Goal: Task Accomplishment & Management: Manage account settings

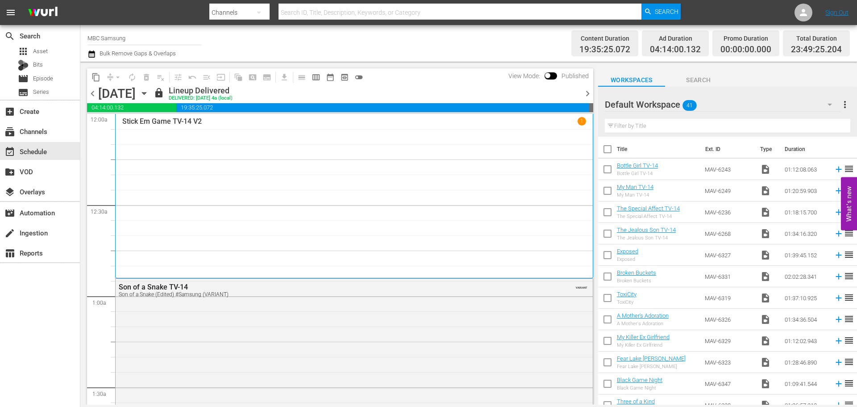
click at [149, 91] on icon "button" at bounding box center [144, 93] width 10 height 10
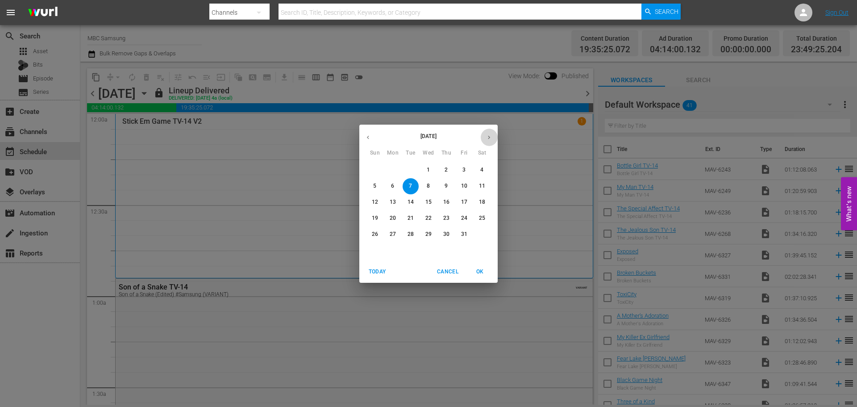
click at [491, 135] on icon "button" at bounding box center [489, 137] width 7 height 7
click at [408, 200] on p "11" at bounding box center [411, 202] width 6 height 8
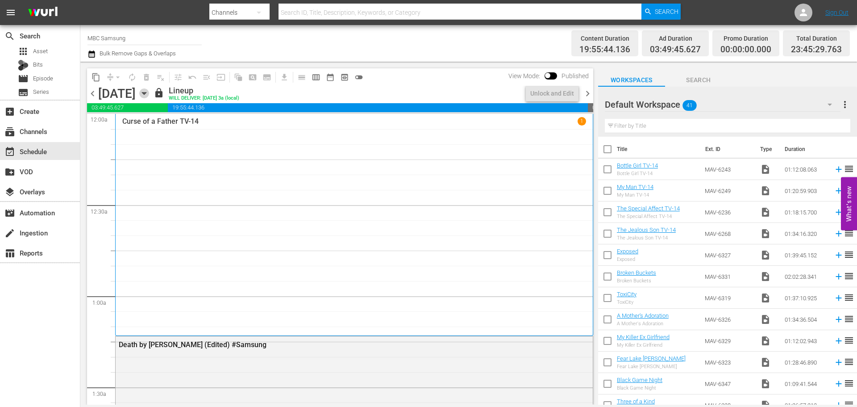
click at [149, 95] on icon "button" at bounding box center [144, 93] width 10 height 10
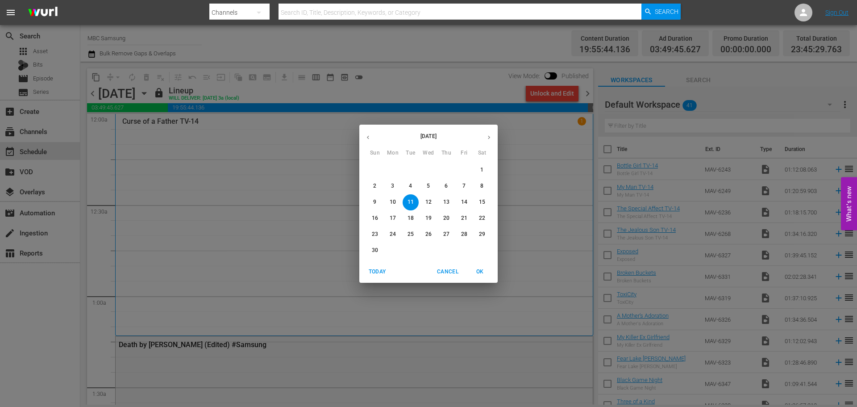
click at [429, 198] on p "12" at bounding box center [428, 202] width 6 height 8
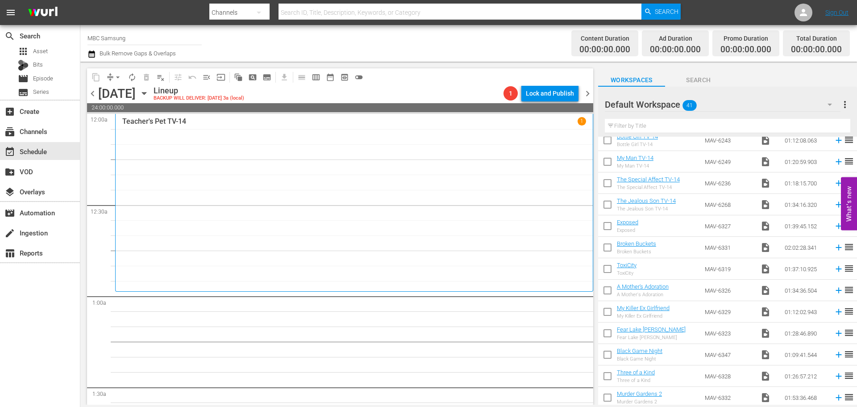
scroll to position [45, 0]
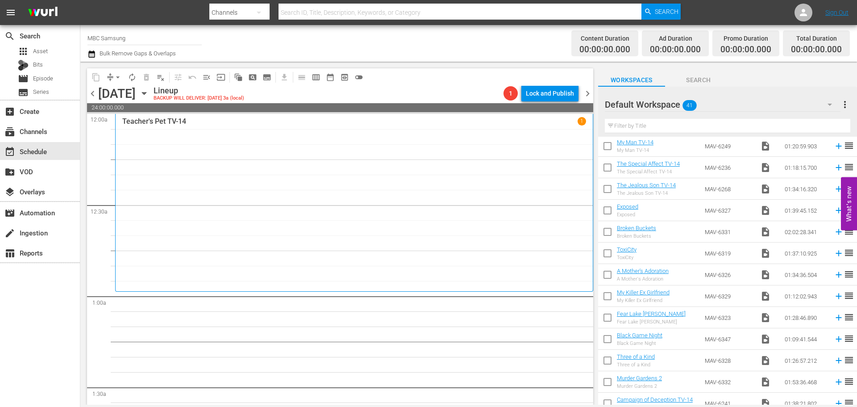
click at [743, 104] on div "Default Workspace 41" at bounding box center [723, 104] width 236 height 25
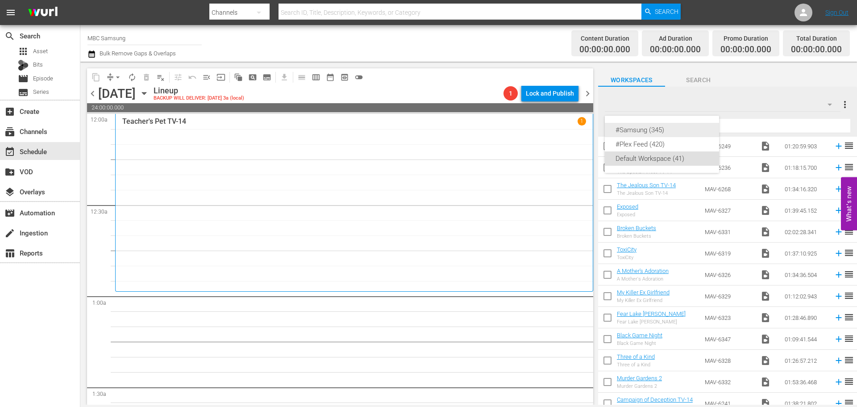
click at [672, 132] on div "#Samsung (345)" at bounding box center [662, 130] width 93 height 14
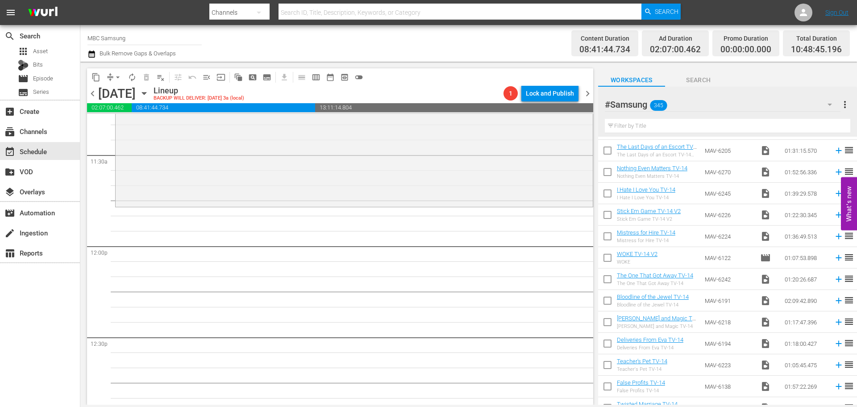
scroll to position [357, 0]
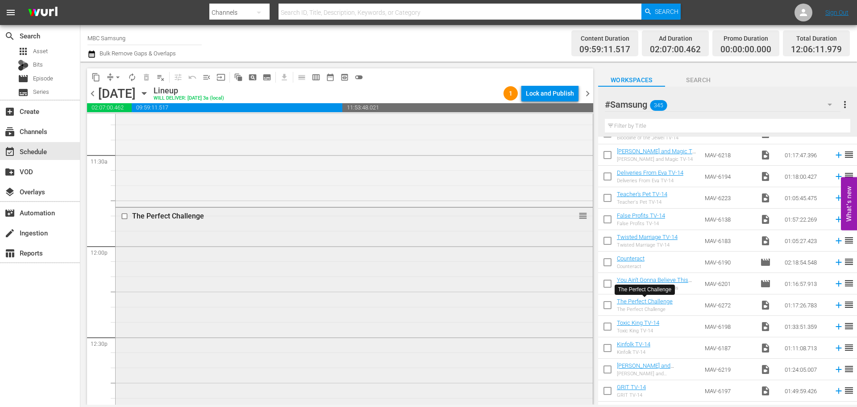
click at [348, 260] on div "The Perfect Challenge reorder" at bounding box center [354, 324] width 477 height 233
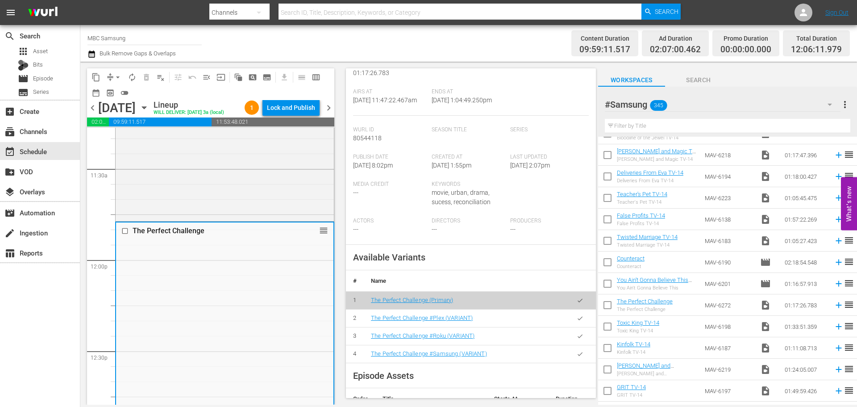
scroll to position [179, 0]
click at [571, 354] on button "button" at bounding box center [579, 353] width 17 height 17
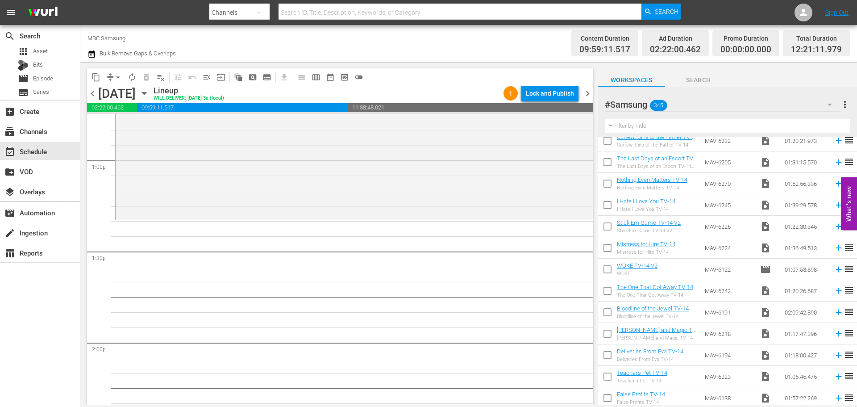
scroll to position [134, 0]
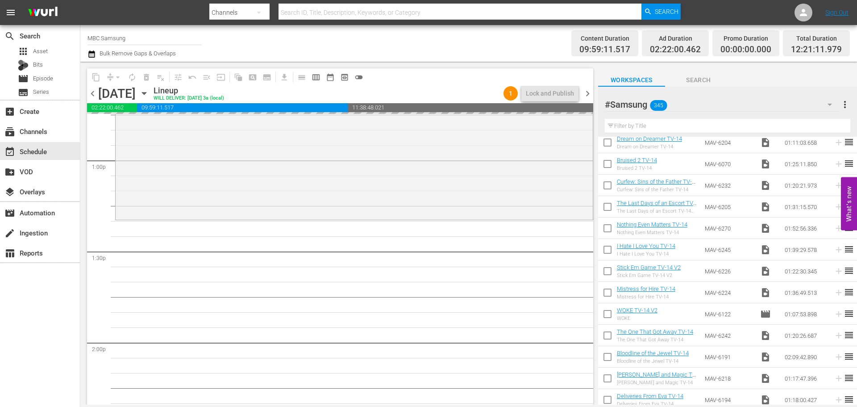
click at [722, 125] on input "text" at bounding box center [728, 126] width 246 height 14
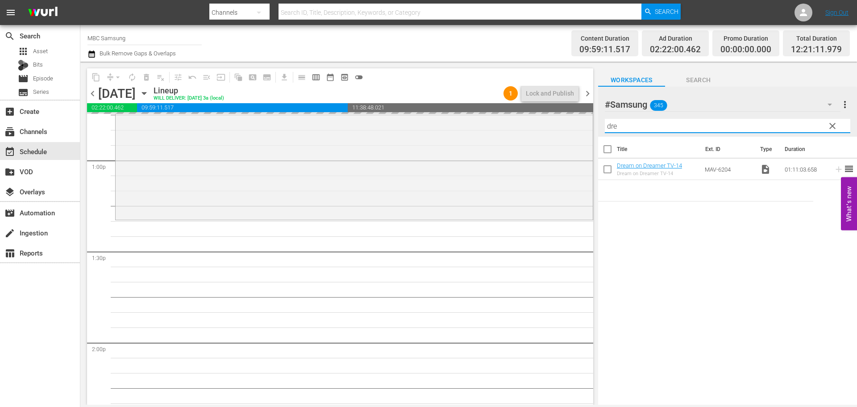
scroll to position [0, 0]
type input "drea"
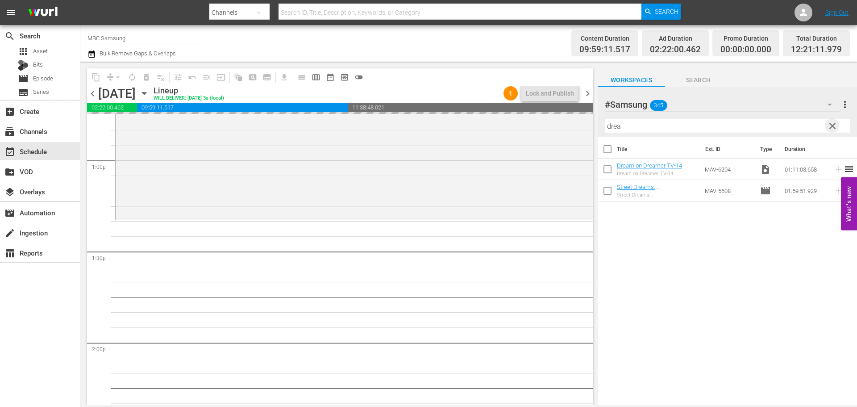
click at [831, 129] on span "clear" at bounding box center [832, 126] width 11 height 11
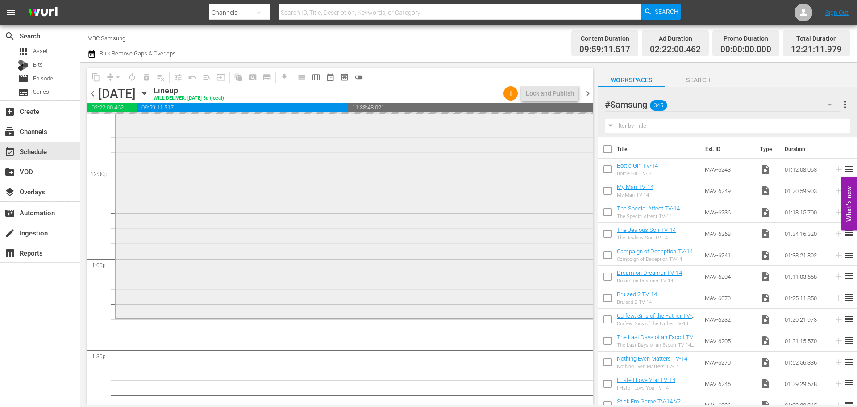
scroll to position [2366, 0]
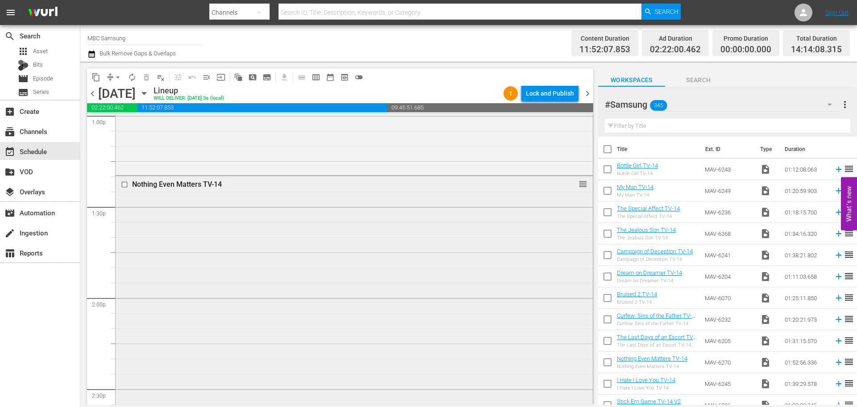
click at [404, 277] on div "Nothing Even Matters TV-14 reorder" at bounding box center [354, 346] width 477 height 340
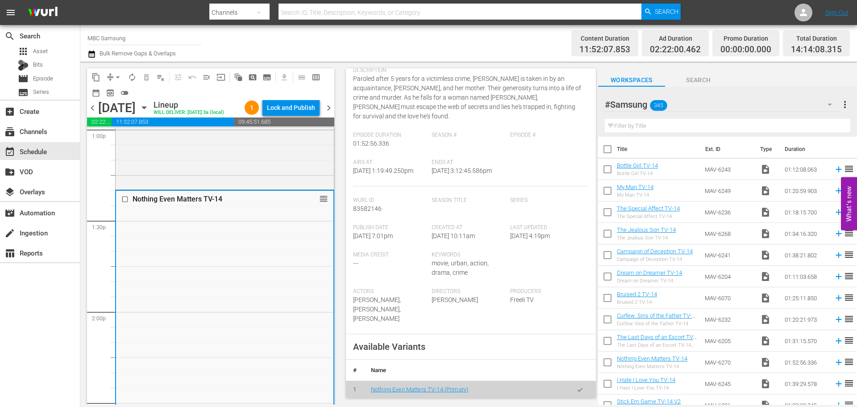
scroll to position [223, 0]
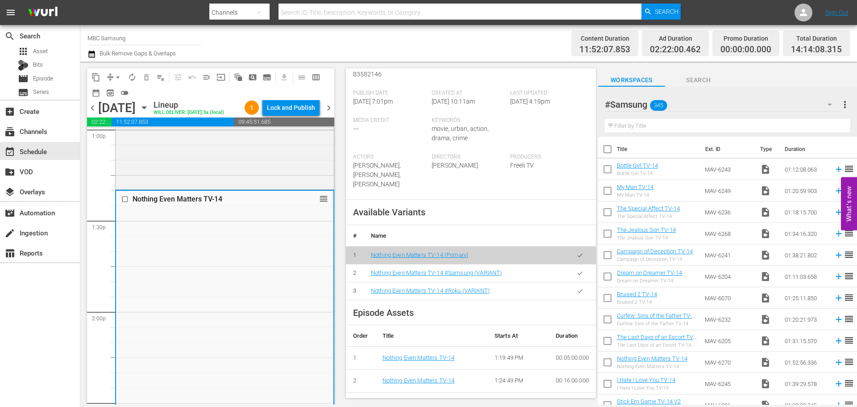
click at [577, 270] on icon "button" at bounding box center [580, 273] width 7 height 7
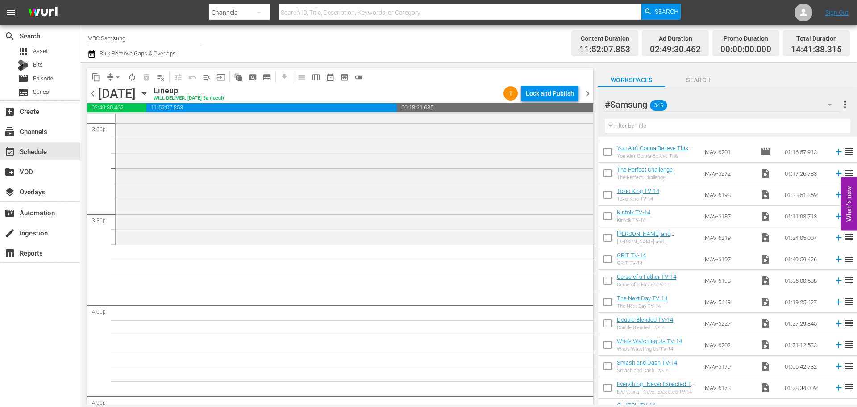
scroll to position [491, 0]
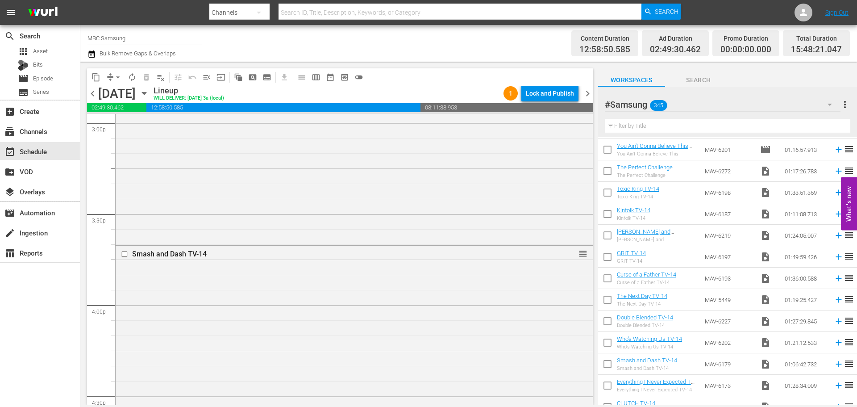
click at [384, 287] on div "Smash and Dash TV-14 reorder" at bounding box center [354, 346] width 477 height 200
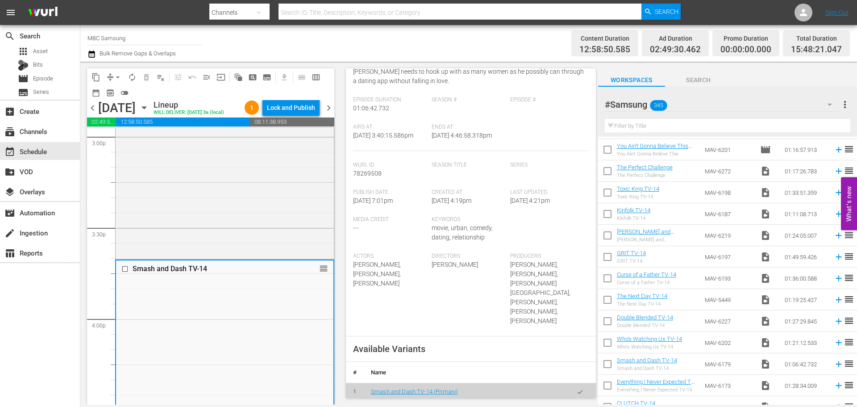
scroll to position [312, 0]
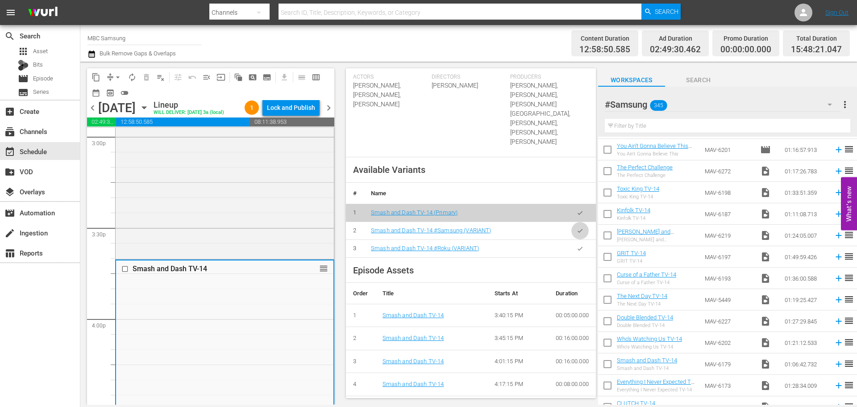
click at [578, 229] on icon "button" at bounding box center [580, 231] width 5 height 4
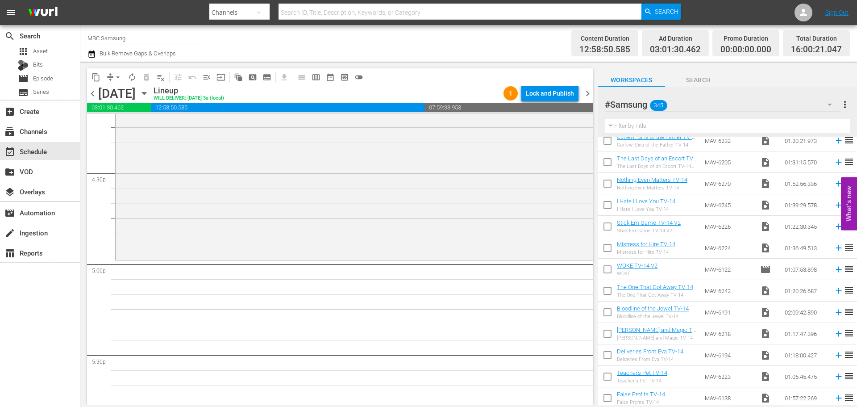
scroll to position [0, 0]
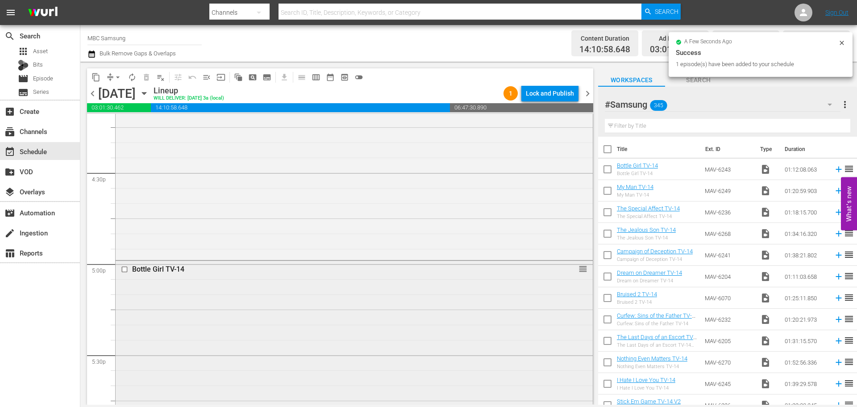
click at [289, 285] on div "Bottle Girl TV-14 reorder" at bounding box center [354, 369] width 477 height 217
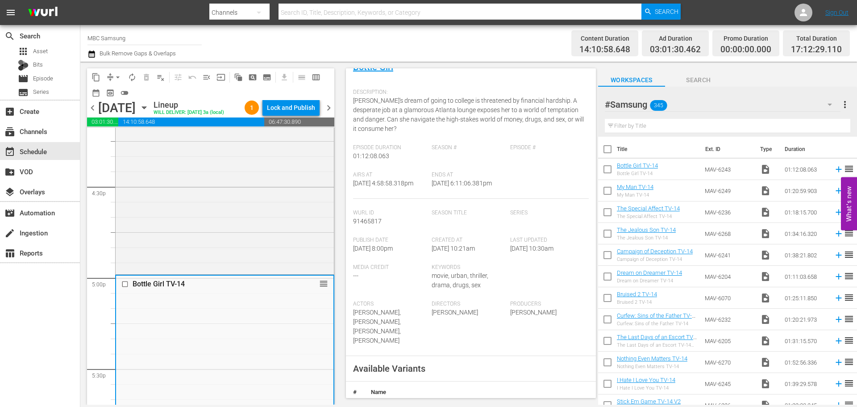
scroll to position [179, 0]
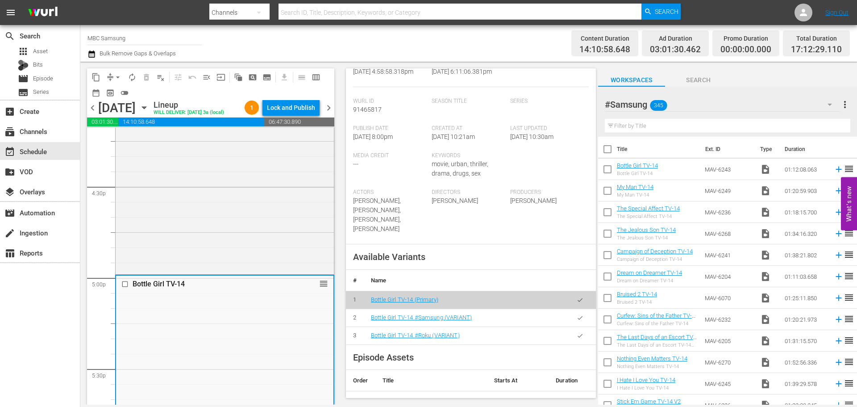
click at [577, 320] on icon "button" at bounding box center [580, 317] width 7 height 7
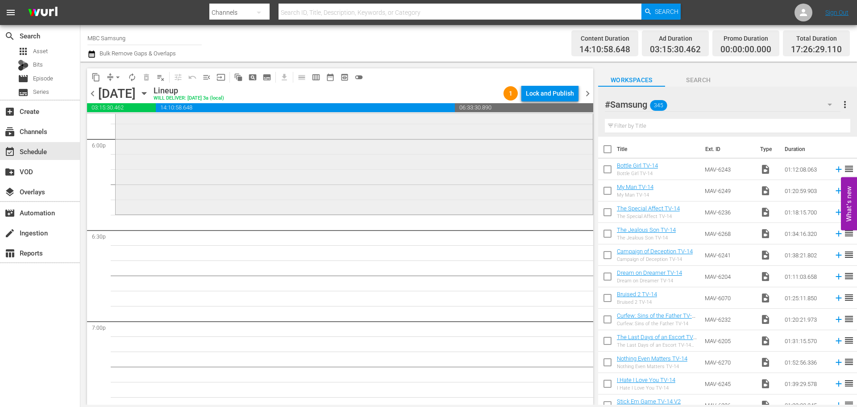
scroll to position [3259, 0]
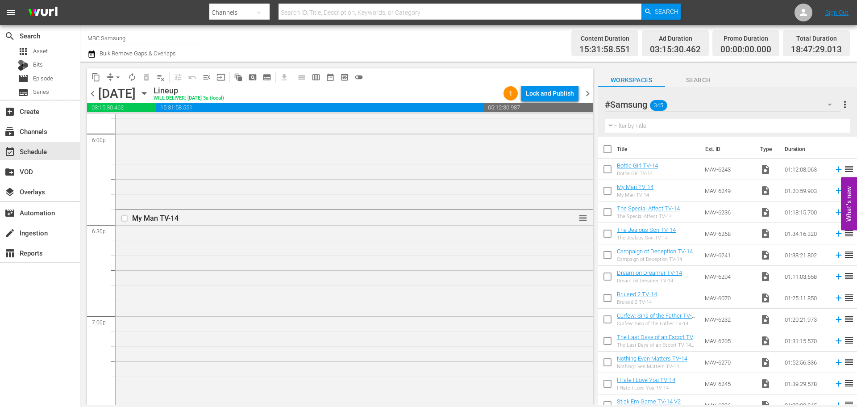
click at [350, 238] on div "My Man TV-14 reorder" at bounding box center [354, 331] width 477 height 243
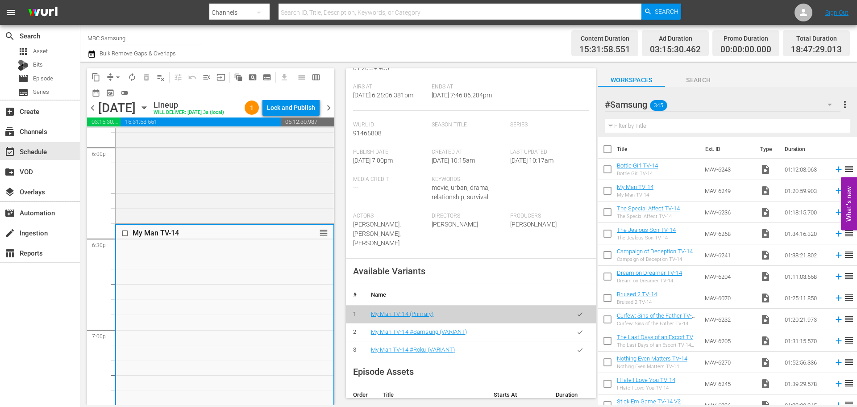
scroll to position [312, 0]
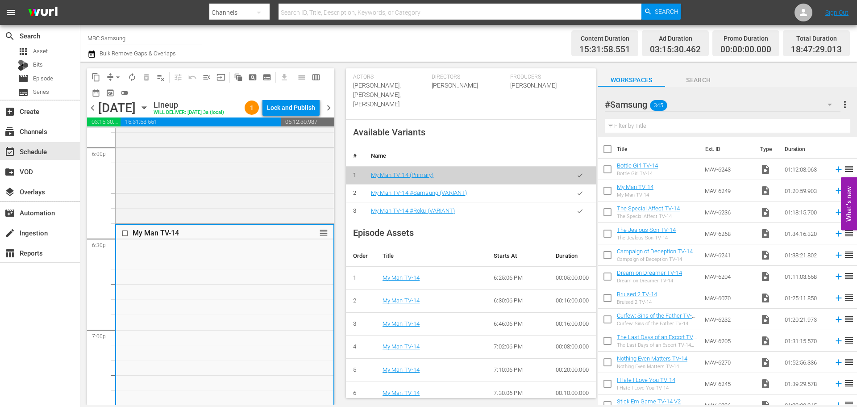
click at [577, 196] on icon "button" at bounding box center [580, 193] width 7 height 7
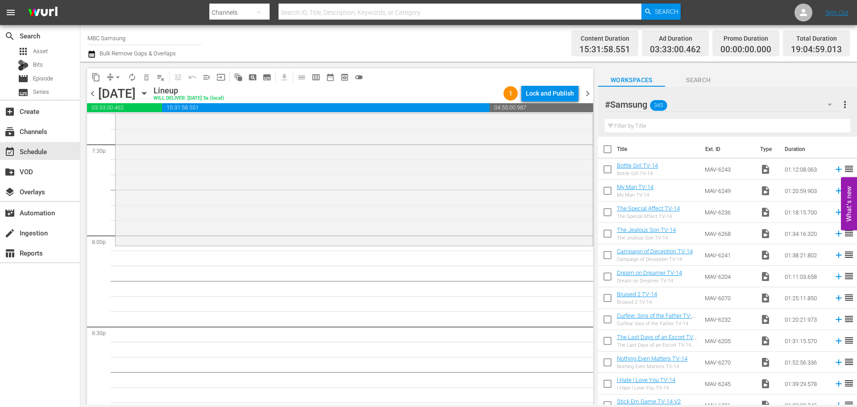
scroll to position [3527, 0]
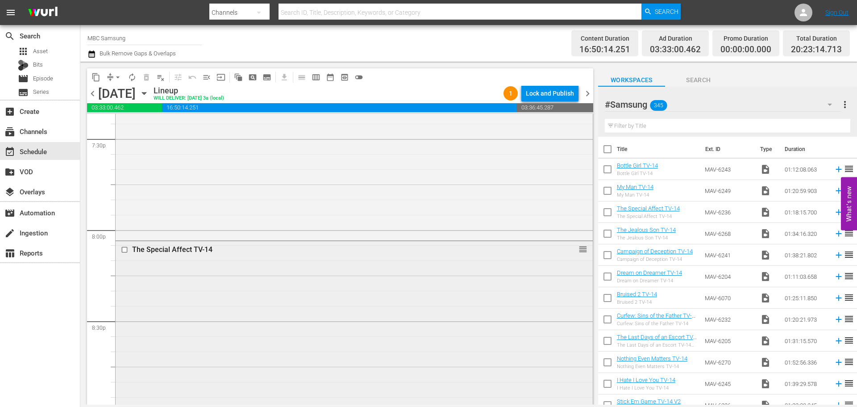
click at [314, 261] on div "The Special Affect TV-14 reorder" at bounding box center [354, 358] width 477 height 235
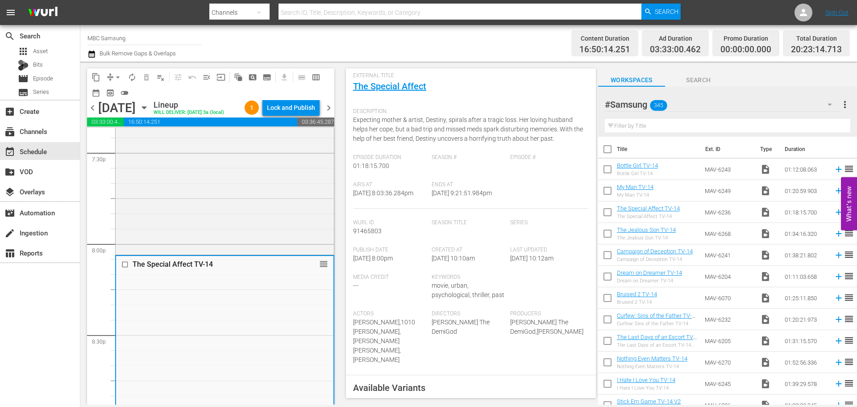
scroll to position [223, 0]
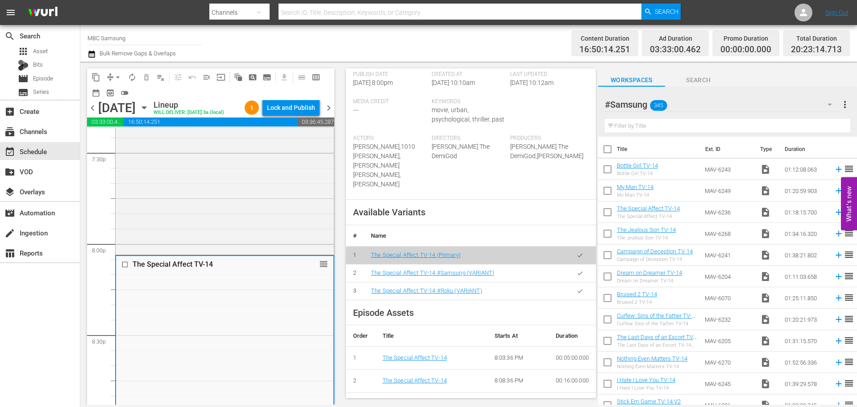
click at [571, 264] on button "button" at bounding box center [579, 272] width 17 height 17
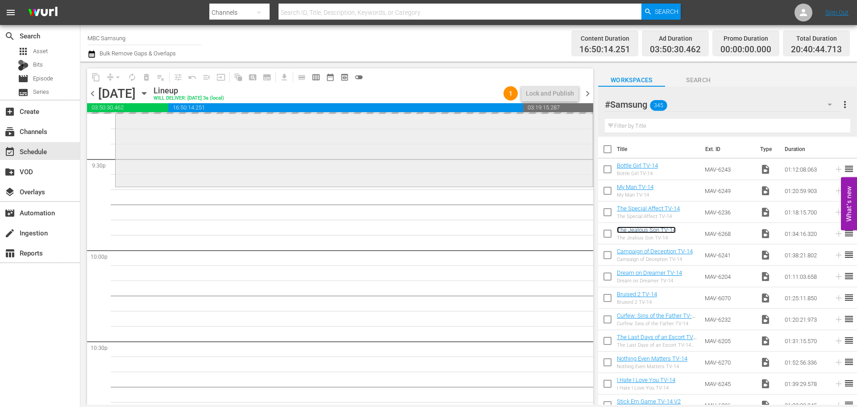
scroll to position [3884, 0]
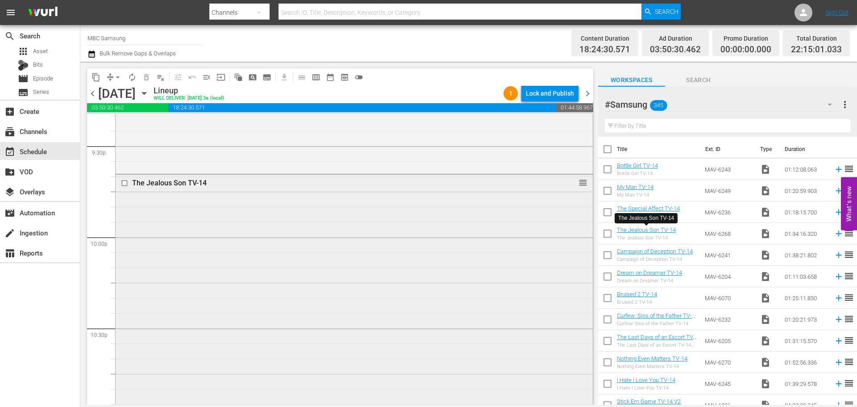
click at [358, 241] on div "The Jealous Son TV-14 reorder" at bounding box center [354, 316] width 477 height 283
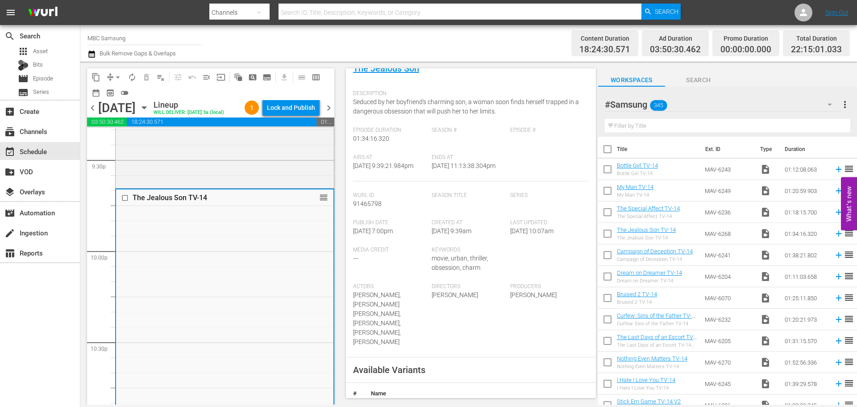
scroll to position [179, 0]
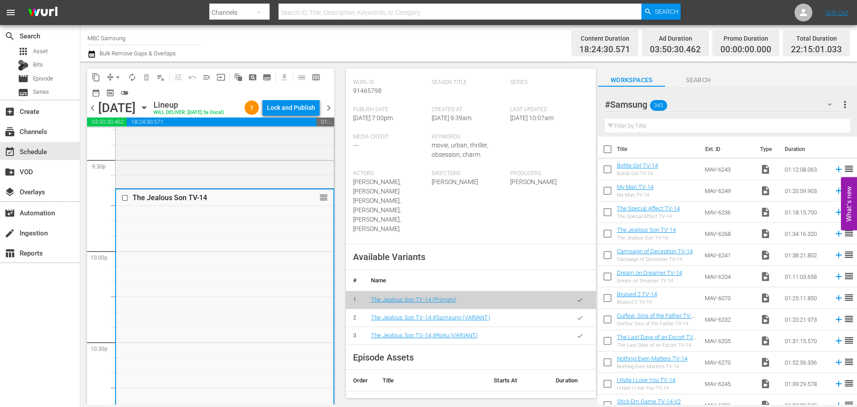
click at [577, 314] on icon "button" at bounding box center [580, 317] width 7 height 7
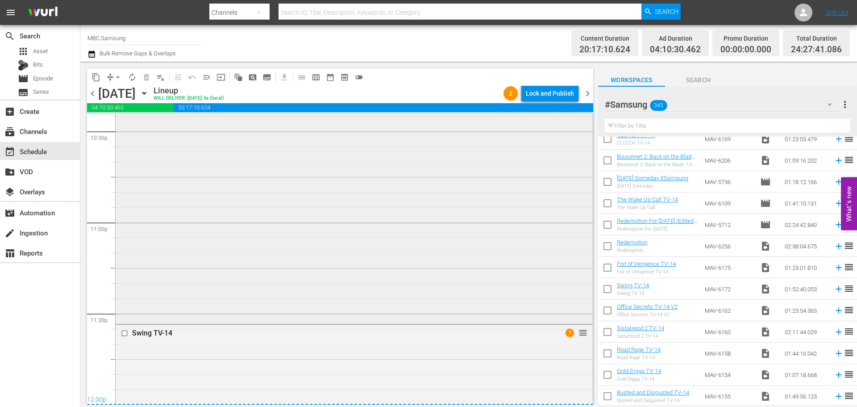
scroll to position [4125, 0]
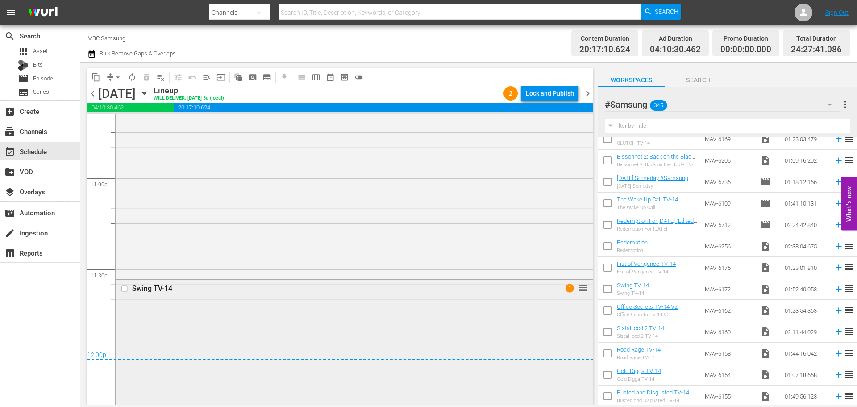
click at [280, 296] on div "Swing TV-14 1 reorder" at bounding box center [354, 288] width 477 height 17
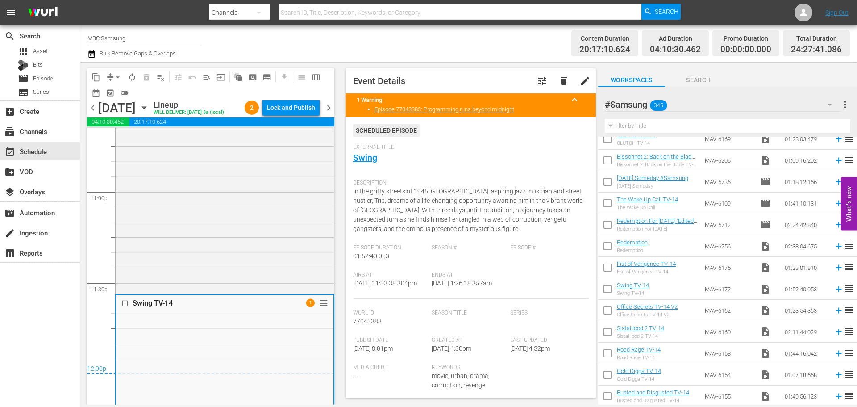
scroll to position [223, 0]
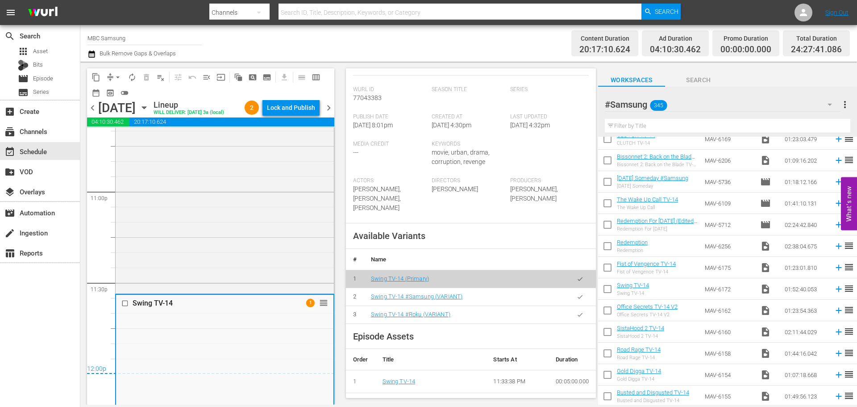
click at [577, 294] on icon "button" at bounding box center [580, 296] width 7 height 7
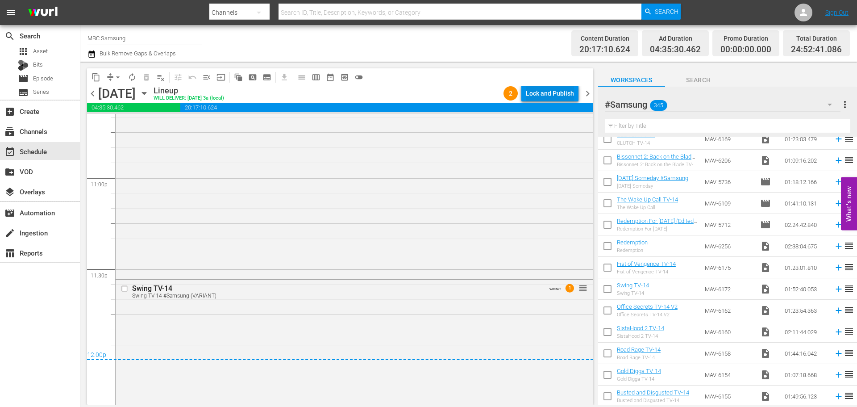
click at [542, 96] on div "Lock and Publish" at bounding box center [550, 93] width 48 height 16
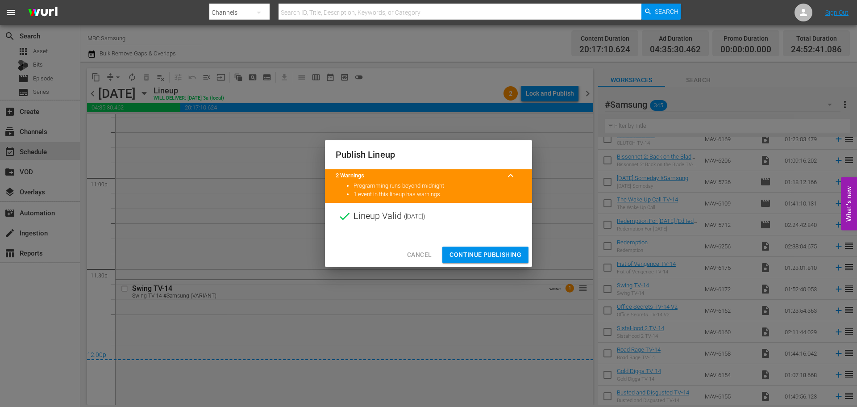
click at [475, 253] on span "Continue Publishing" at bounding box center [486, 254] width 72 height 11
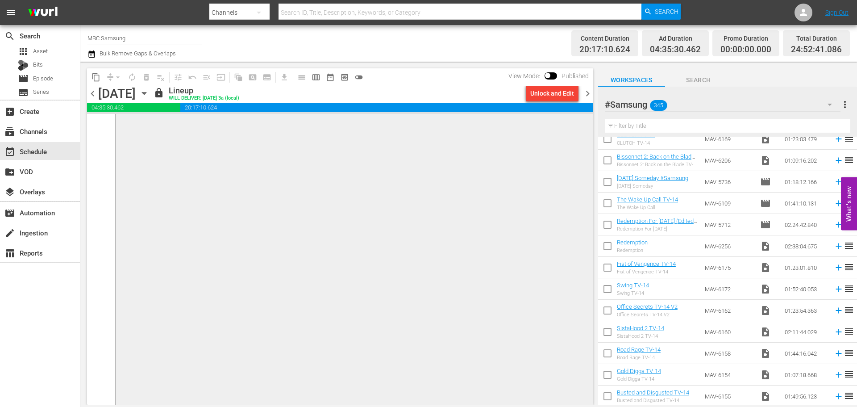
scroll to position [4285, 0]
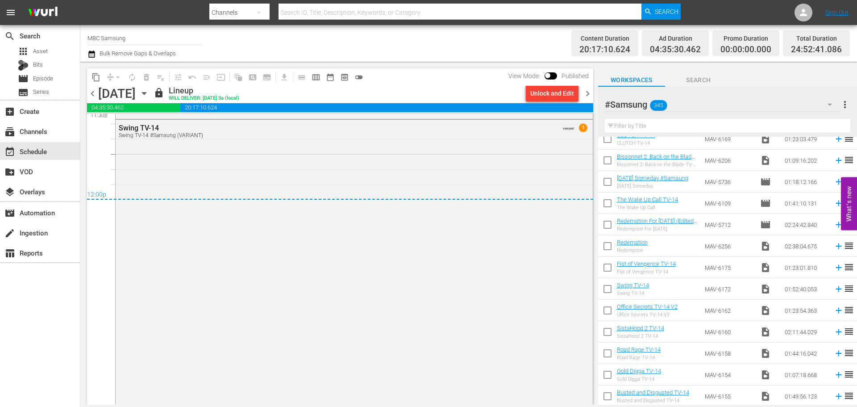
click at [591, 88] on span "chevron_right" at bounding box center [587, 93] width 11 height 11
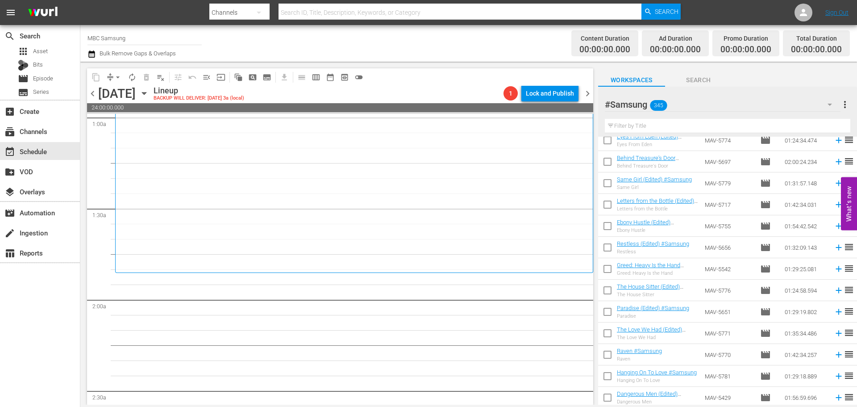
scroll to position [4535, 0]
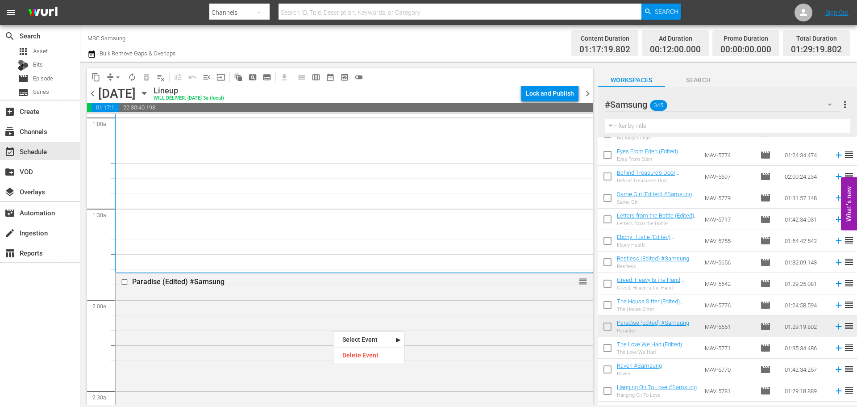
click at [362, 351] on div "Delete Event" at bounding box center [368, 355] width 71 height 12
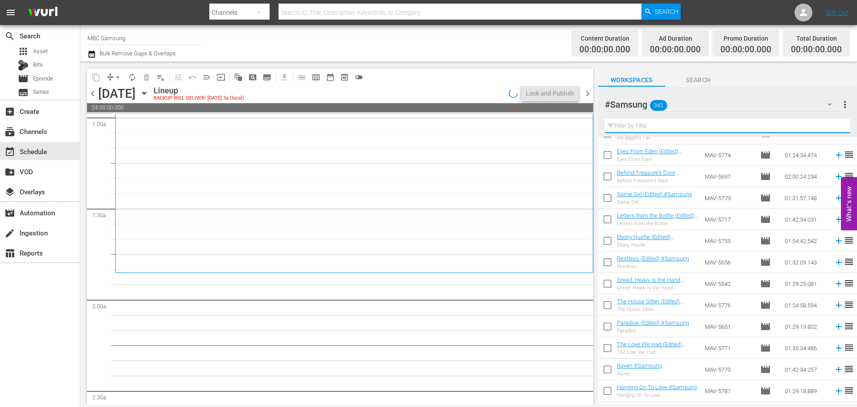
click at [644, 125] on input "text" at bounding box center [728, 126] width 246 height 14
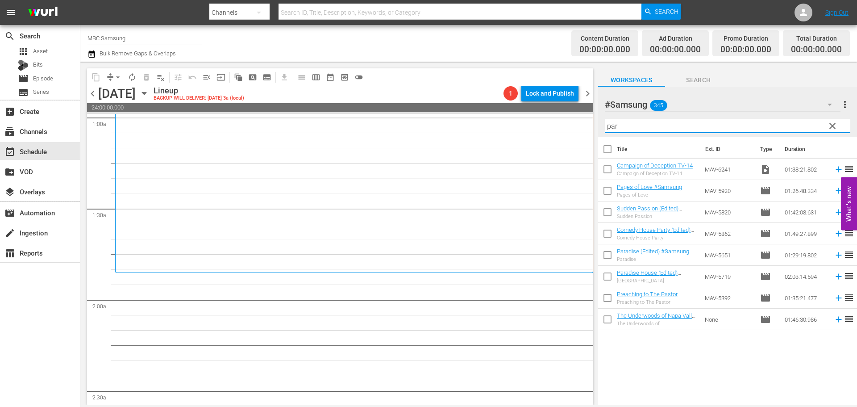
scroll to position [0, 0]
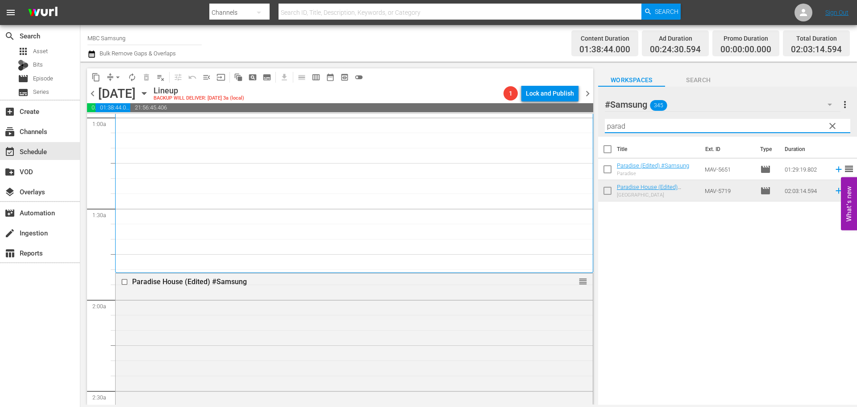
drag, startPoint x: 708, startPoint y: 125, endPoint x: 550, endPoint y: 125, distance: 157.6
click at [550, 125] on div "content_copy compress arrow_drop_down autorenew_outlined delete_forever_outline…" at bounding box center [468, 233] width 777 height 343
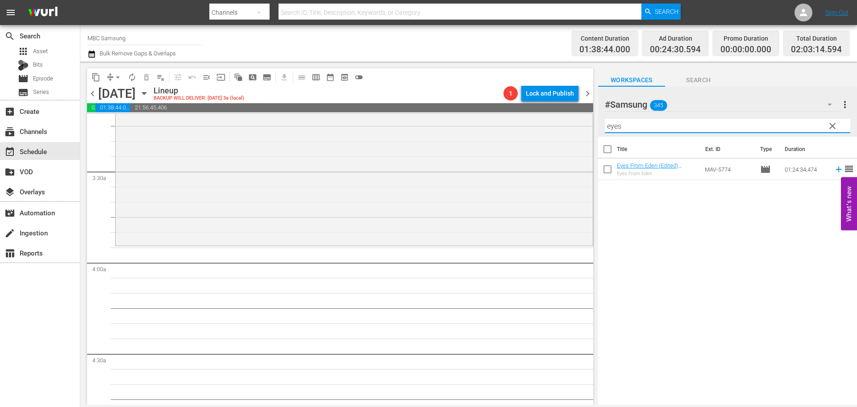
scroll to position [580, 0]
type input "eyes"
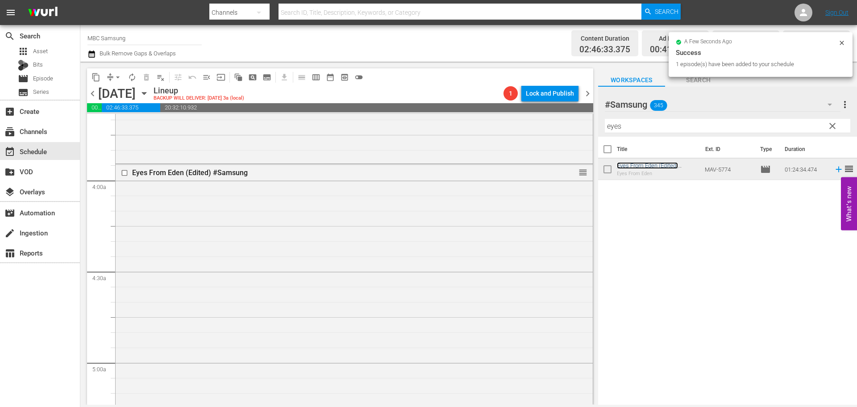
scroll to position [893, 0]
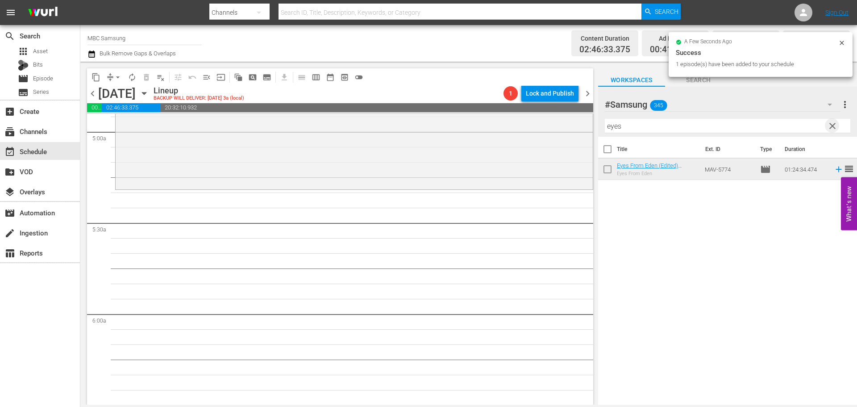
click at [831, 125] on span "clear" at bounding box center [832, 126] width 11 height 11
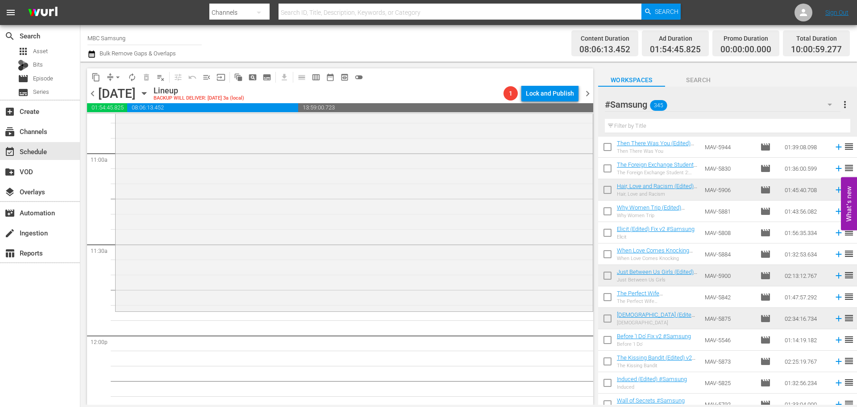
scroll to position [3470, 0]
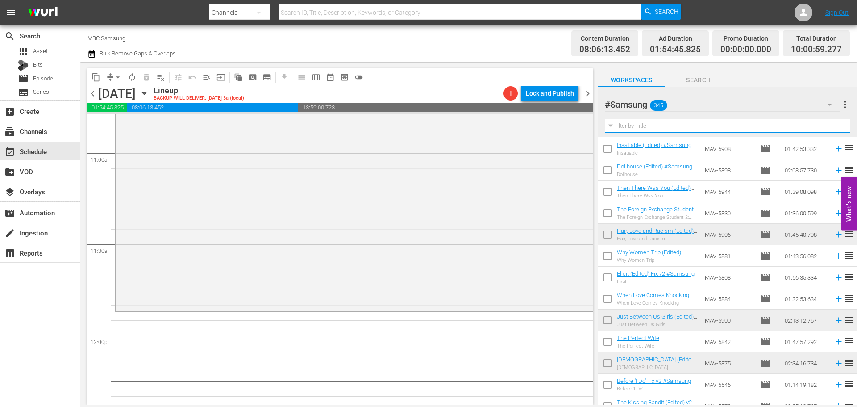
click at [664, 125] on input "text" at bounding box center [728, 126] width 246 height 14
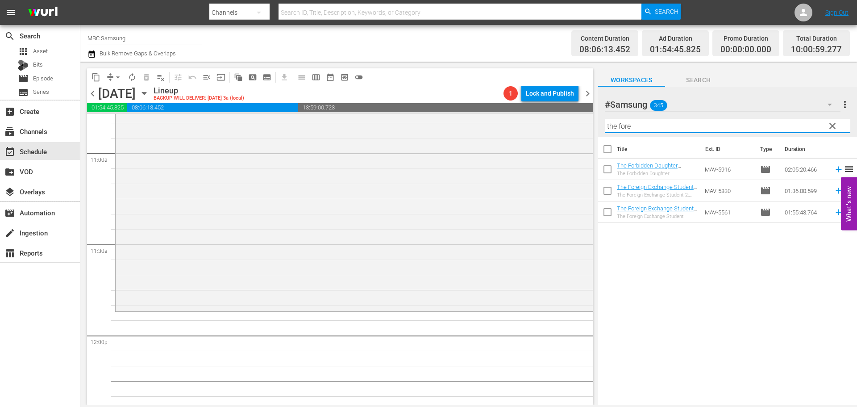
scroll to position [0, 0]
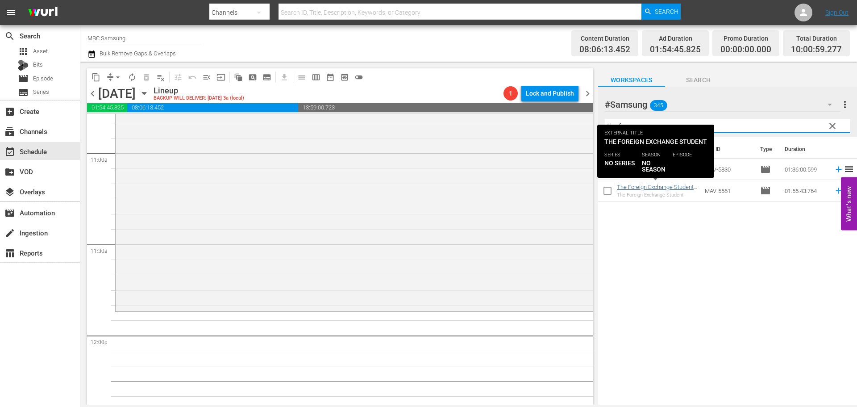
type input "the fore"
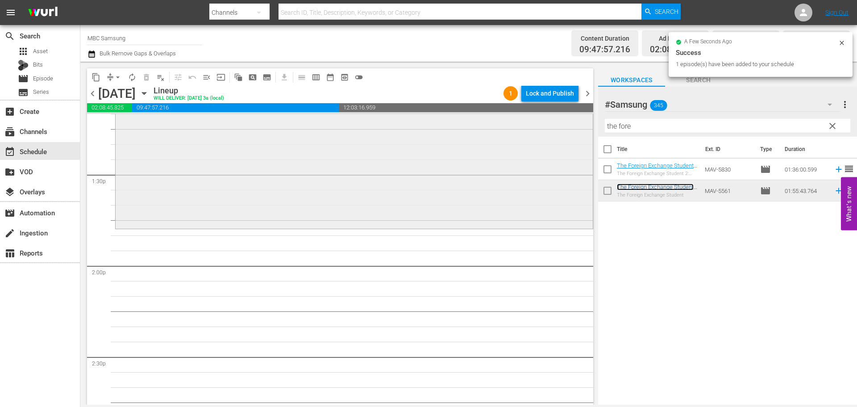
scroll to position [2321, 0]
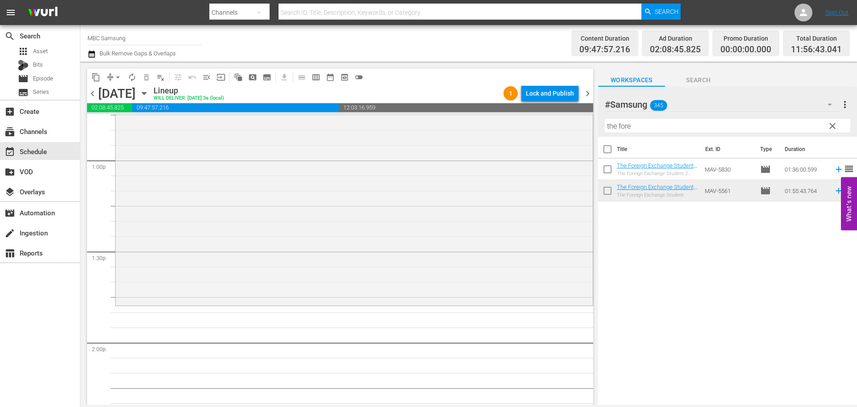
click at [833, 127] on span "clear" at bounding box center [832, 126] width 11 height 11
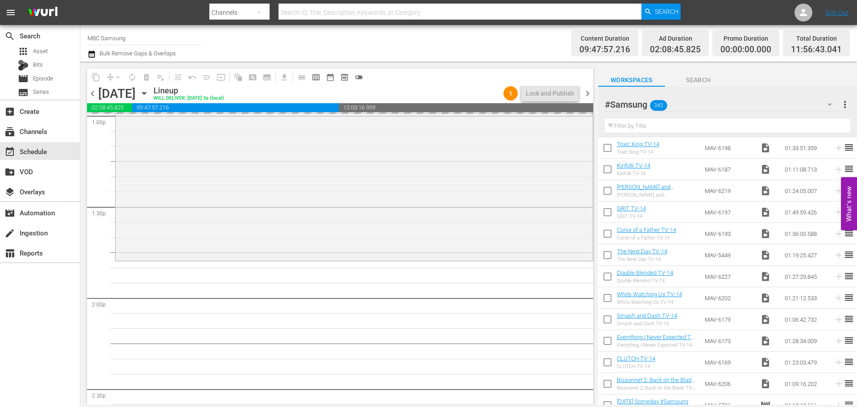
scroll to position [714, 0]
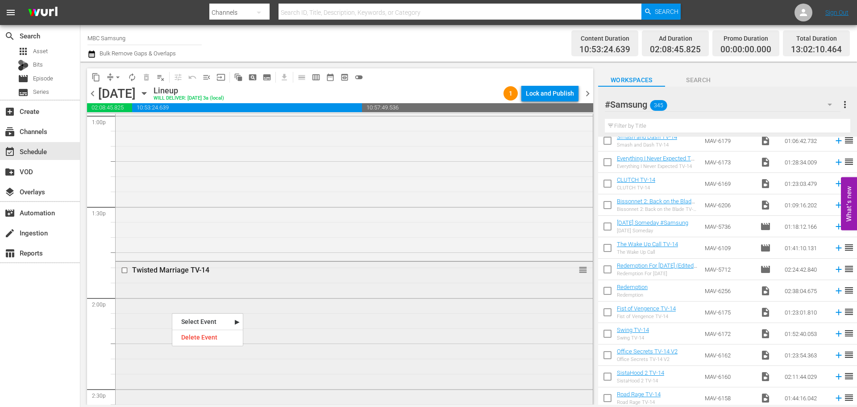
click at [288, 283] on div "Twisted Marriage TV-14 reorder" at bounding box center [354, 360] width 477 height 196
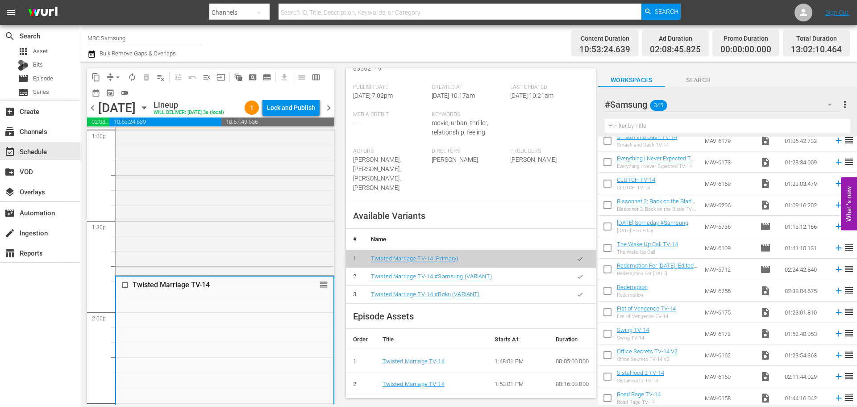
scroll to position [223, 0]
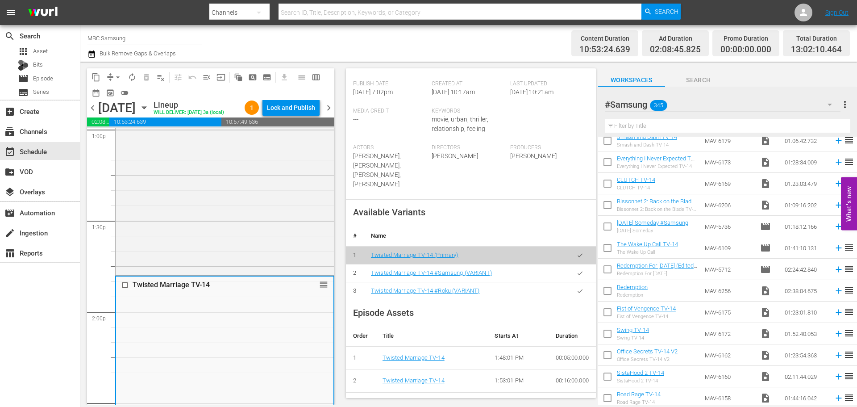
drag, startPoint x: 576, startPoint y: 273, endPoint x: 832, endPoint y: 247, distance: 257.1
click at [579, 272] on button "button" at bounding box center [579, 272] width 17 height 17
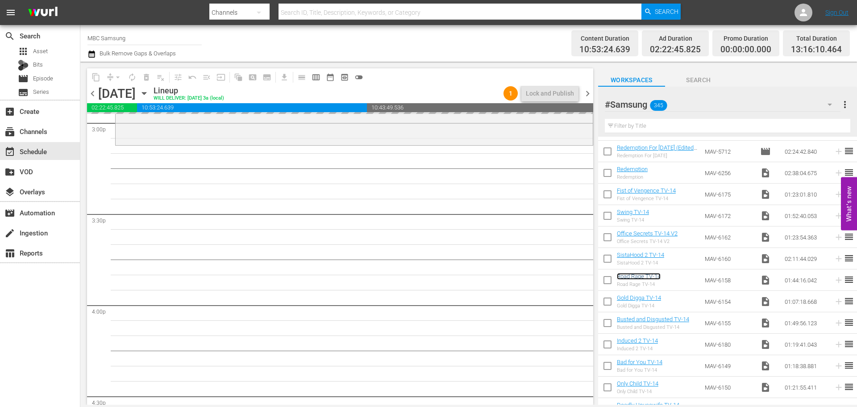
scroll to position [848, 0]
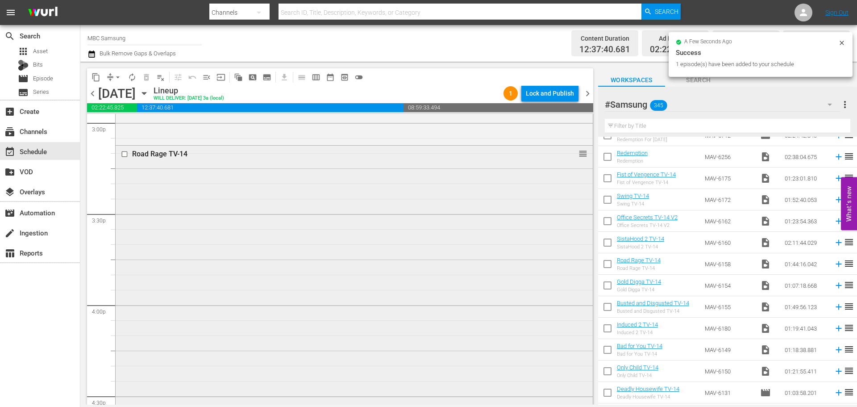
click at [191, 261] on div "Road Rage TV-14 reorder" at bounding box center [354, 303] width 477 height 314
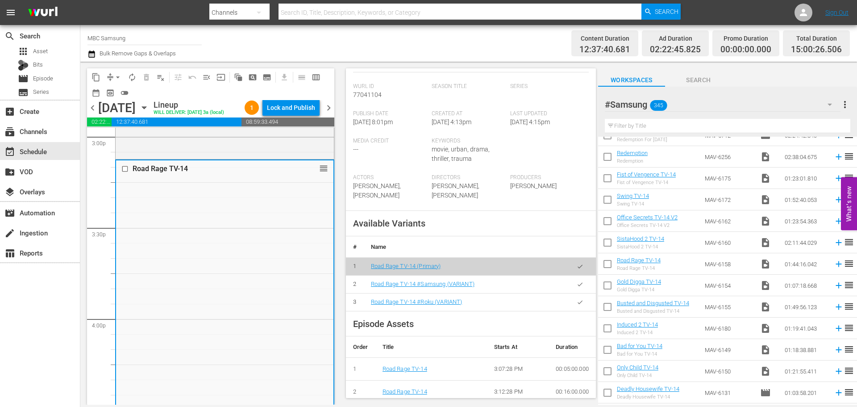
scroll to position [268, 0]
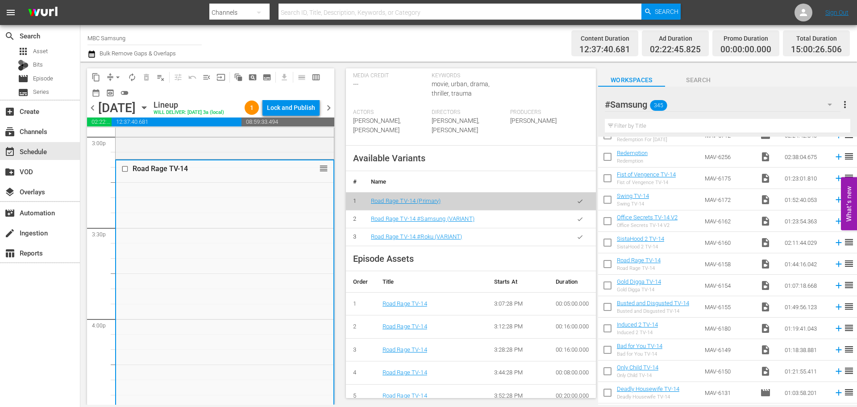
click at [577, 222] on icon "button" at bounding box center [580, 219] width 7 height 7
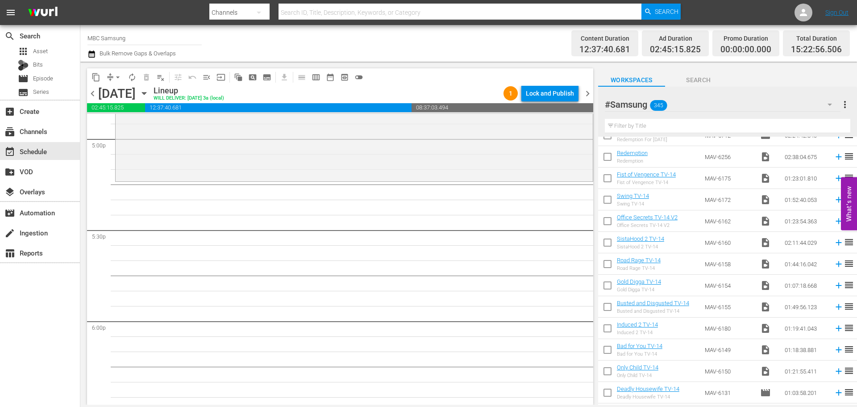
scroll to position [3080, 0]
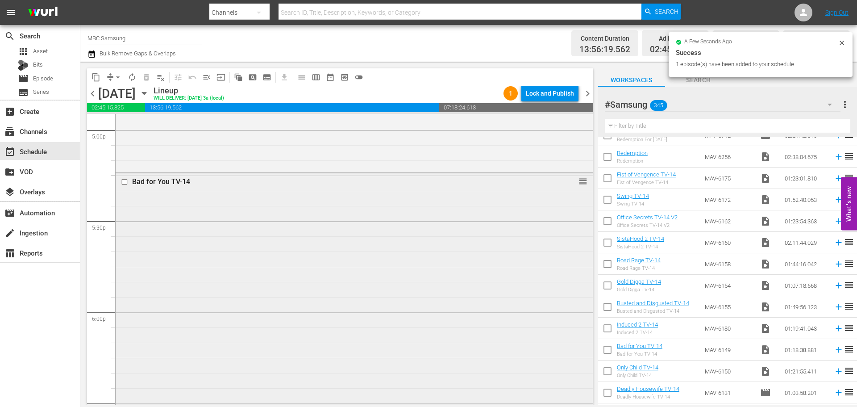
click at [322, 250] on div "Bad for You TV-14 reorder" at bounding box center [354, 291] width 477 height 236
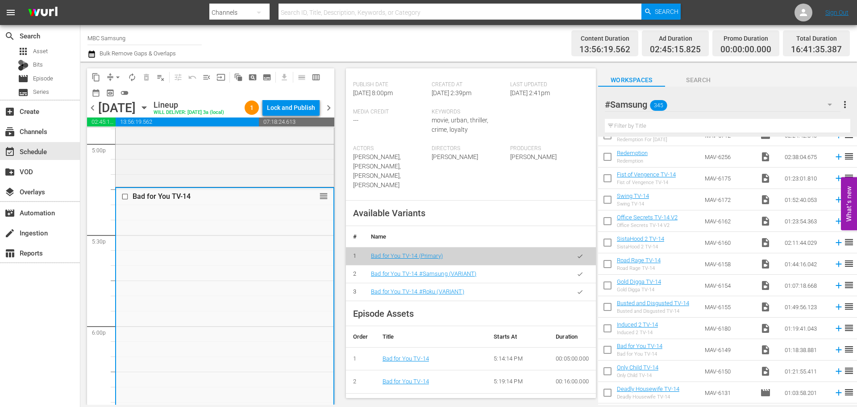
scroll to position [223, 0]
click at [577, 270] on icon "button" at bounding box center [580, 273] width 7 height 7
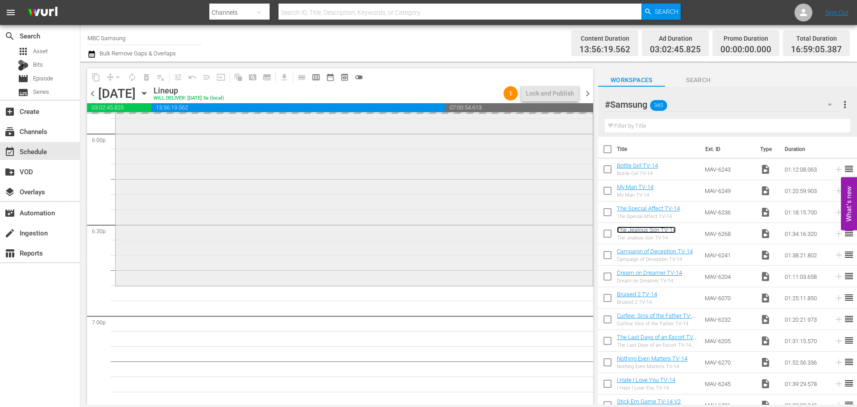
scroll to position [3303, 0]
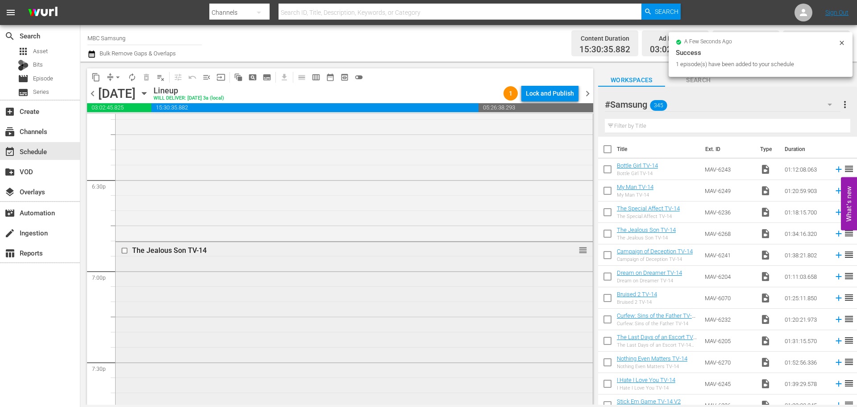
click at [307, 270] on div "The Jealous Son TV-14 reorder" at bounding box center [354, 383] width 477 height 283
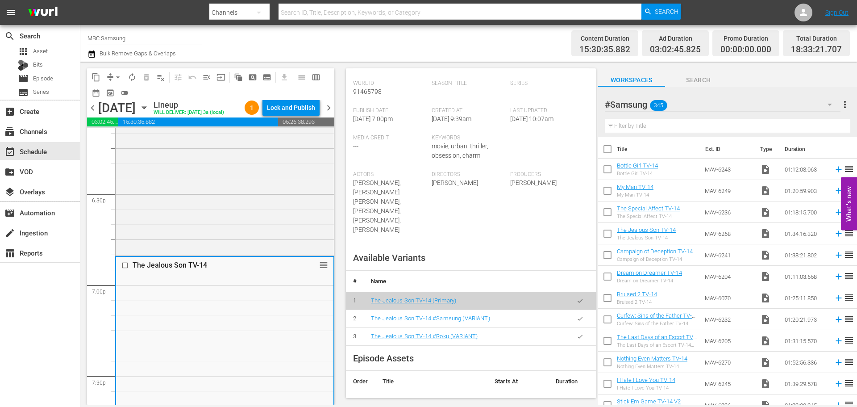
scroll to position [179, 0]
click at [577, 314] on icon "button" at bounding box center [580, 317] width 7 height 7
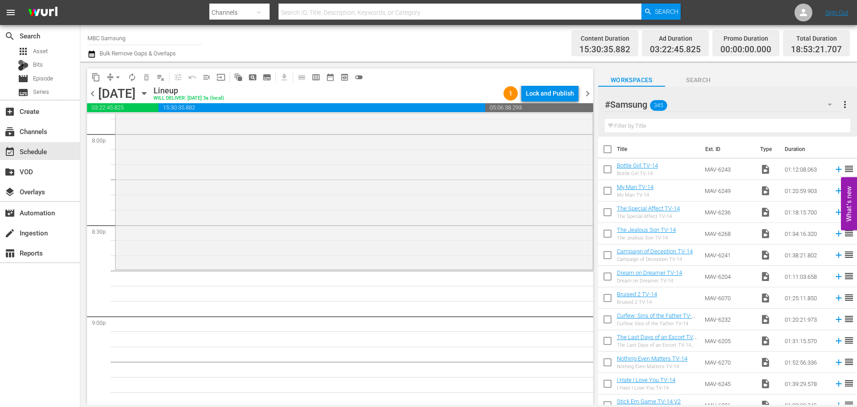
scroll to position [3660, 0]
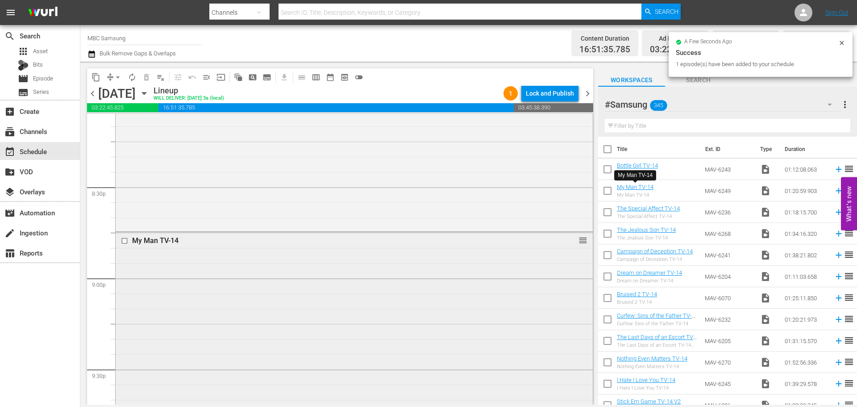
click at [261, 255] on div "My Man TV-14 reorder" at bounding box center [354, 353] width 477 height 243
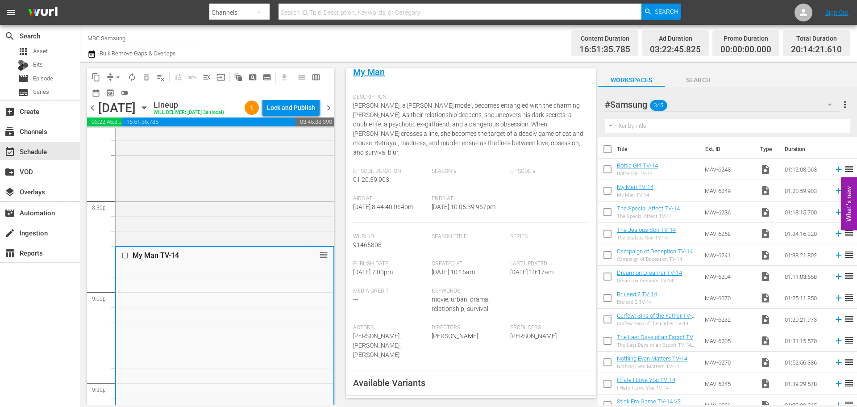
scroll to position [223, 0]
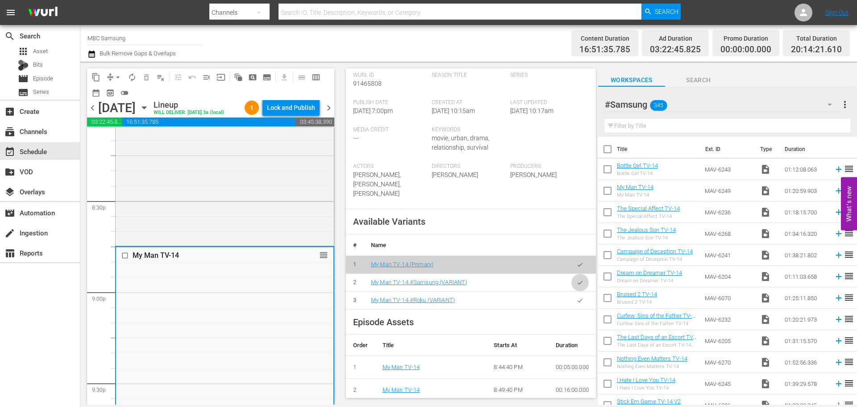
click at [577, 286] on icon "button" at bounding box center [580, 282] width 7 height 7
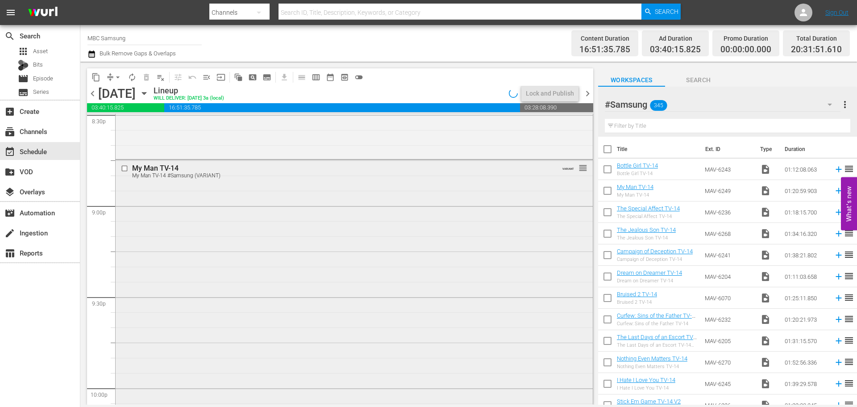
scroll to position [3973, 0]
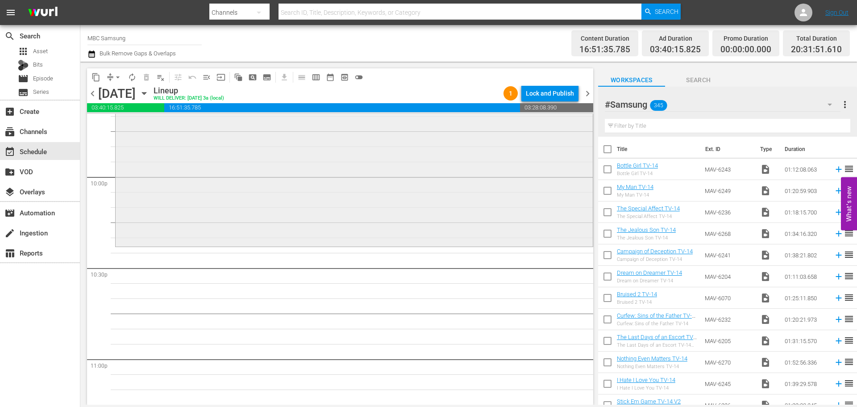
scroll to position [3928, 0]
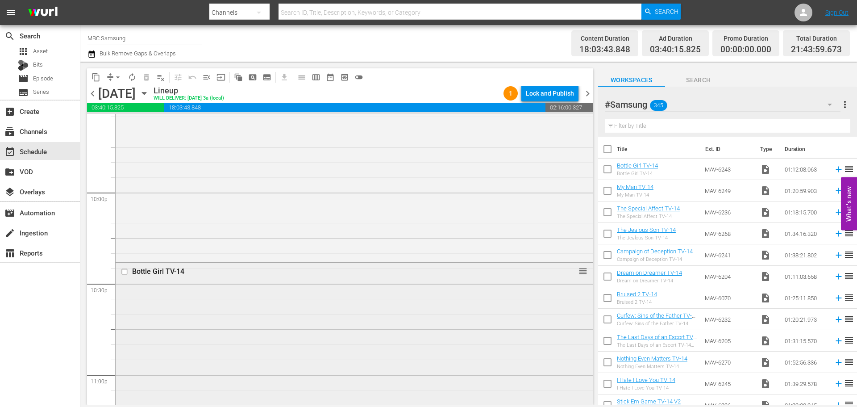
click at [294, 344] on div "Bottle Girl TV-14 reorder" at bounding box center [354, 371] width 477 height 217
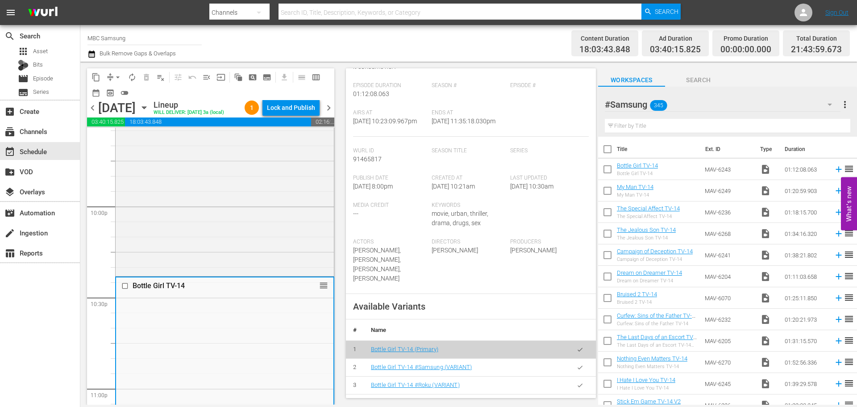
scroll to position [134, 0]
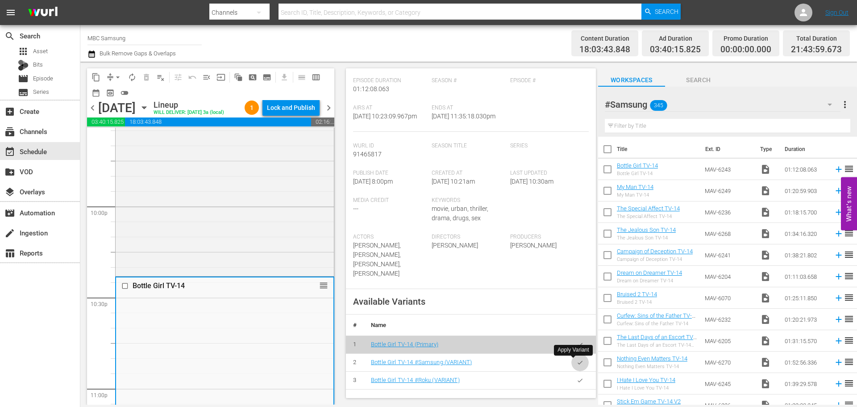
click at [571, 362] on button "button" at bounding box center [579, 362] width 17 height 17
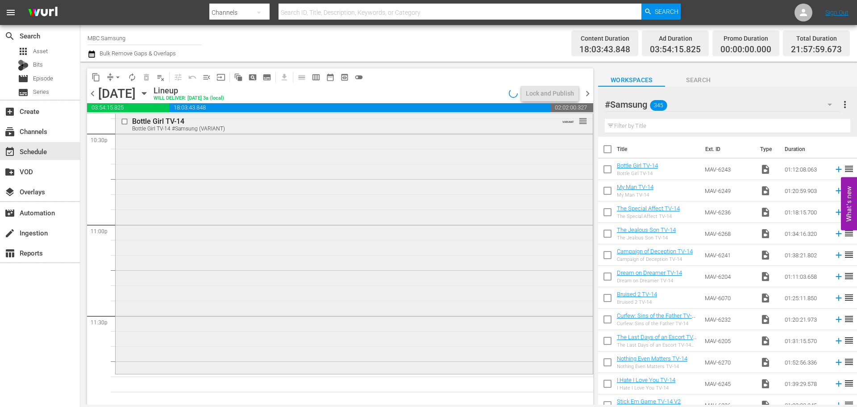
scroll to position [4081, 0]
click at [693, 129] on input "text" at bounding box center [728, 126] width 246 height 14
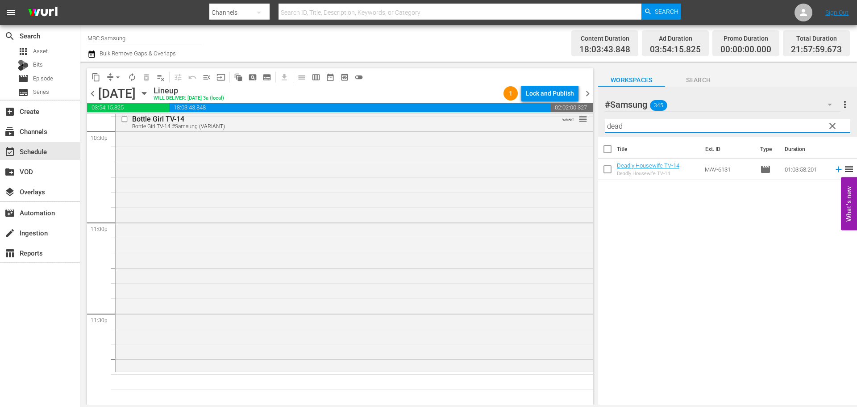
type input "dead"
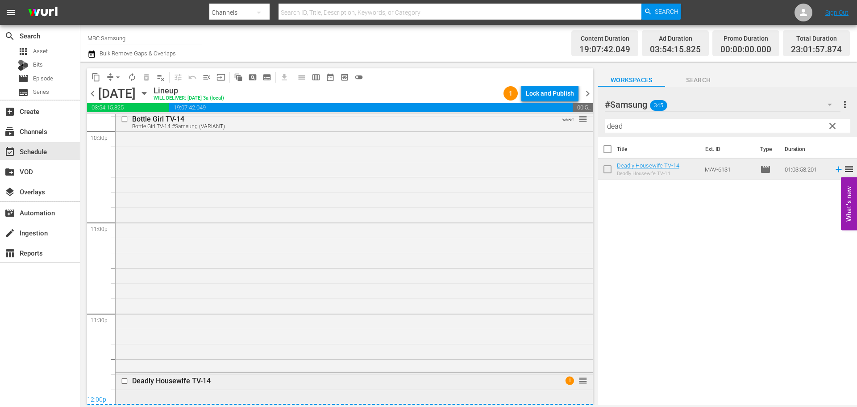
click at [214, 384] on div "Deadly Housewife TV-14" at bounding box center [337, 380] width 411 height 8
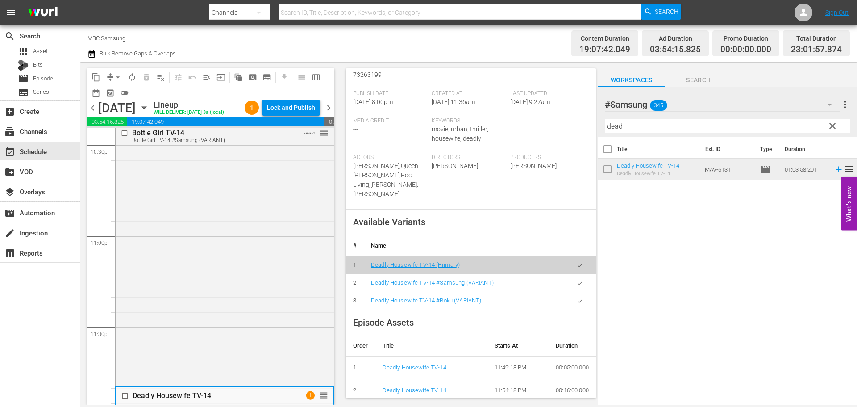
scroll to position [223, 0]
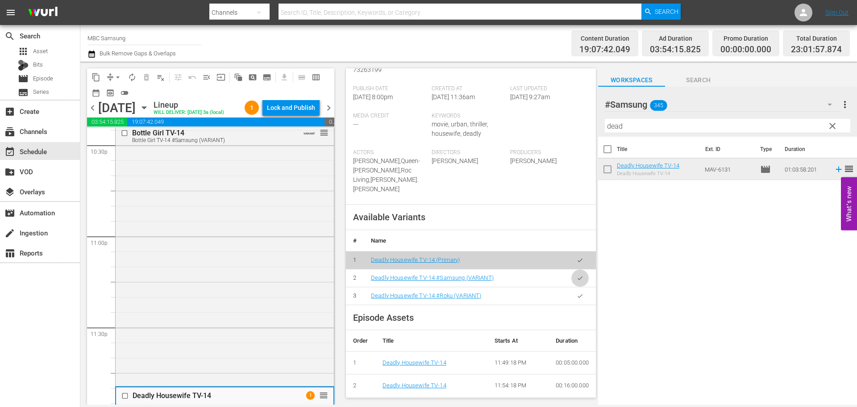
click at [577, 281] on icon "button" at bounding box center [580, 278] width 7 height 7
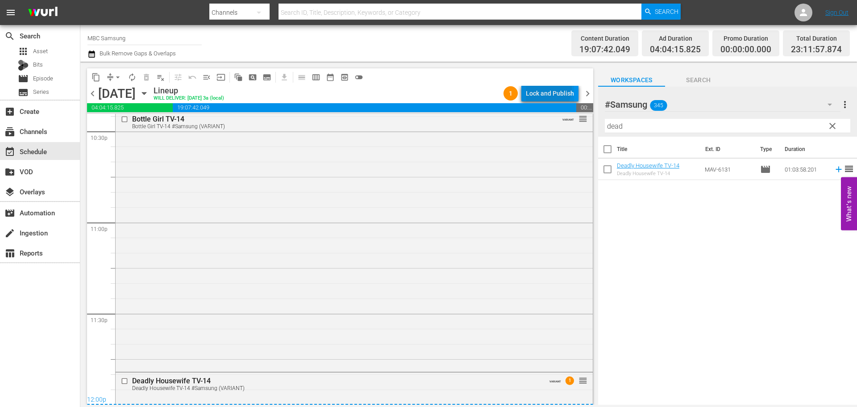
click at [540, 87] on div "Lock and Publish" at bounding box center [550, 93] width 48 height 16
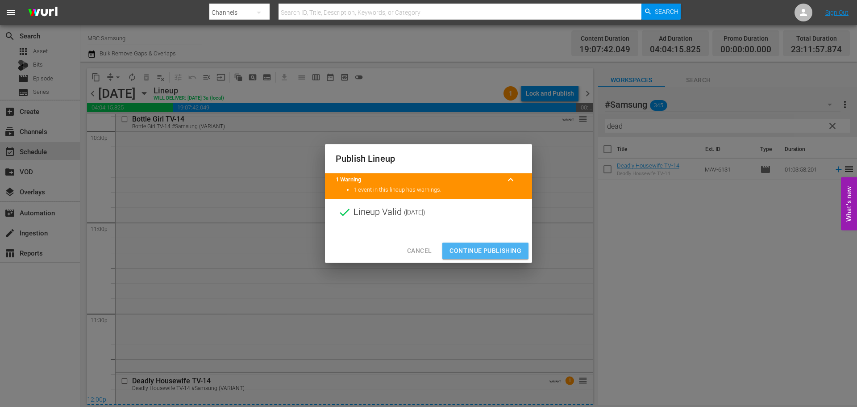
click at [482, 247] on span "Continue Publishing" at bounding box center [486, 250] width 72 height 11
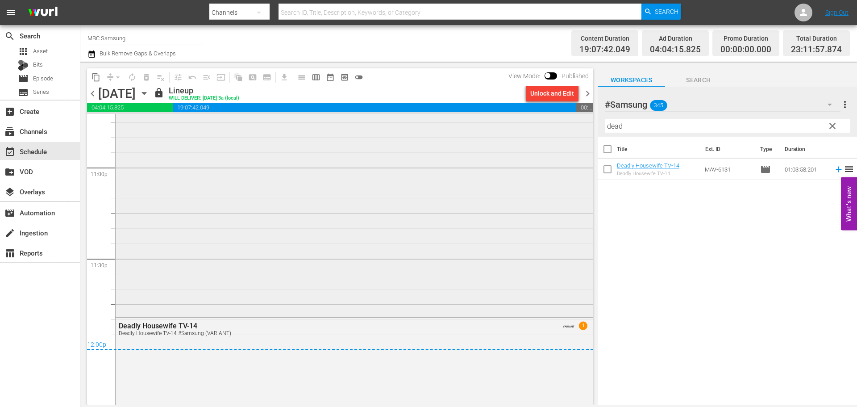
scroll to position [4152, 0]
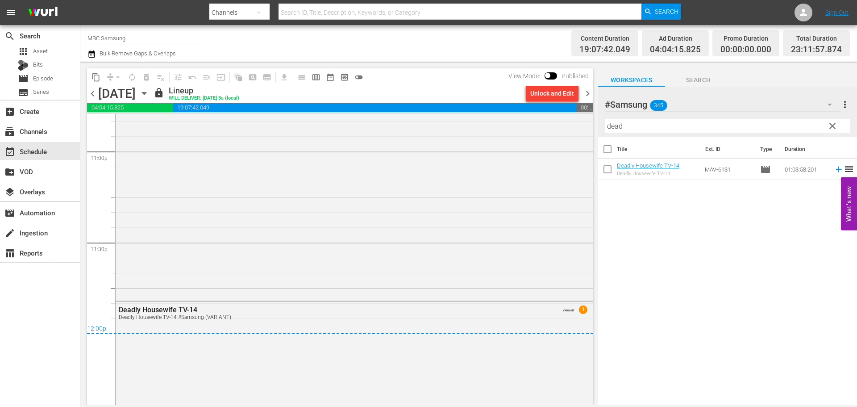
click at [588, 92] on span "chevron_right" at bounding box center [587, 93] width 11 height 11
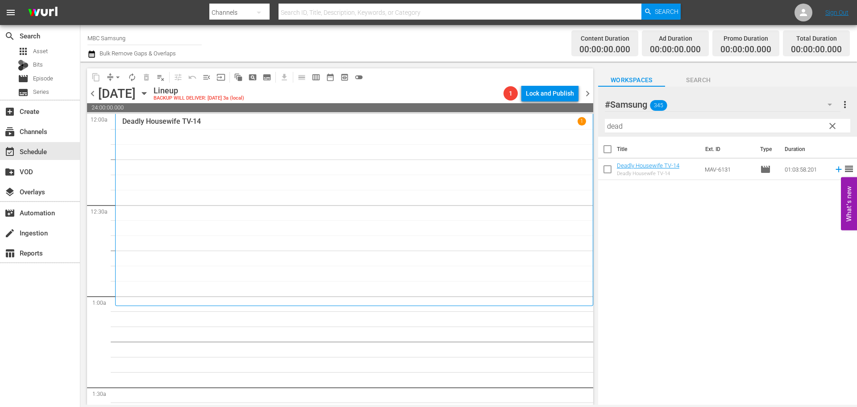
click at [837, 125] on span "clear" at bounding box center [832, 126] width 11 height 11
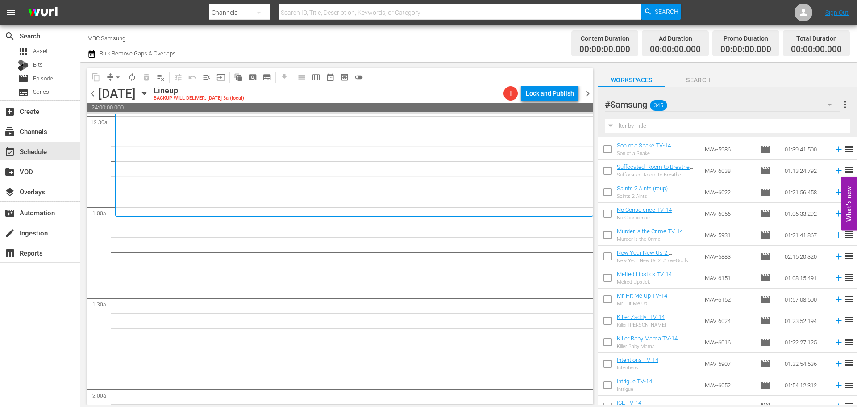
scroll to position [1741, 0]
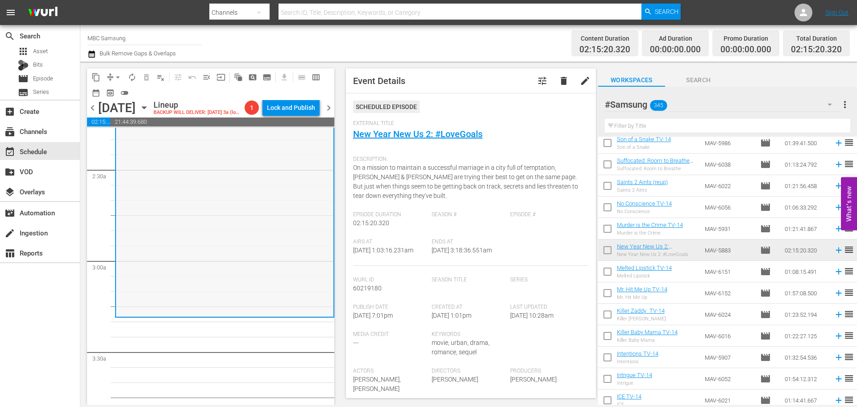
scroll to position [446, 0]
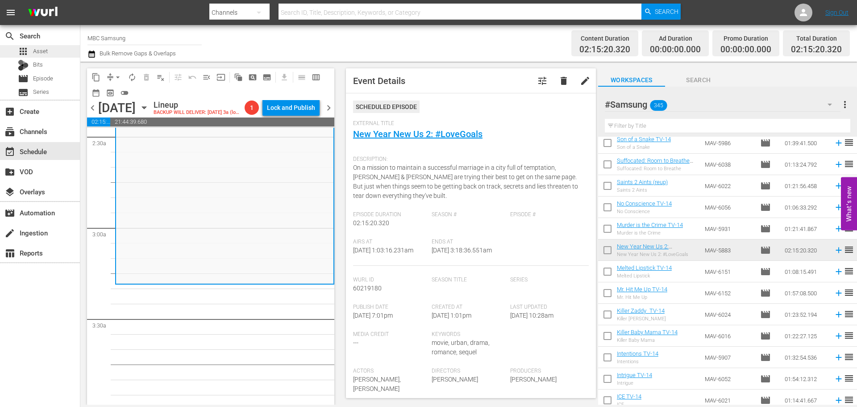
click at [51, 56] on div "apps Asset" at bounding box center [40, 51] width 80 height 12
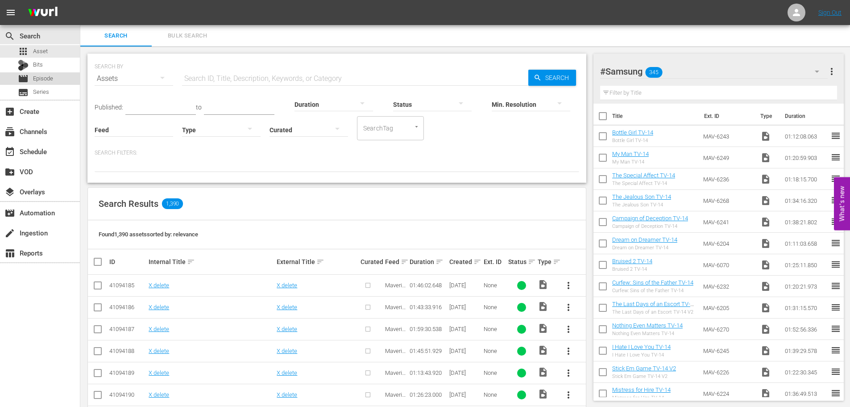
click at [48, 76] on span "Episode" at bounding box center [43, 78] width 20 height 9
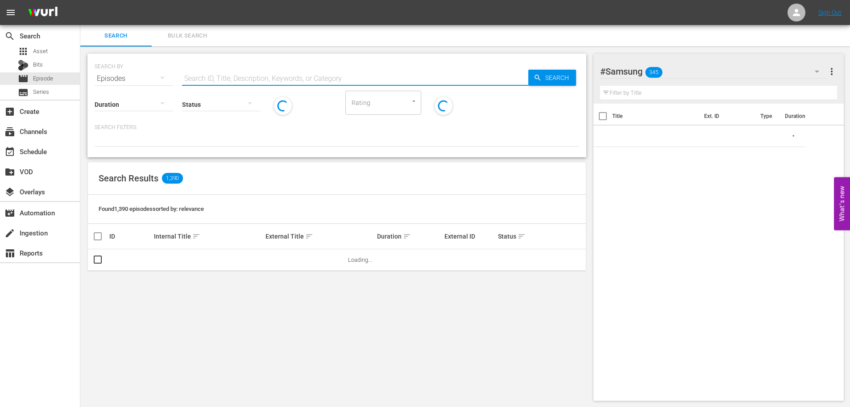
click at [279, 75] on input "text" at bounding box center [355, 78] width 346 height 21
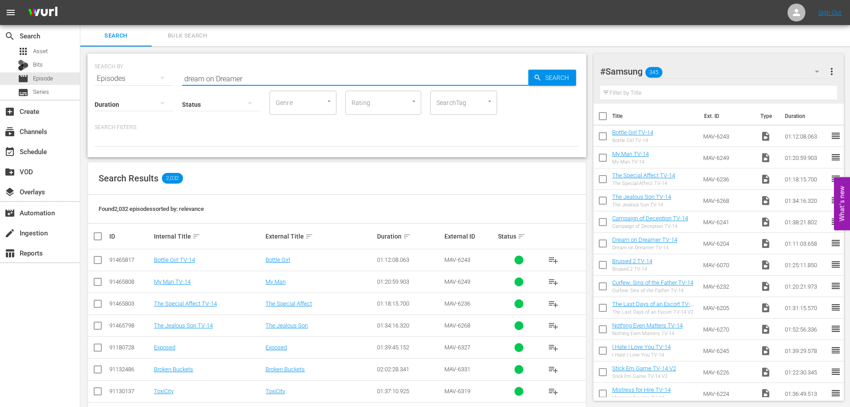
type input "dream on Dreamer"
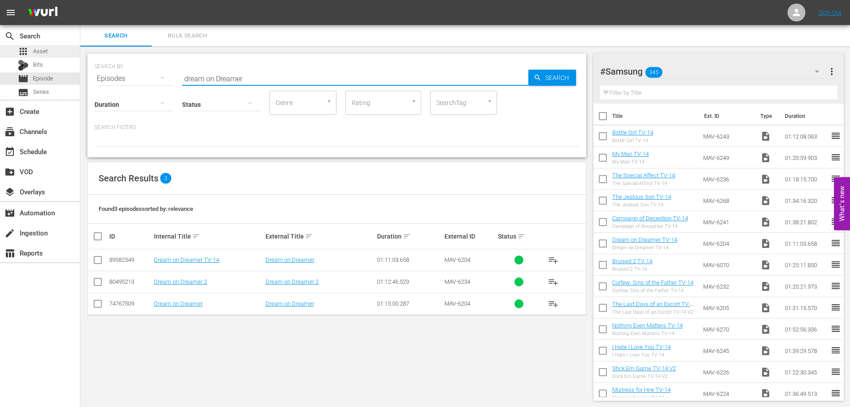
click at [53, 46] on div "apps Asset" at bounding box center [40, 51] width 80 height 12
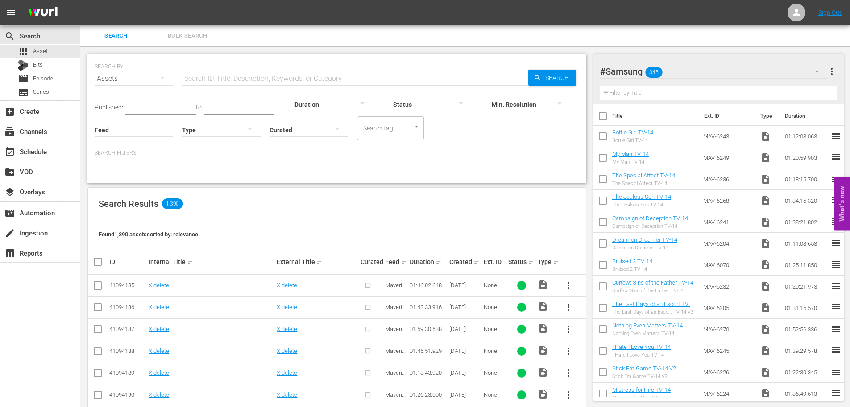
drag, startPoint x: 233, startPoint y: 79, endPoint x: 238, endPoint y: 70, distance: 11.0
click at [235, 75] on input "text" at bounding box center [355, 78] width 346 height 21
type input "Dream on Dreamer 2"
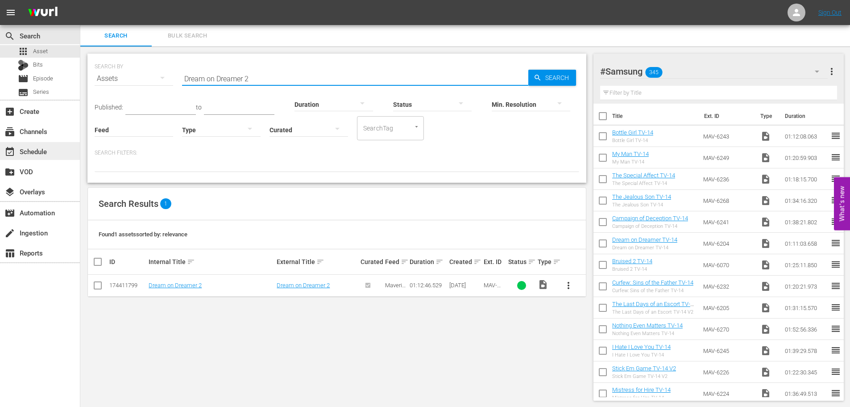
click at [55, 155] on div "event_available Schedule" at bounding box center [40, 151] width 80 height 18
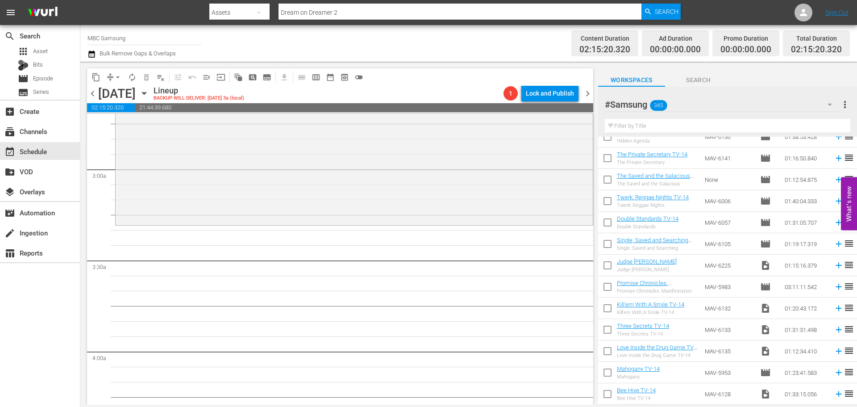
scroll to position [1194, 0]
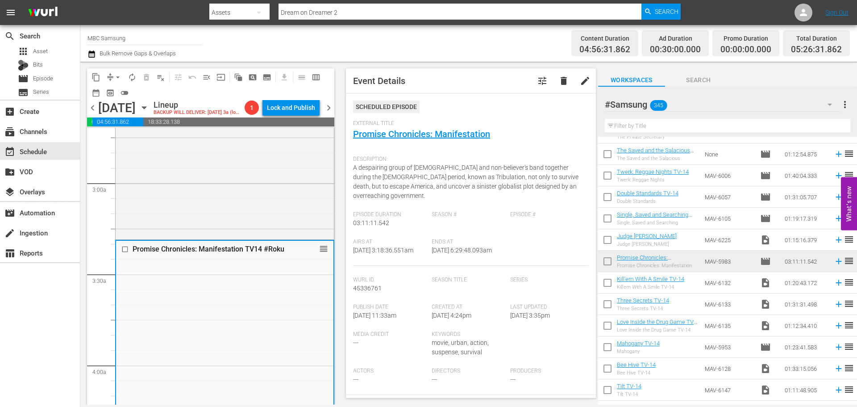
scroll to position [268, 0]
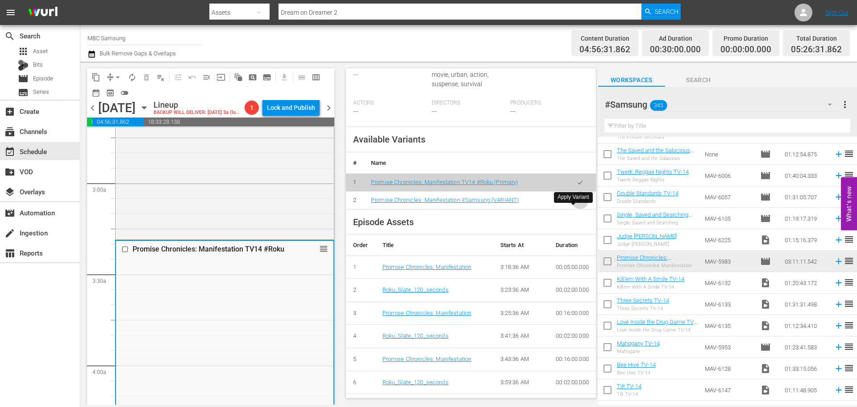
click at [577, 204] on icon "button" at bounding box center [580, 200] width 7 height 7
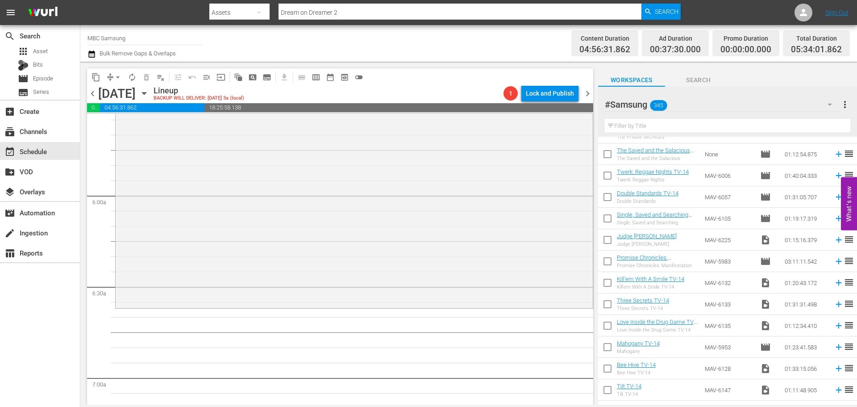
scroll to position [1027, 0]
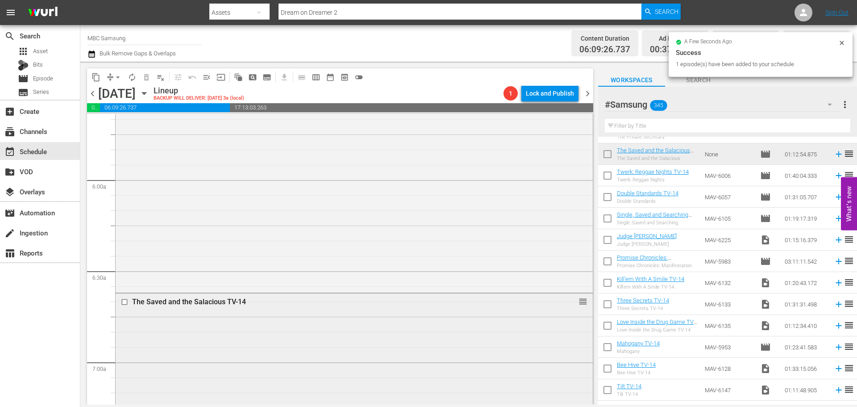
click at [367, 317] on div "The Saved and the Salacious TV-14 reorder" at bounding box center [354, 402] width 477 height 219
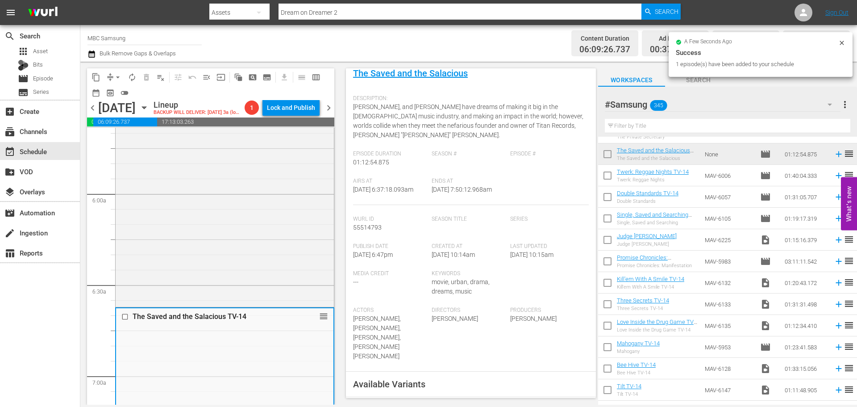
scroll to position [223, 0]
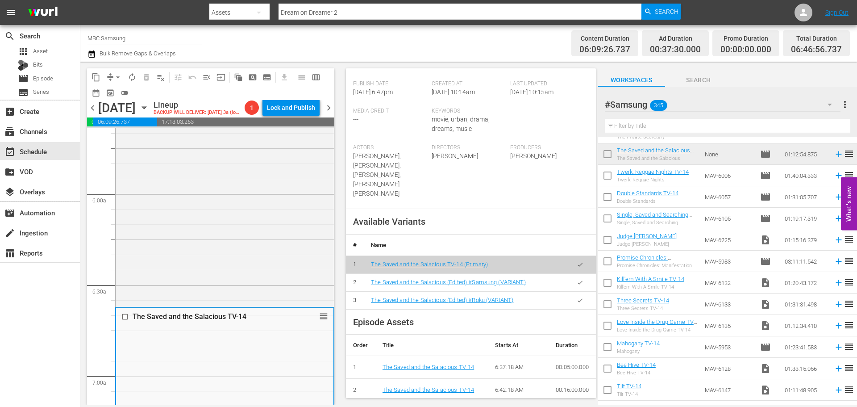
click at [577, 279] on icon "button" at bounding box center [580, 282] width 7 height 7
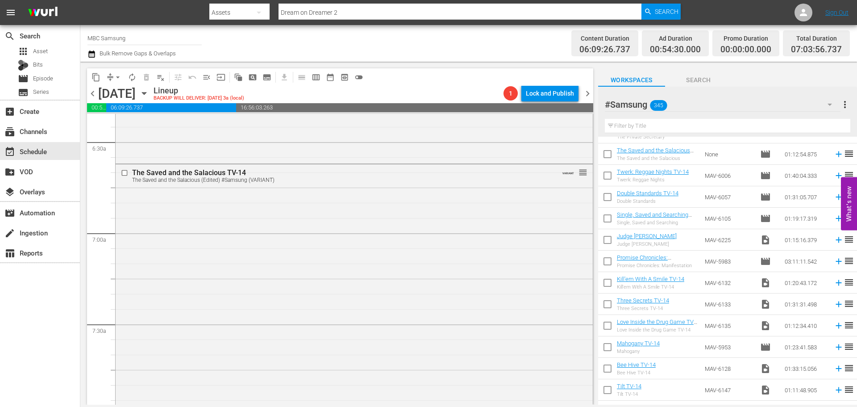
scroll to position [1339, 0]
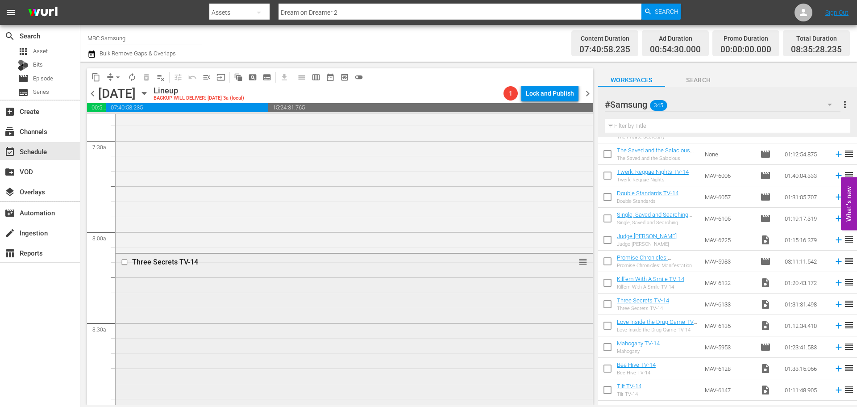
click at [265, 324] on div "Three Secrets TV-14 reorder" at bounding box center [354, 391] width 477 height 275
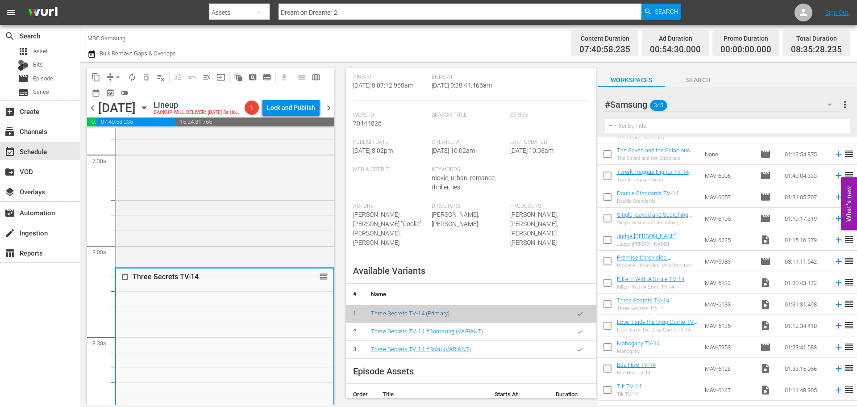
scroll to position [223, 0]
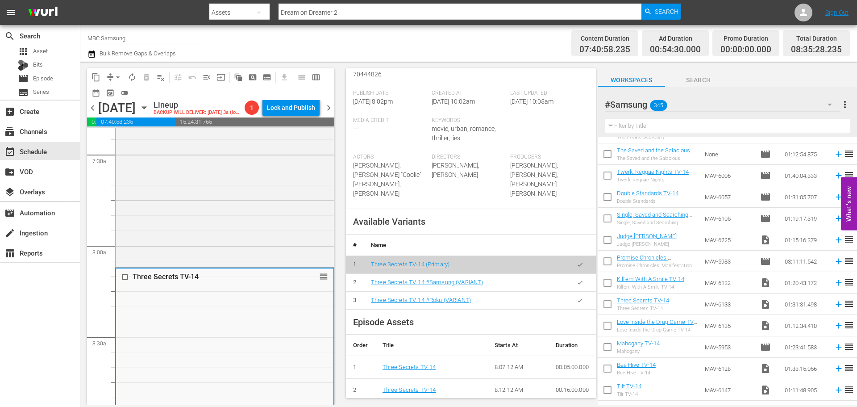
click at [578, 290] on button "button" at bounding box center [579, 282] width 17 height 17
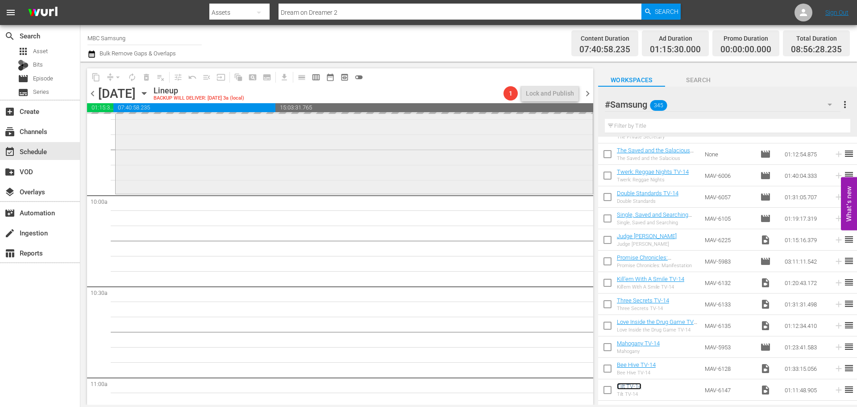
scroll to position [1741, 0]
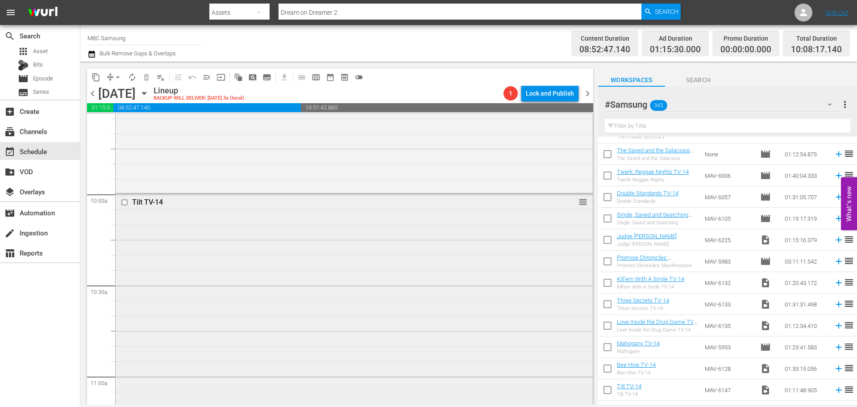
click at [404, 251] on div "Tilt TV-14 reorder" at bounding box center [354, 301] width 477 height 215
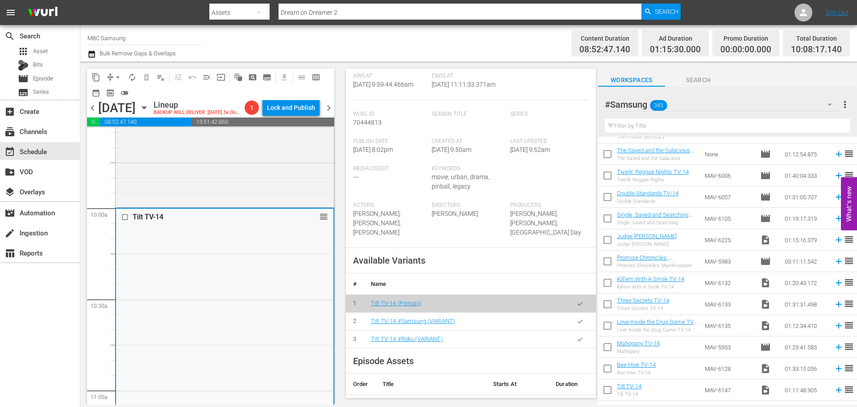
scroll to position [268, 0]
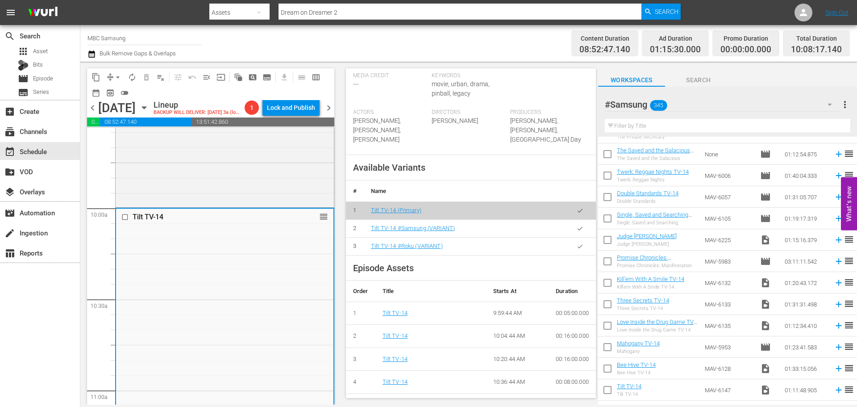
click at [577, 226] on icon "button" at bounding box center [580, 228] width 7 height 7
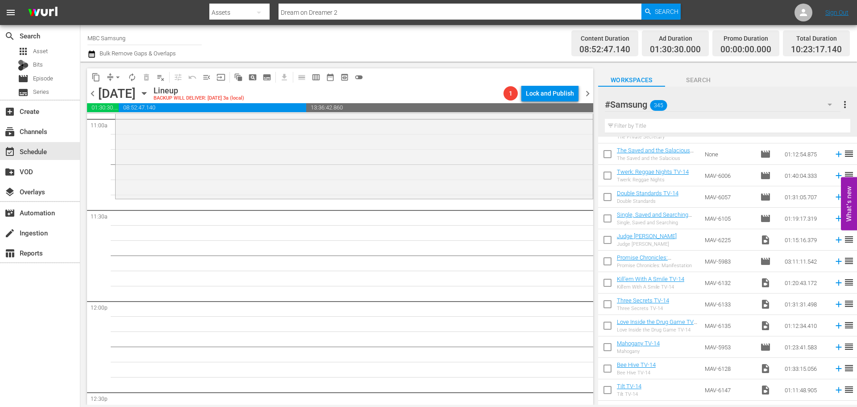
scroll to position [2009, 0]
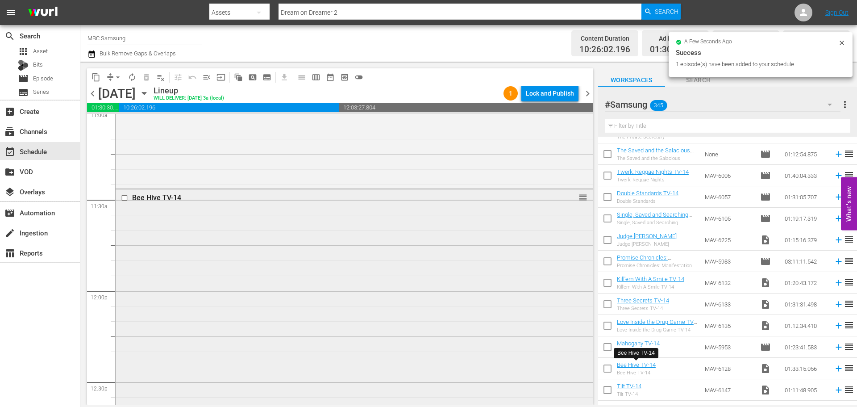
click at [343, 215] on div "Bee Hive TV-14 reorder" at bounding box center [354, 329] width 477 height 280
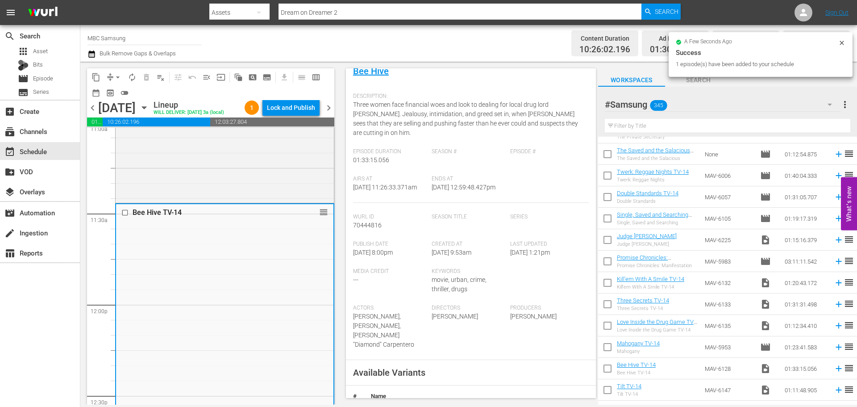
scroll to position [223, 0]
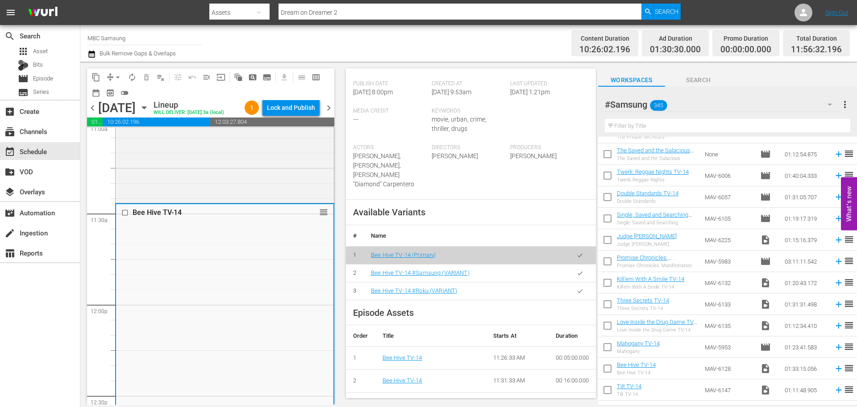
click at [571, 269] on button "button" at bounding box center [579, 272] width 17 height 17
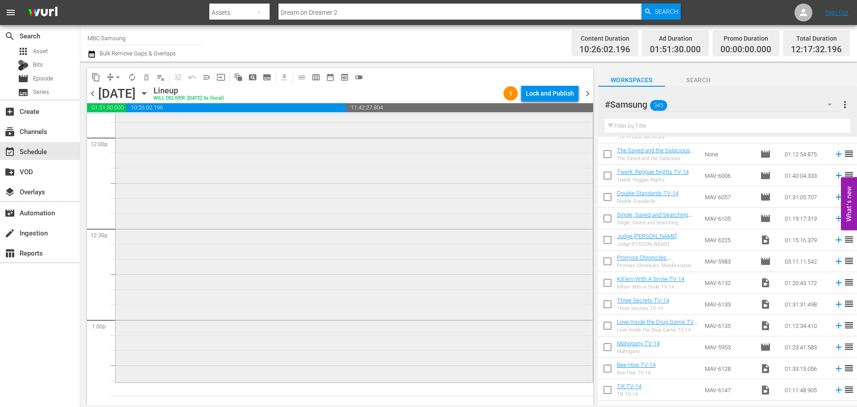
scroll to position [2232, 0]
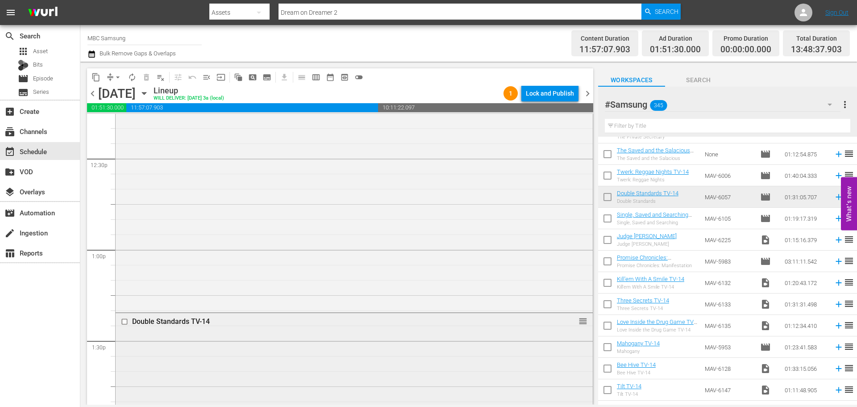
click at [316, 329] on div "Double Standards TV-14 reorder" at bounding box center [354, 321] width 477 height 17
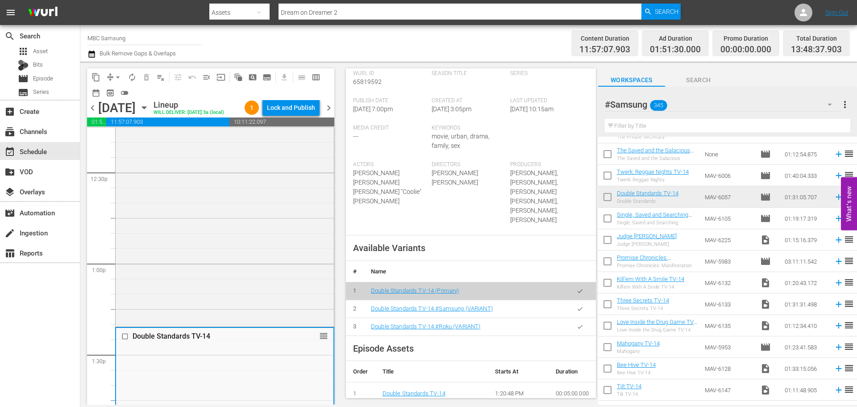
scroll to position [223, 0]
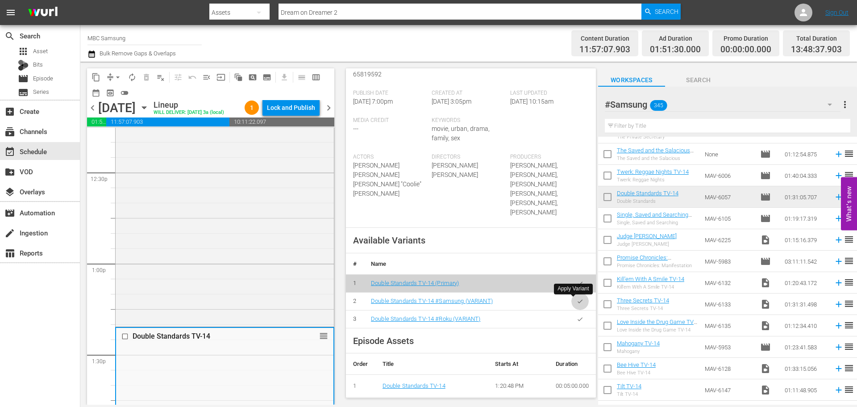
click at [577, 302] on icon "button" at bounding box center [580, 301] width 7 height 7
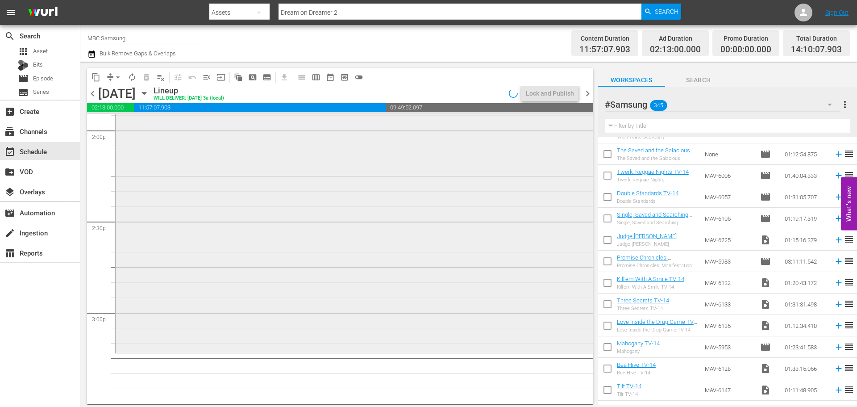
scroll to position [2544, 0]
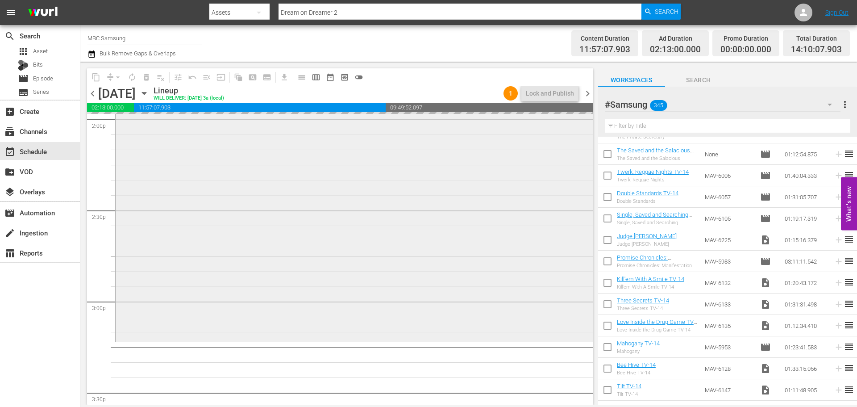
click at [406, 210] on div "Double Standards TV-14 Double Standards TV-14 #Samsung (VARIANT) VARIANT reorder" at bounding box center [354, 169] width 477 height 339
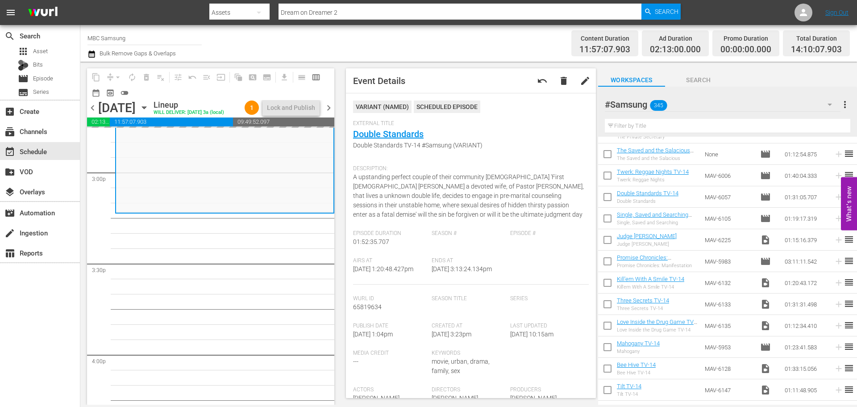
scroll to position [2723, 0]
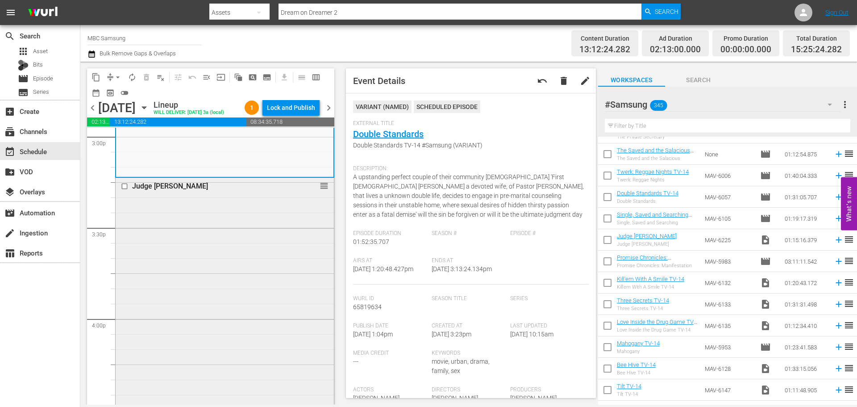
click at [178, 217] on div "Judge [PERSON_NAME] reorder" at bounding box center [225, 291] width 218 height 226
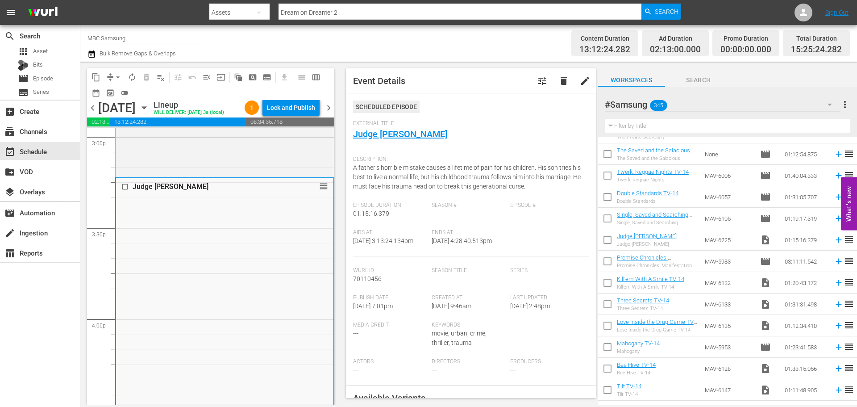
scroll to position [223, 0]
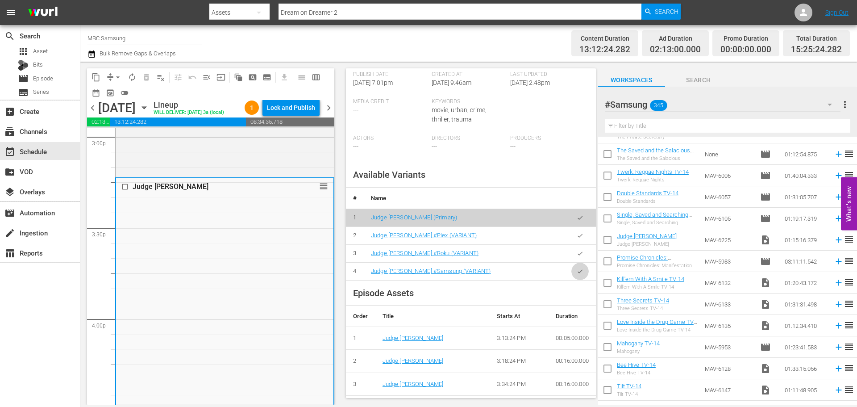
click at [572, 276] on button "button" at bounding box center [579, 270] width 17 height 17
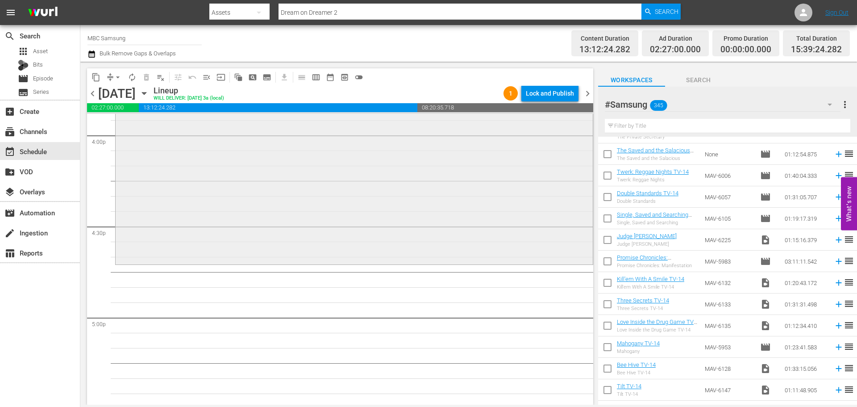
scroll to position [2902, 0]
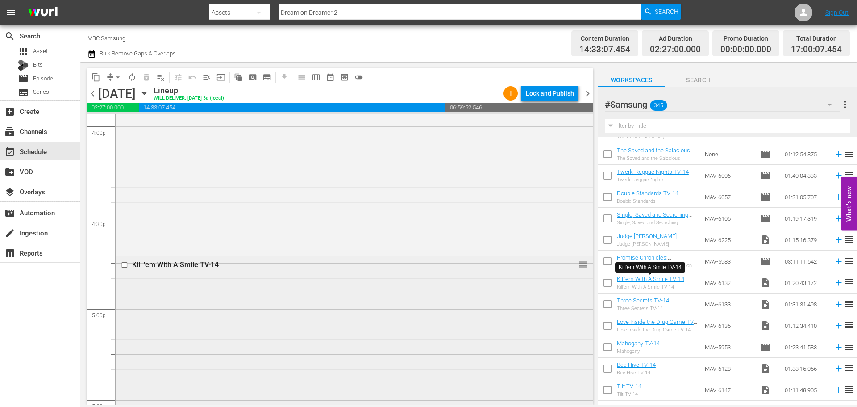
click at [217, 310] on div "Kill 'em With A Smile TV-14 reorder" at bounding box center [354, 377] width 477 height 242
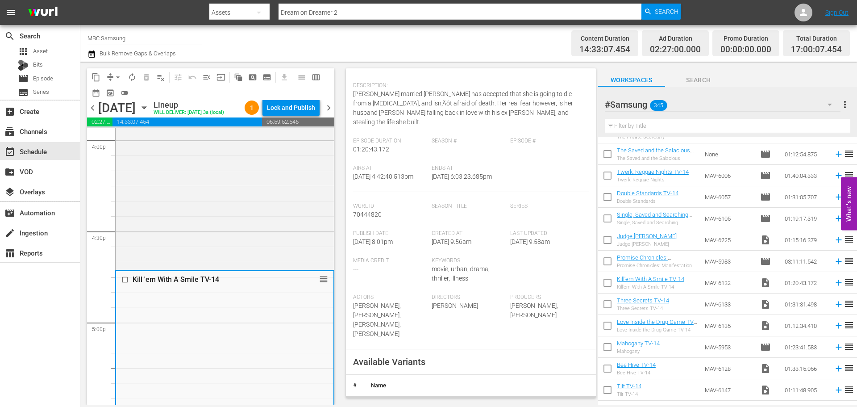
scroll to position [223, 0]
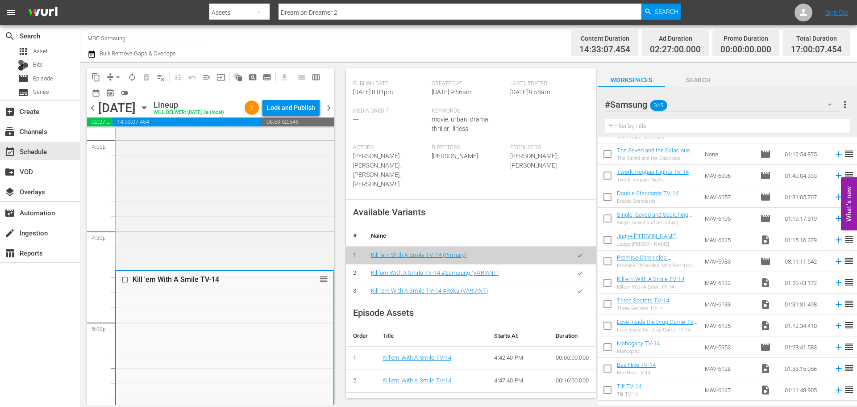
click at [577, 270] on icon "button" at bounding box center [580, 273] width 7 height 7
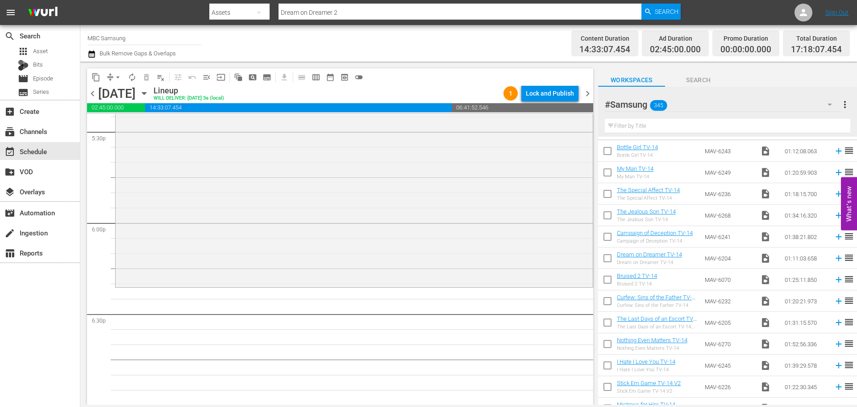
scroll to position [0, 0]
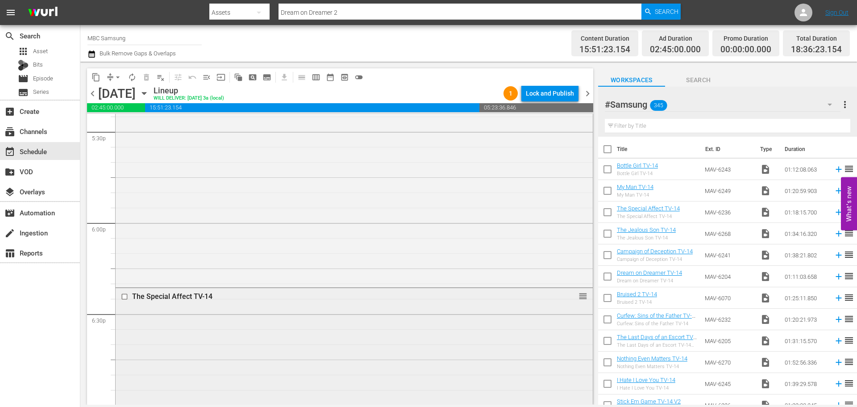
click at [260, 312] on div "The Special Affect TV-14 reorder" at bounding box center [354, 405] width 477 height 235
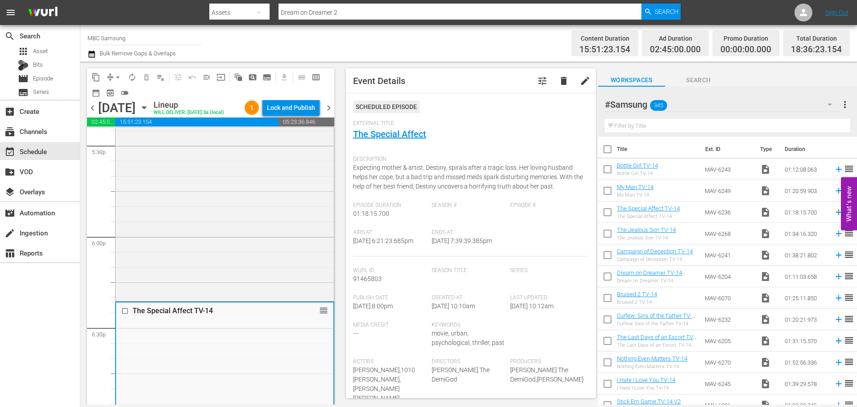
scroll to position [268, 0]
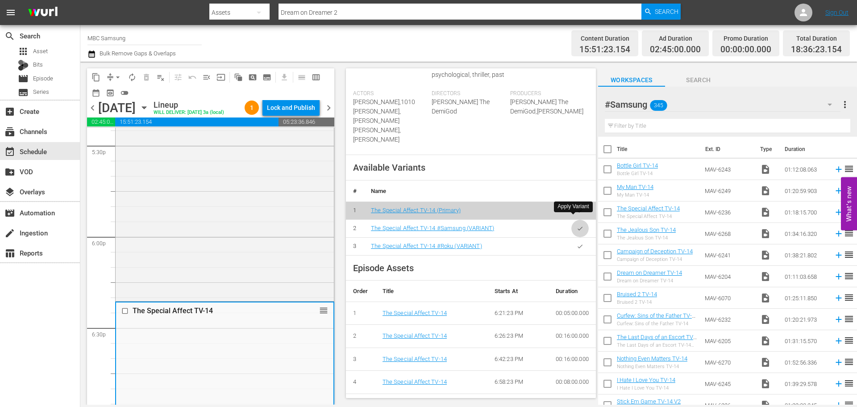
click at [573, 223] on button "button" at bounding box center [579, 228] width 17 height 17
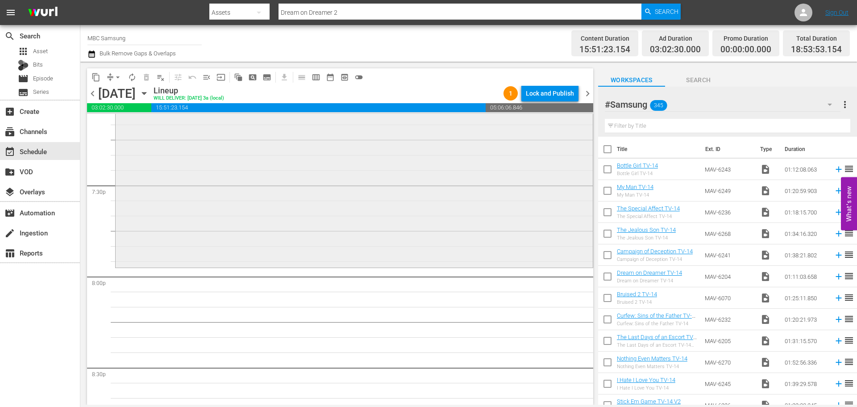
scroll to position [3482, 0]
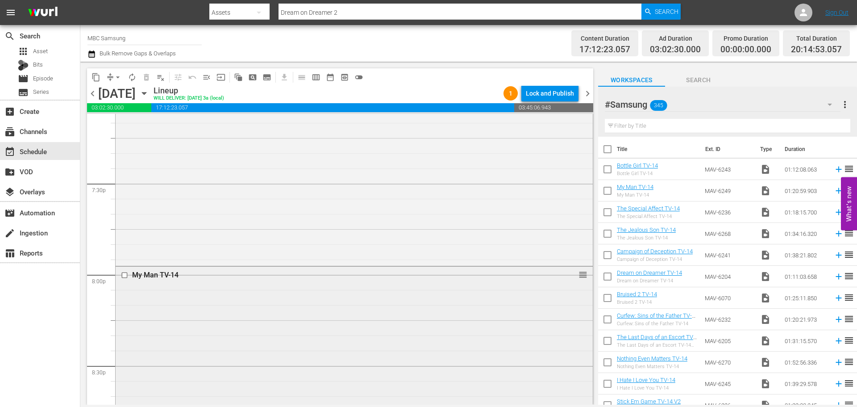
click at [284, 285] on div "My Man TV-14 reorder" at bounding box center [354, 387] width 477 height 243
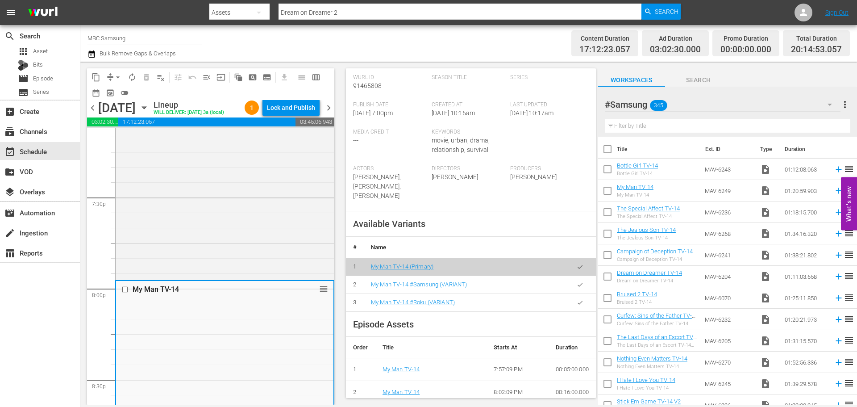
scroll to position [223, 0]
click at [577, 286] on icon "button" at bounding box center [580, 282] width 7 height 7
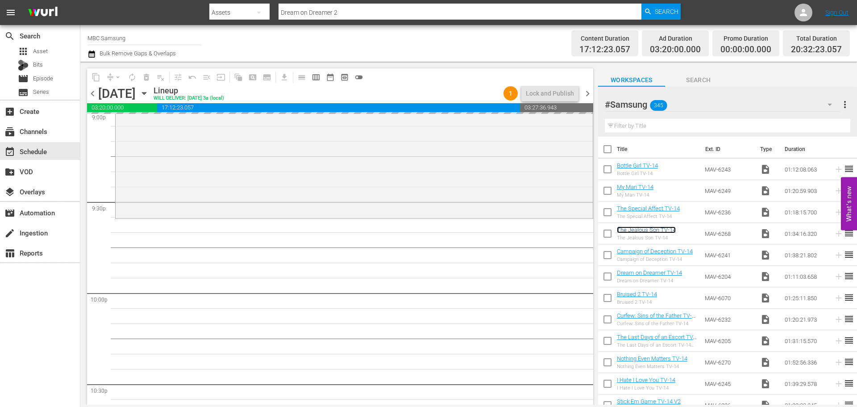
scroll to position [3839, 0]
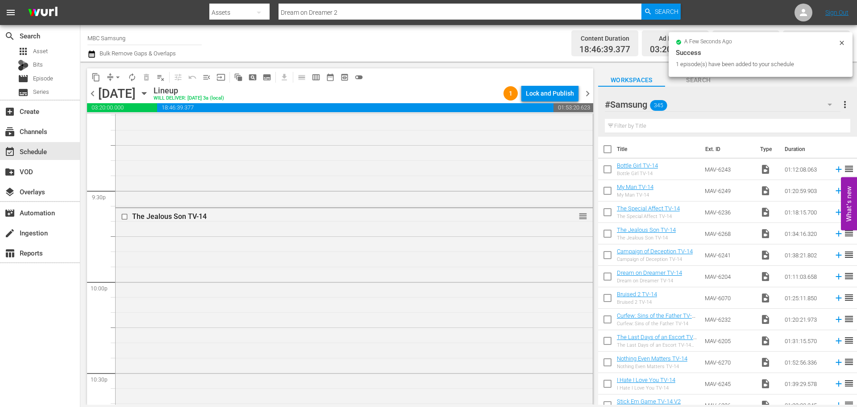
drag, startPoint x: 662, startPoint y: 231, endPoint x: 360, endPoint y: 246, distance: 302.6
click at [355, 250] on div "The Jealous Son TV-14 reorder" at bounding box center [354, 349] width 477 height 283
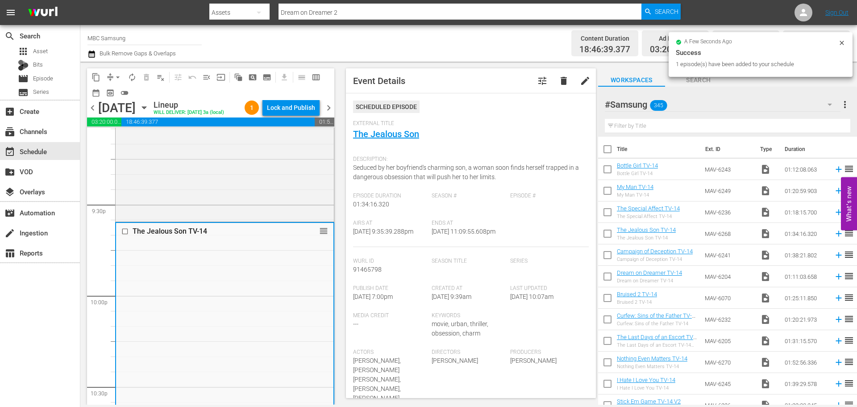
scroll to position [268, 0]
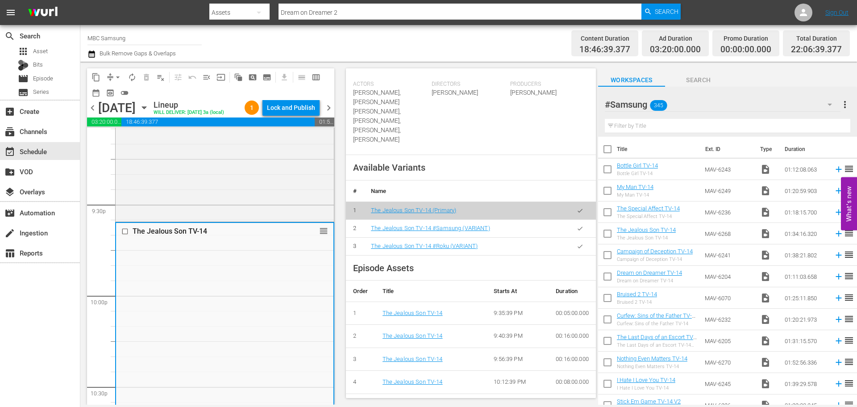
click at [577, 225] on icon "button" at bounding box center [580, 228] width 7 height 7
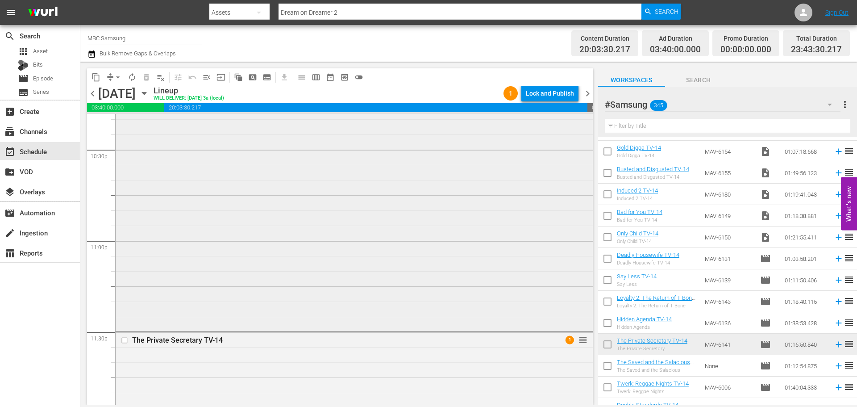
scroll to position [4152, 0]
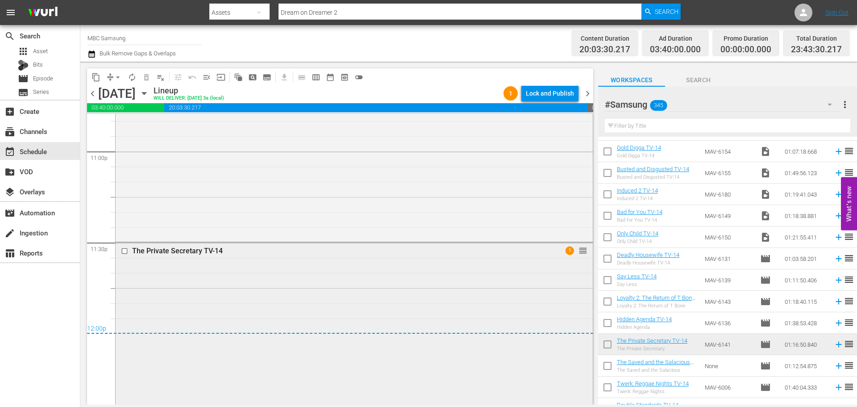
click at [264, 246] on div "The Private Secretary TV-14 1 reorder" at bounding box center [354, 250] width 477 height 17
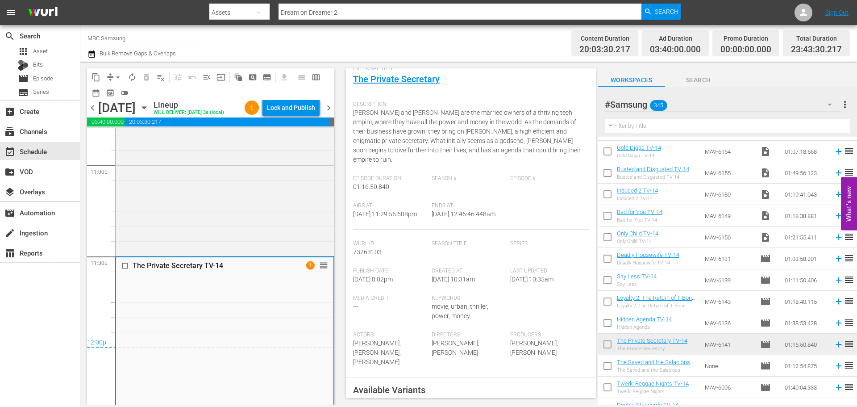
scroll to position [268, 0]
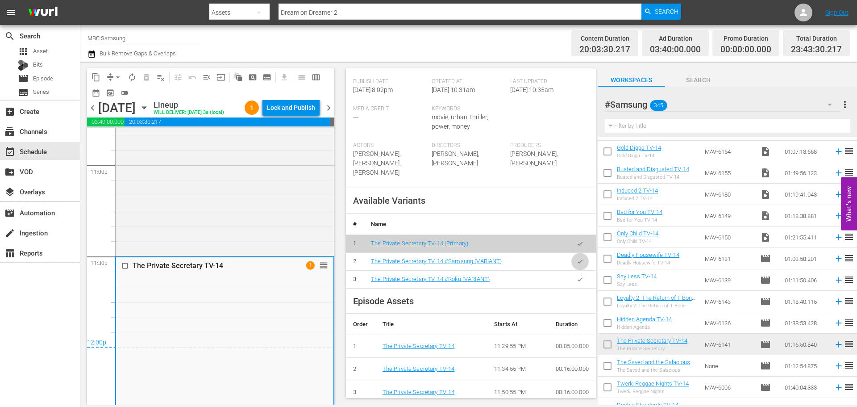
click at [577, 258] on icon "button" at bounding box center [580, 261] width 7 height 7
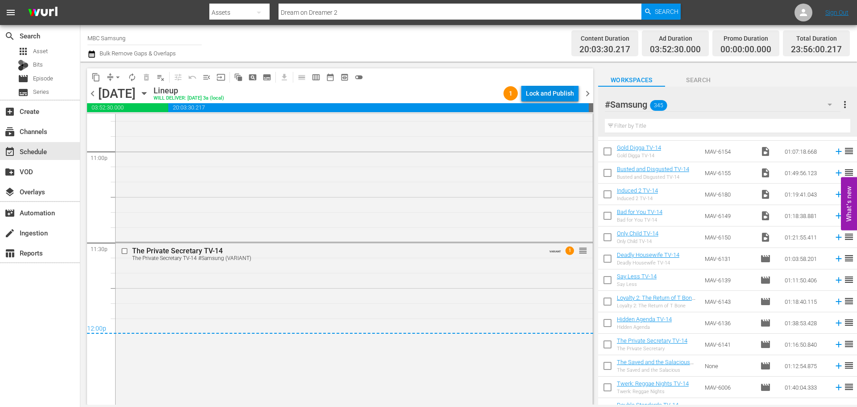
click at [551, 92] on div "Lock and Publish" at bounding box center [550, 93] width 48 height 16
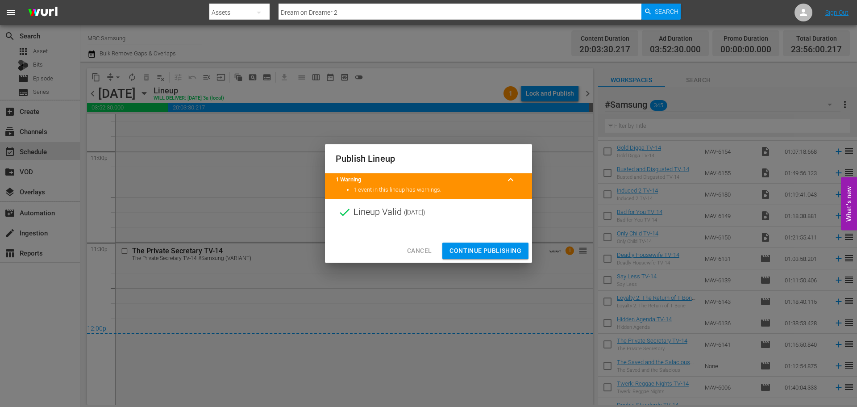
click at [486, 249] on span "Continue Publishing" at bounding box center [486, 250] width 72 height 11
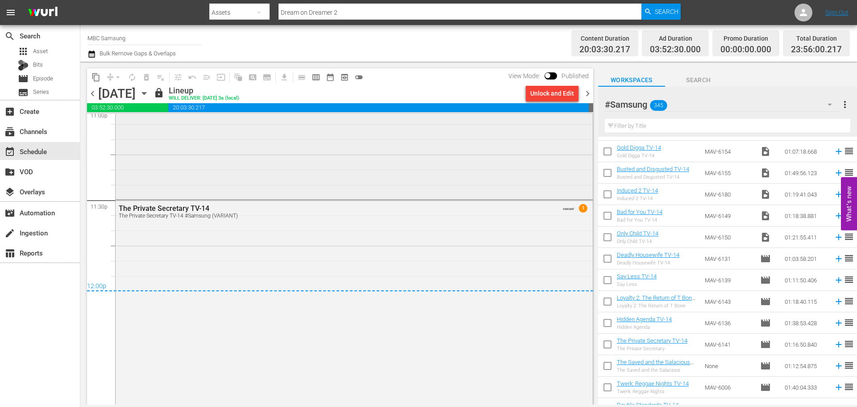
scroll to position [4196, 0]
click at [591, 94] on span "chevron_right" at bounding box center [587, 93] width 11 height 11
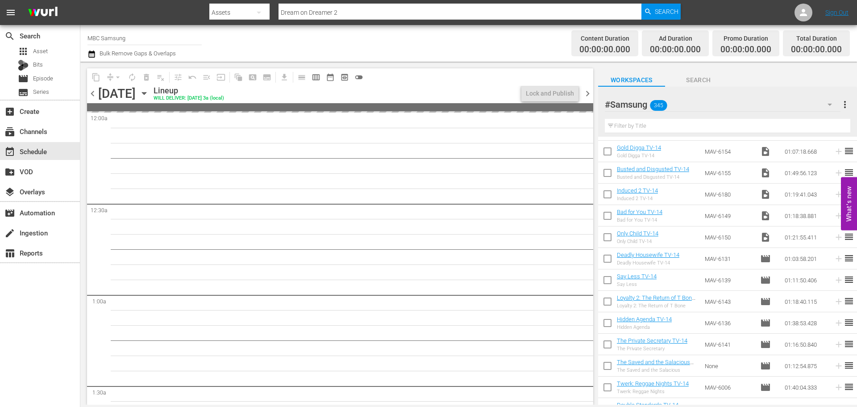
click at [92, 95] on span "chevron_left" at bounding box center [92, 93] width 11 height 11
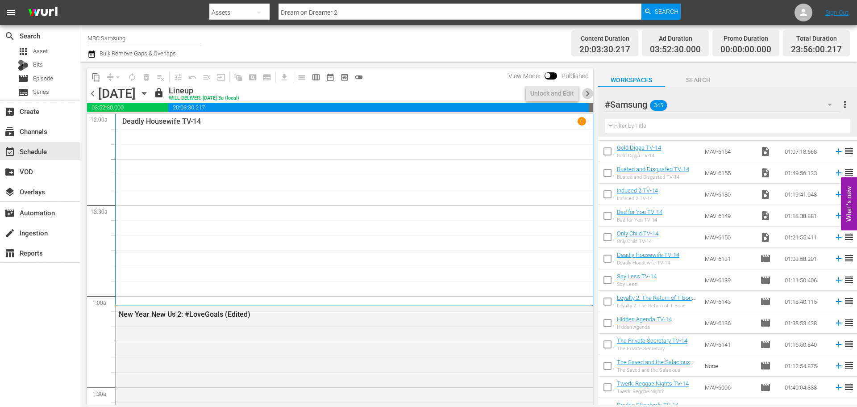
click at [587, 90] on span "chevron_right" at bounding box center [587, 93] width 11 height 11
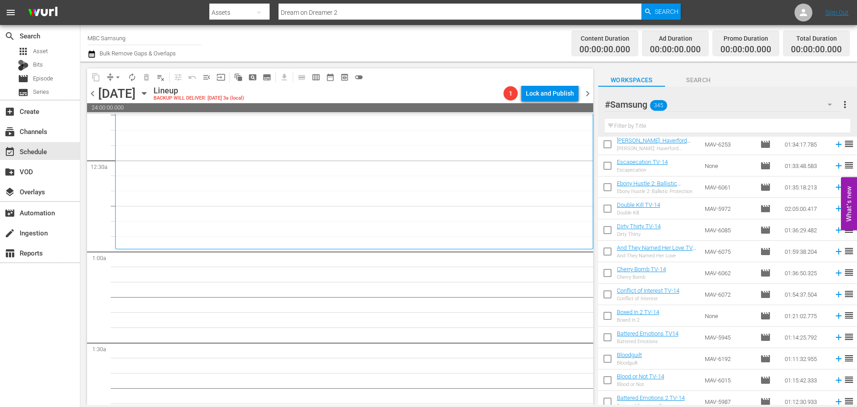
scroll to position [2104, 0]
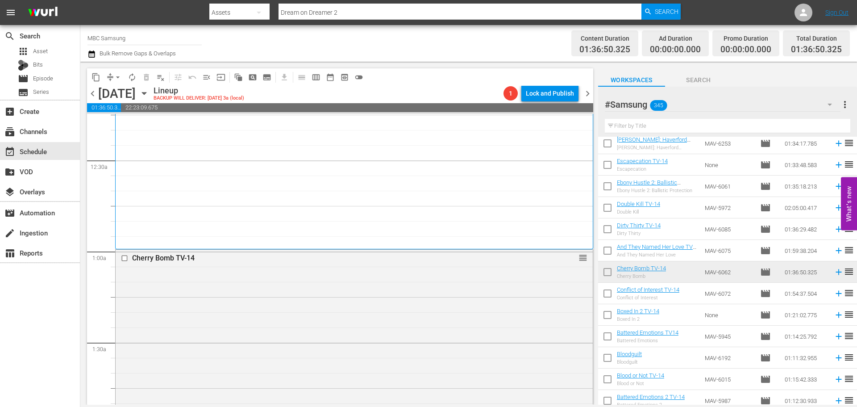
click at [463, 308] on div "Cherry Bomb TV-14 reorder" at bounding box center [354, 395] width 477 height 291
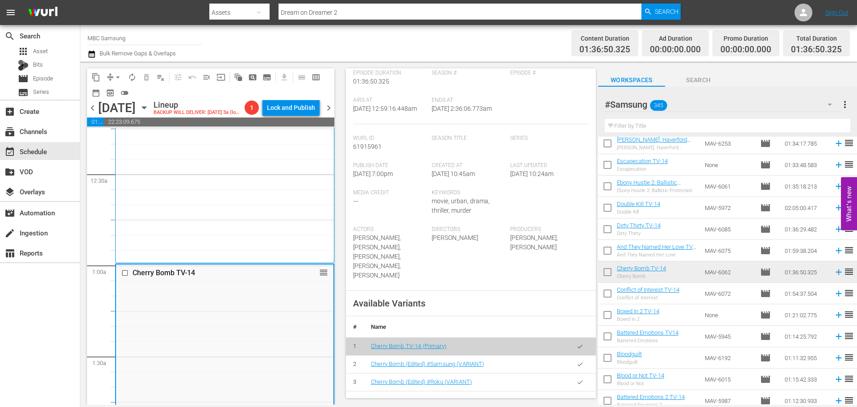
scroll to position [134, 0]
click at [578, 354] on button "button" at bounding box center [579, 362] width 17 height 17
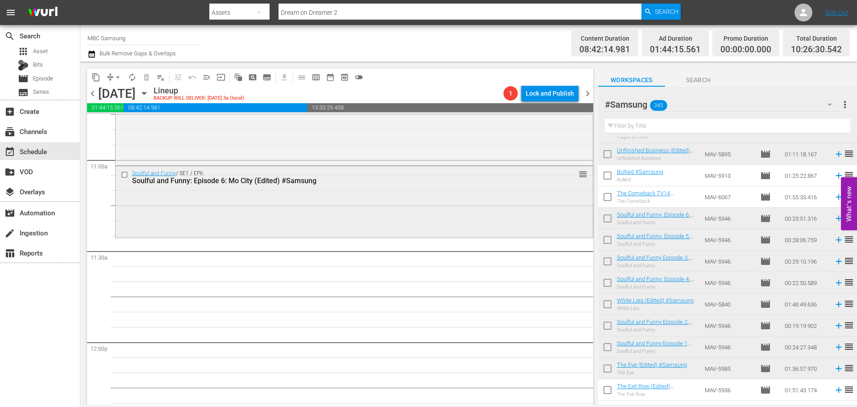
scroll to position [1964, 0]
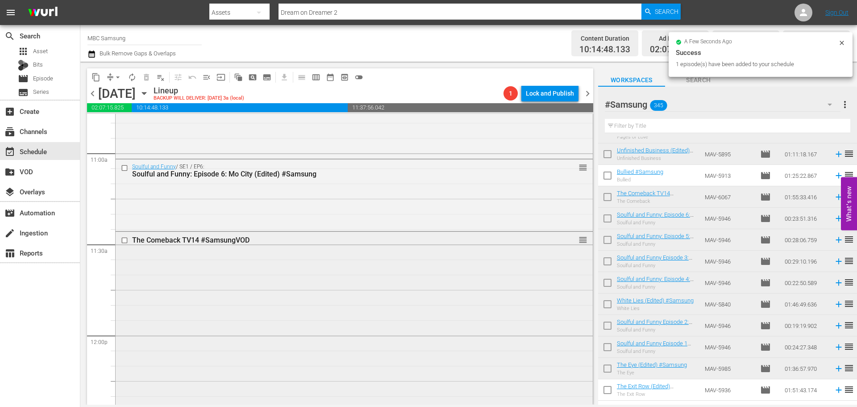
click at [270, 279] on div "The Comeback TV14 #SamsungVOD reorder" at bounding box center [354, 406] width 477 height 348
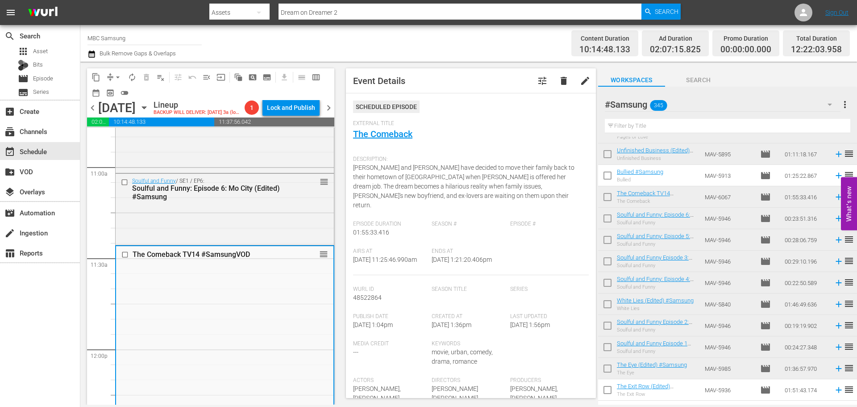
scroll to position [223, 0]
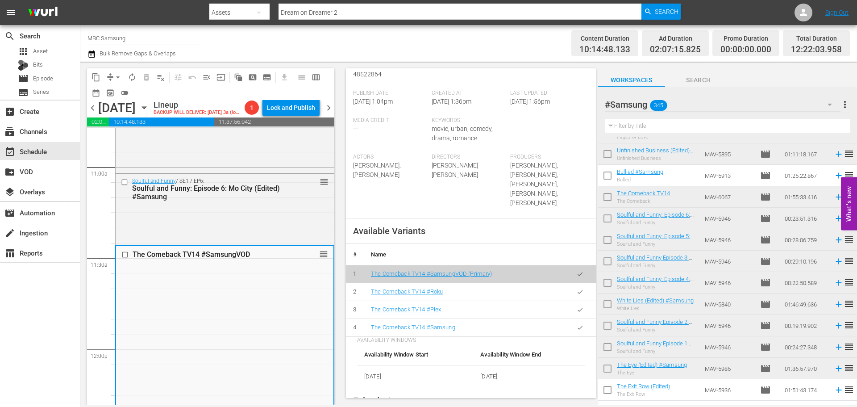
click at [577, 324] on icon "button" at bounding box center [580, 327] width 7 height 7
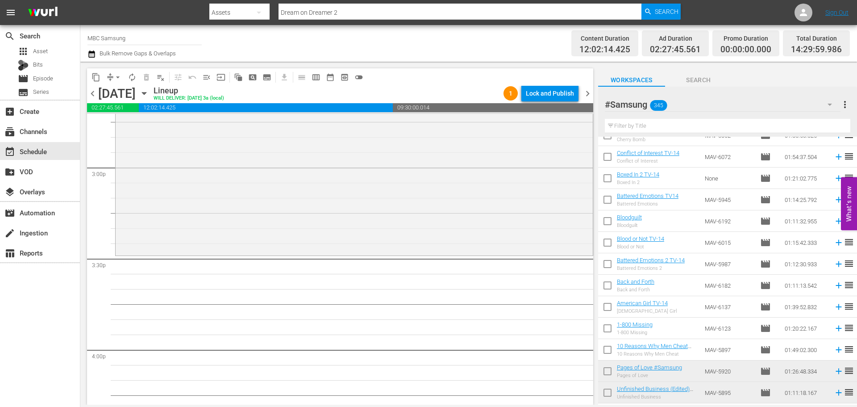
scroll to position [2211, 0]
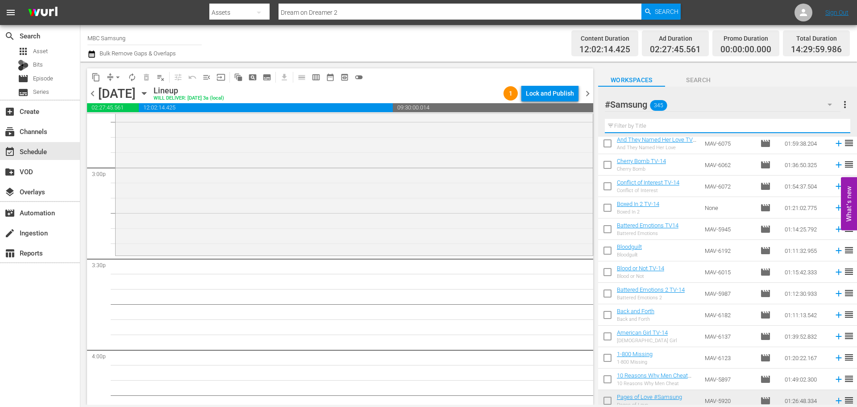
click at [628, 128] on input "text" at bounding box center [728, 126] width 246 height 14
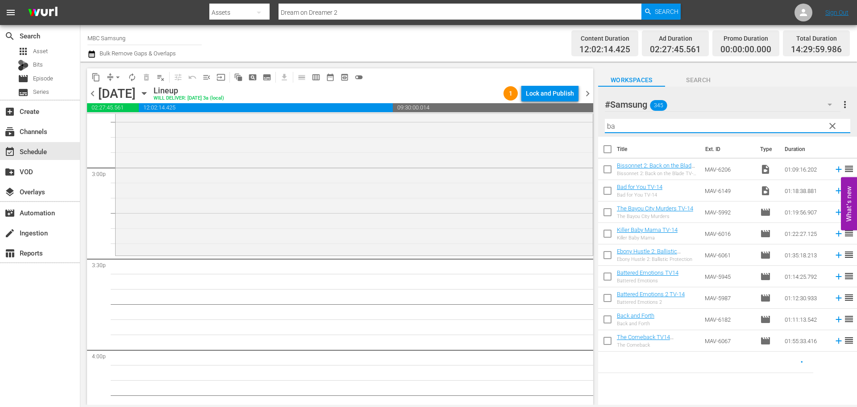
scroll to position [0, 0]
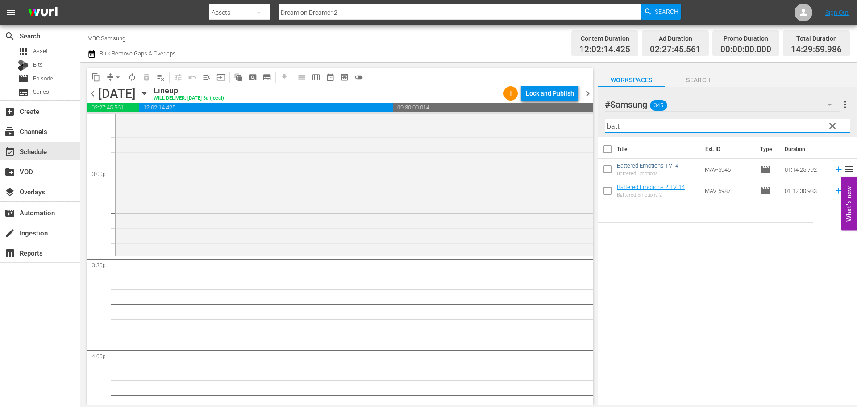
type input "batt"
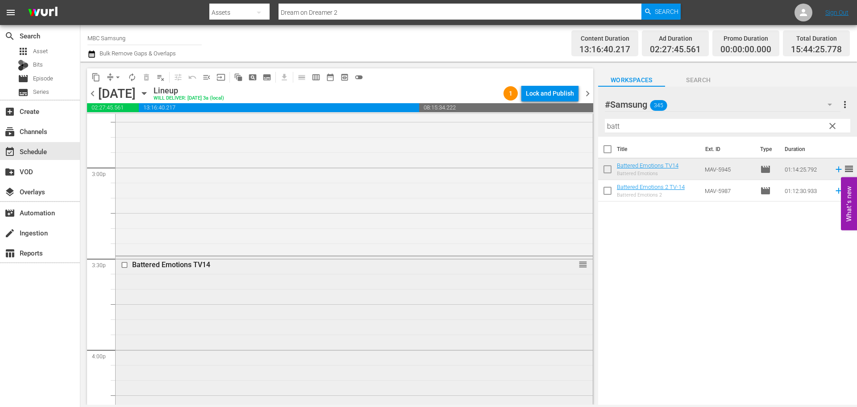
click at [284, 289] on div "Battered Emotions TV14 reorder" at bounding box center [354, 367] width 477 height 223
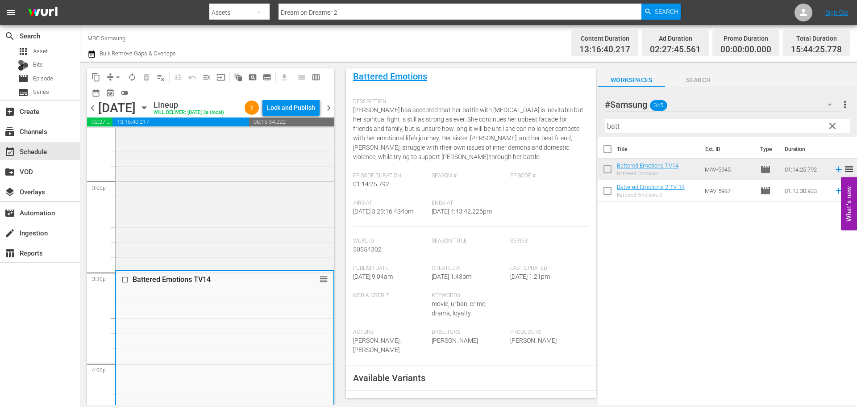
scroll to position [179, 0]
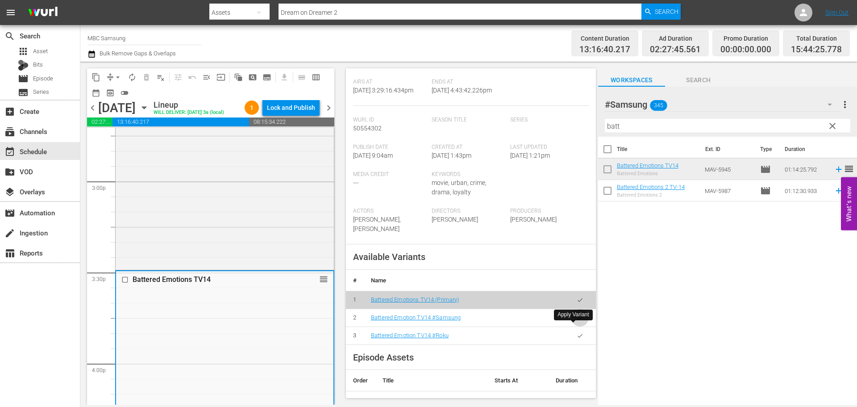
click at [577, 326] on button "button" at bounding box center [579, 317] width 17 height 17
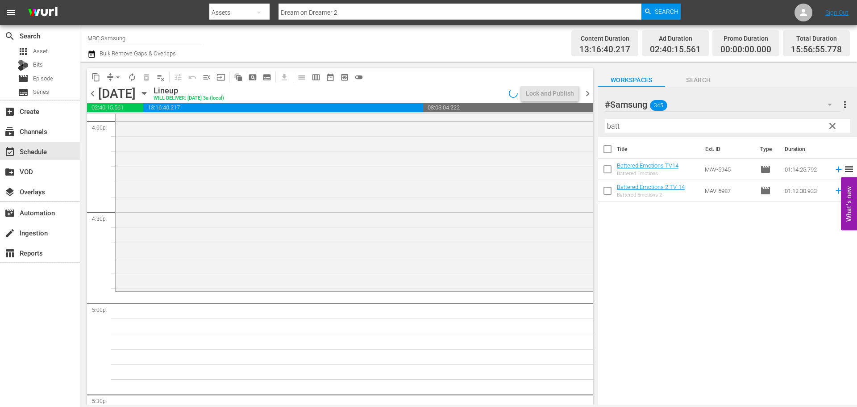
scroll to position [2946, 0]
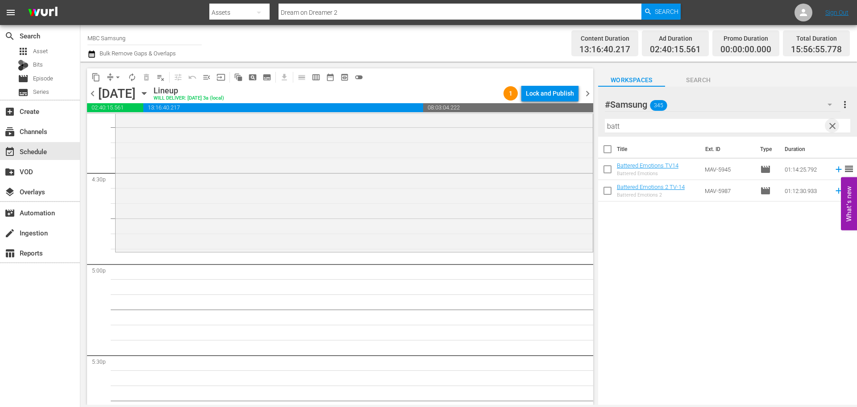
click at [828, 125] on span "clear" at bounding box center [832, 126] width 11 height 11
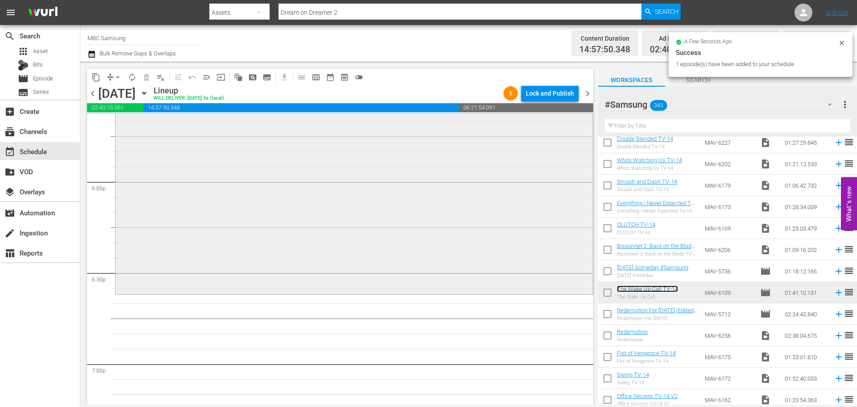
scroll to position [3214, 0]
click at [384, 190] on div "The Wake Up Call TV-14 reorder" at bounding box center [354, 137] width 477 height 304
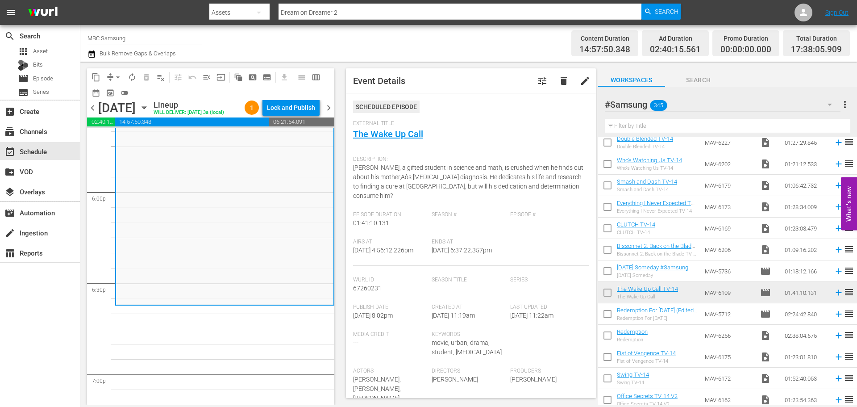
scroll to position [223, 0]
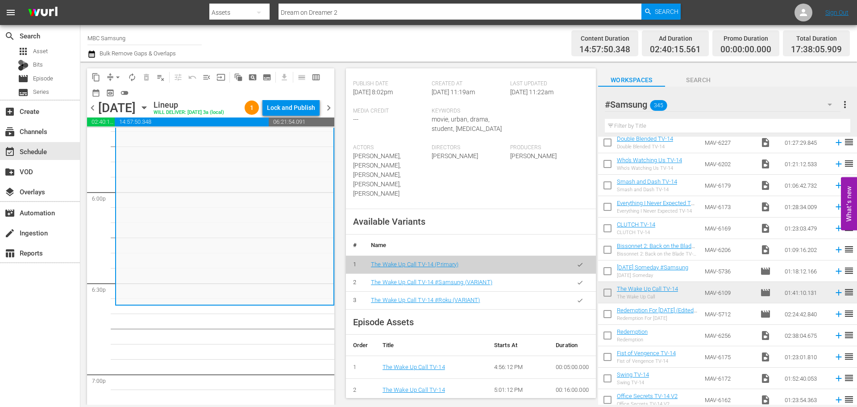
click at [577, 281] on icon "button" at bounding box center [580, 282] width 7 height 7
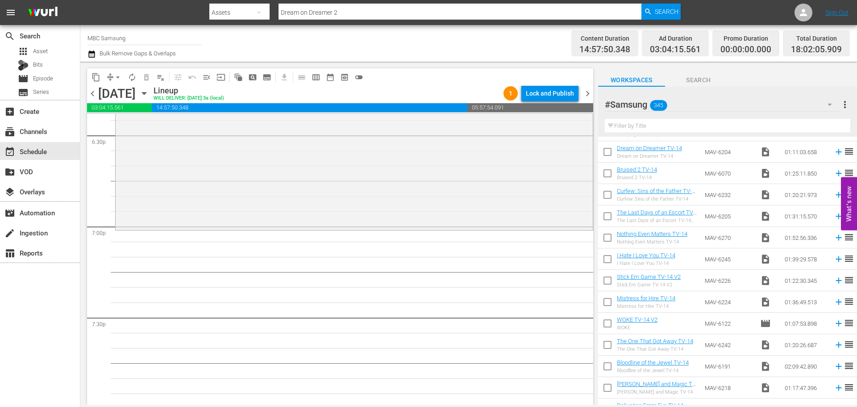
scroll to position [0, 0]
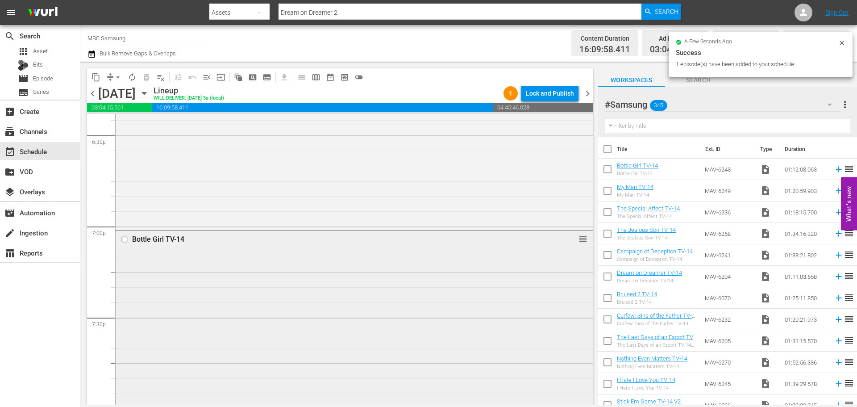
click at [414, 264] on div "Bottle Girl TV-14 reorder" at bounding box center [354, 339] width 477 height 217
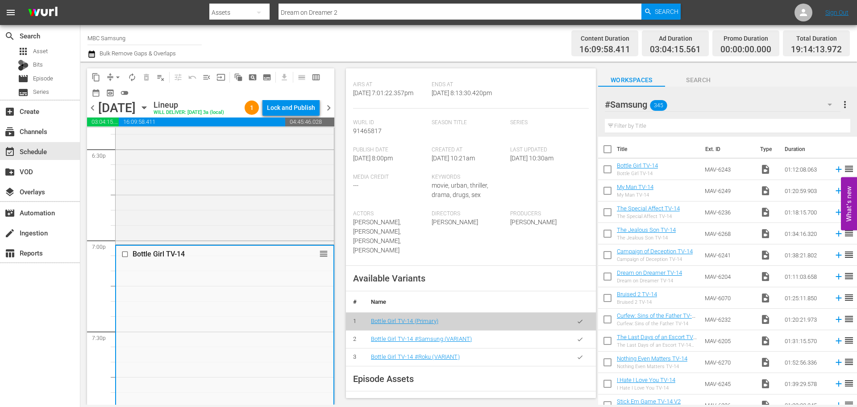
scroll to position [179, 0]
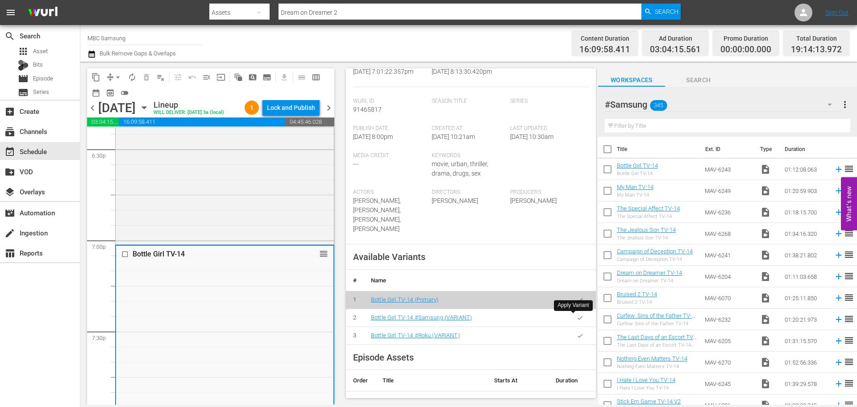
click at [577, 321] on icon "button" at bounding box center [580, 317] width 7 height 7
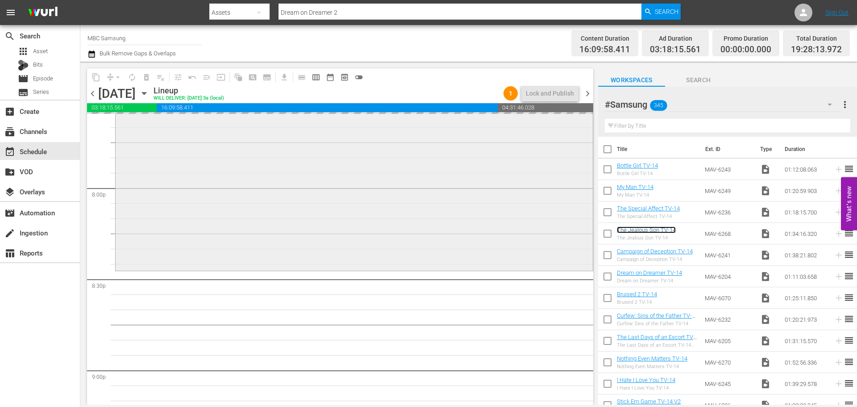
scroll to position [3571, 0]
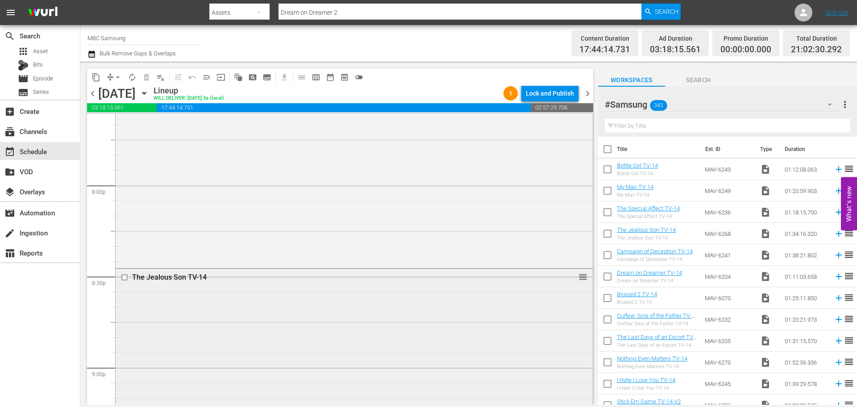
click at [282, 294] on div "The Jealous Son TV-14 reorder" at bounding box center [354, 410] width 477 height 283
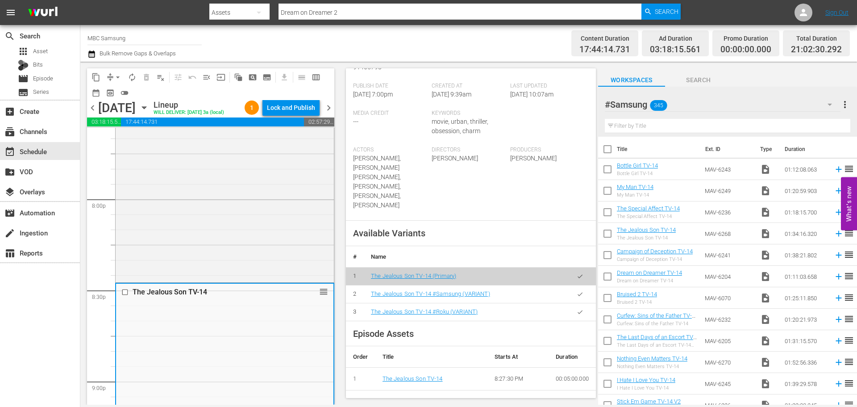
scroll to position [223, 0]
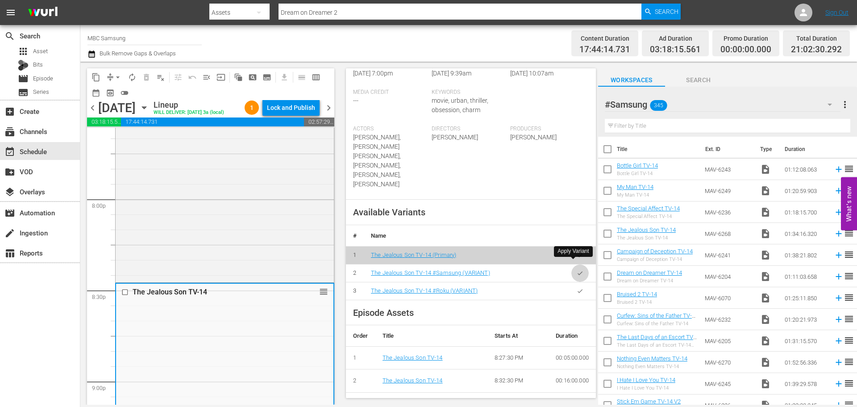
click at [571, 265] on button "button" at bounding box center [579, 272] width 17 height 17
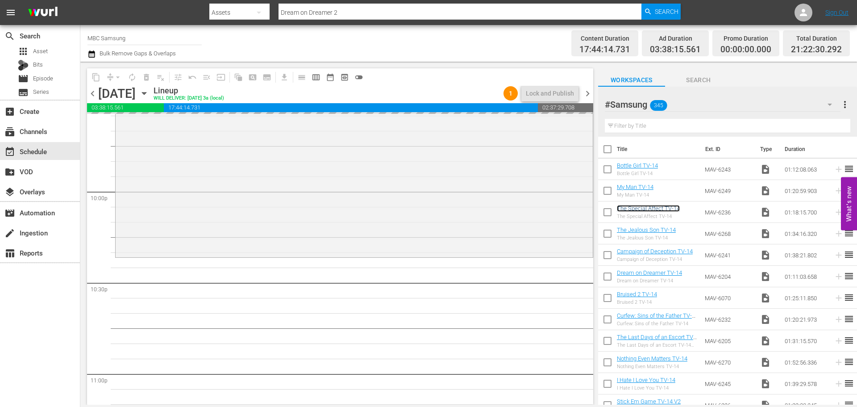
scroll to position [3928, 0]
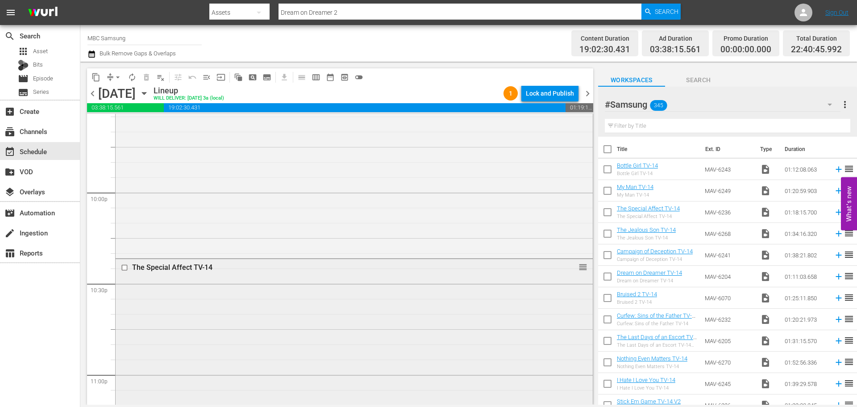
click at [221, 377] on div "The Special Affect TV-14 reorder" at bounding box center [354, 376] width 477 height 235
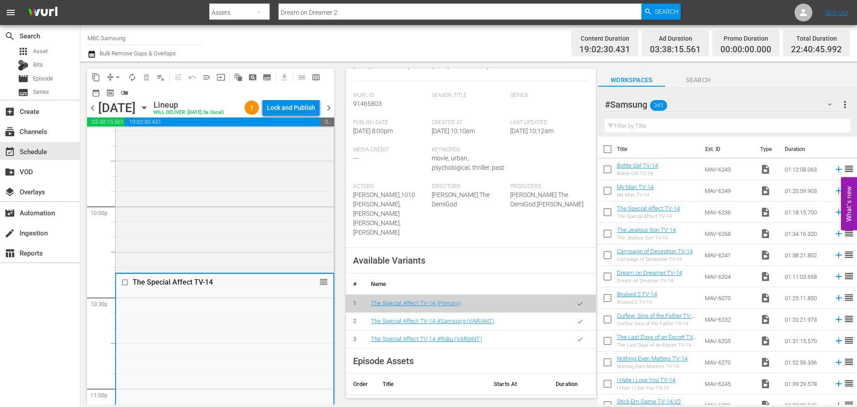
scroll to position [179, 0]
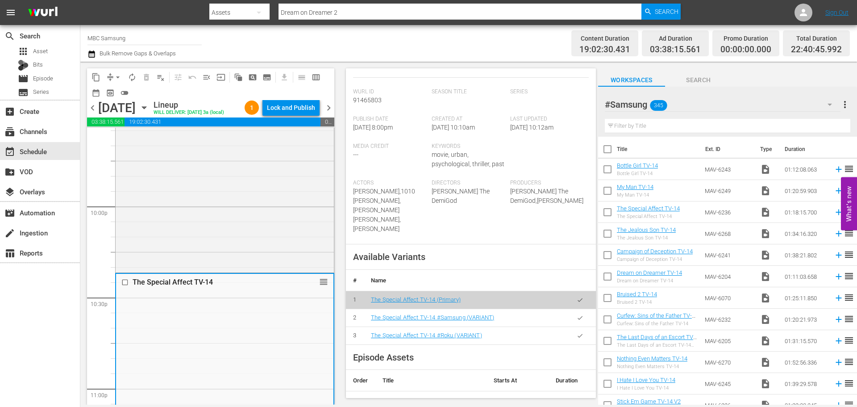
click at [578, 309] on button "button" at bounding box center [579, 317] width 17 height 17
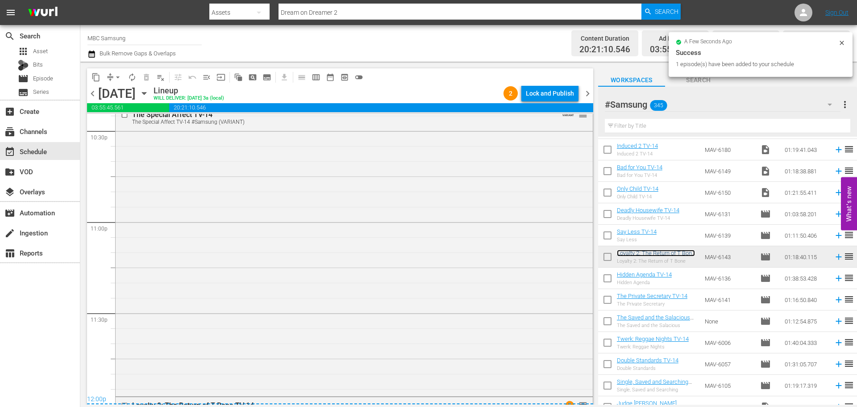
scroll to position [4260, 0]
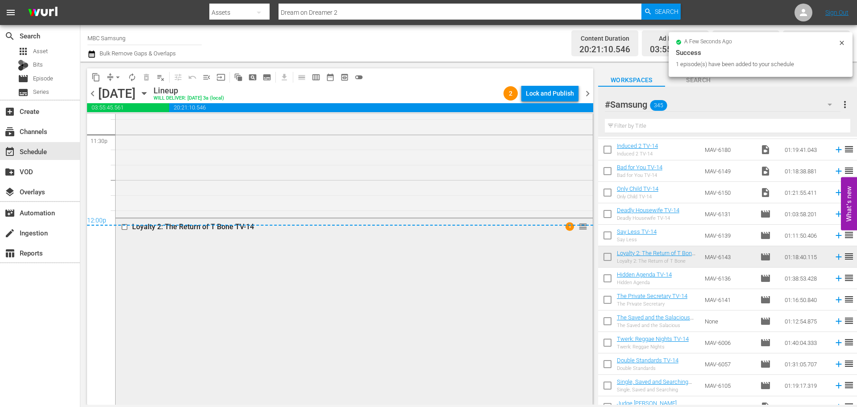
click at [238, 246] on div "Loyalty 2: The Return of T Bone TV-14 1 reorder" at bounding box center [354, 336] width 477 height 236
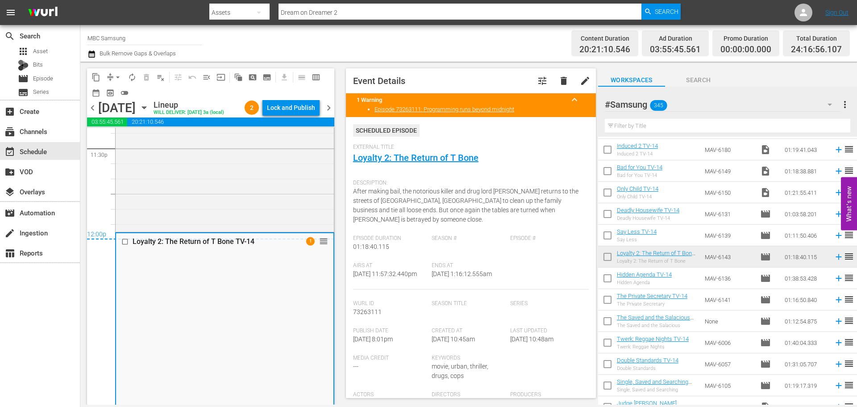
scroll to position [223, 0]
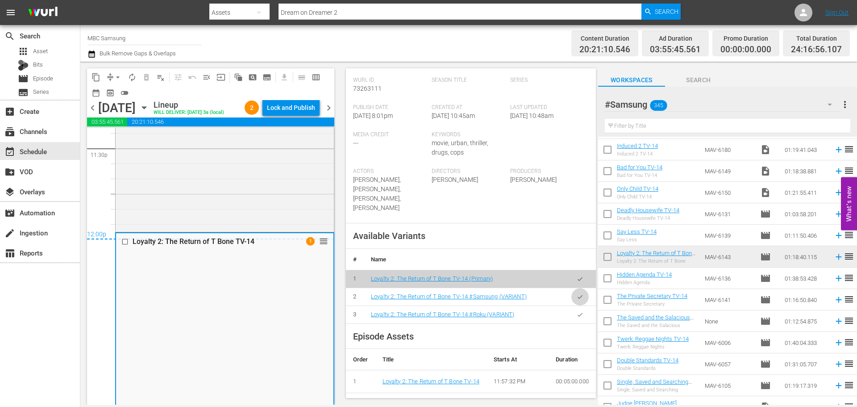
click at [577, 300] on icon "button" at bounding box center [580, 296] width 7 height 7
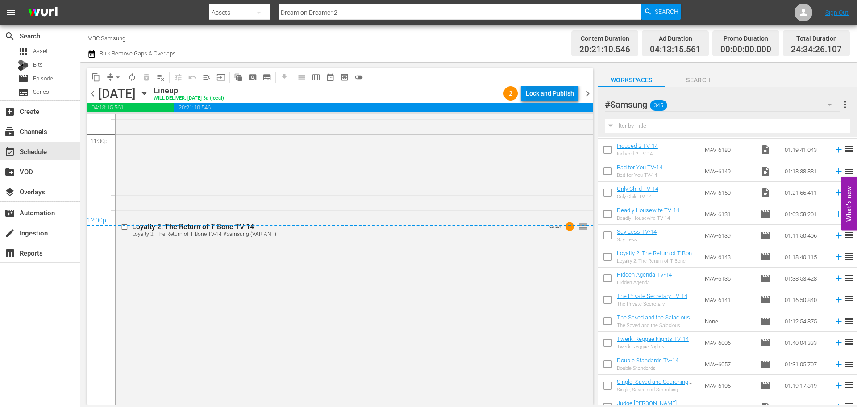
click at [552, 90] on div "Lock and Publish" at bounding box center [550, 93] width 48 height 16
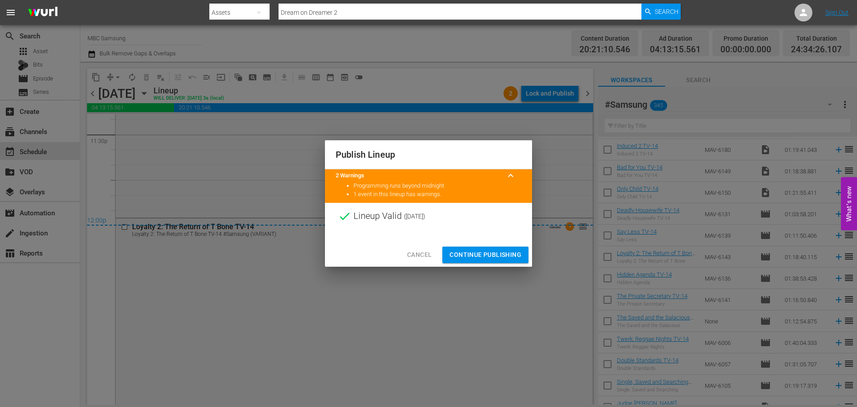
click at [477, 250] on span "Continue Publishing" at bounding box center [486, 254] width 72 height 11
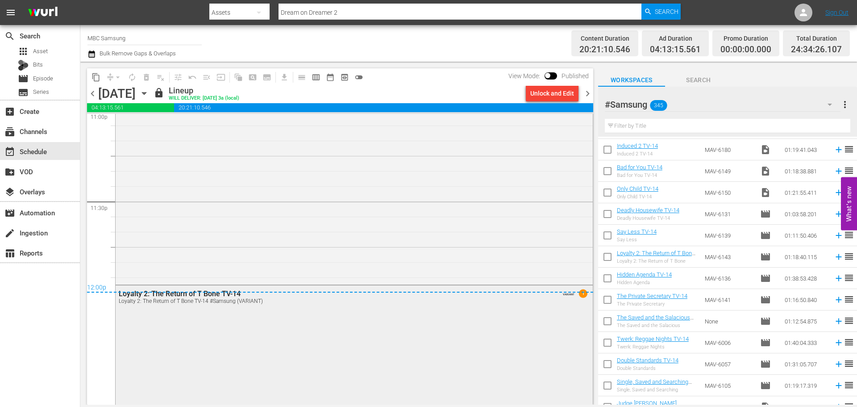
scroll to position [4196, 0]
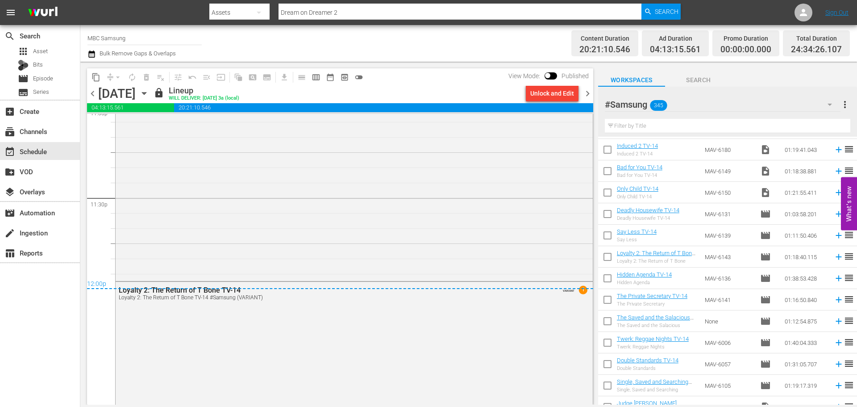
drag, startPoint x: 589, startPoint y: 97, endPoint x: 597, endPoint y: 340, distance: 243.4
click at [589, 97] on span "chevron_right" at bounding box center [587, 93] width 11 height 11
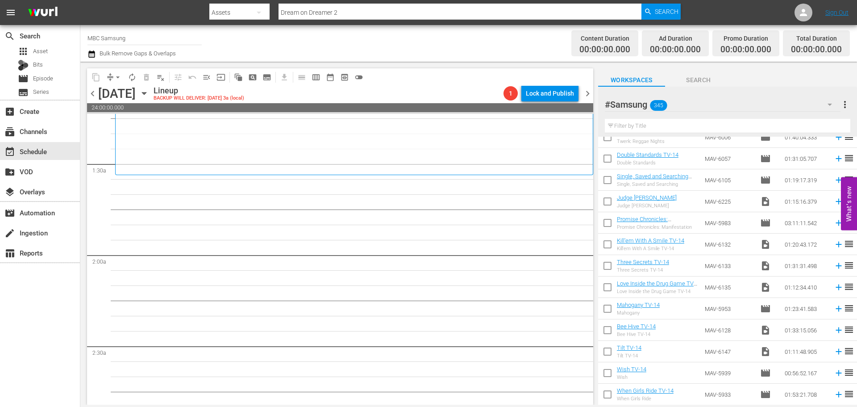
scroll to position [1339, 0]
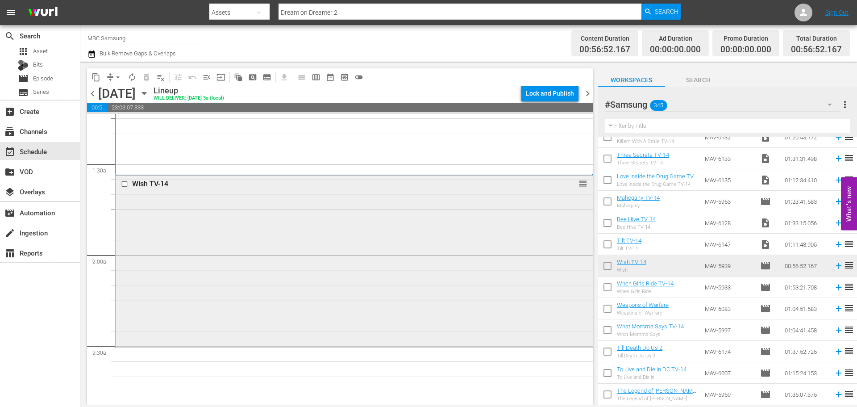
click at [221, 231] on div "Wish TV-14 reorder" at bounding box center [354, 260] width 477 height 170
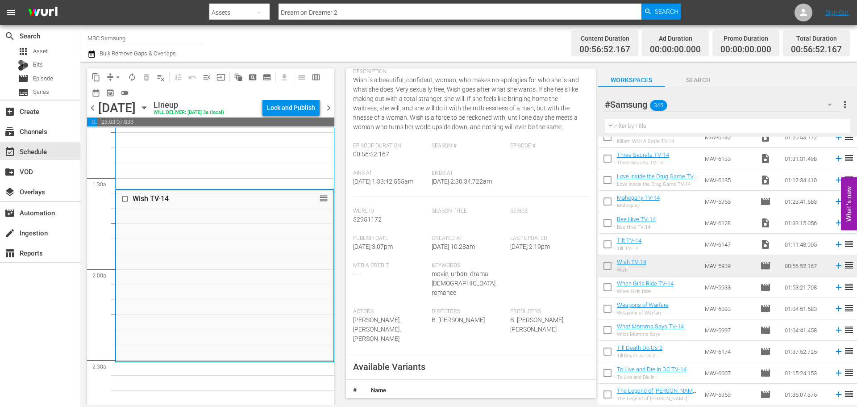
scroll to position [223, 0]
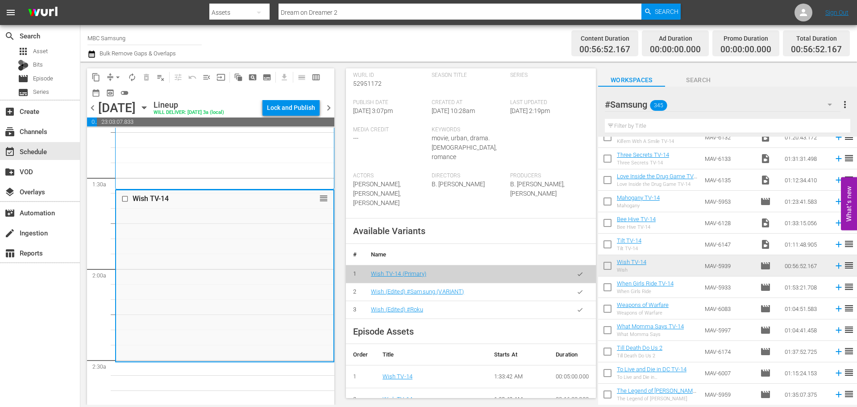
click at [577, 291] on icon "button" at bounding box center [580, 291] width 7 height 7
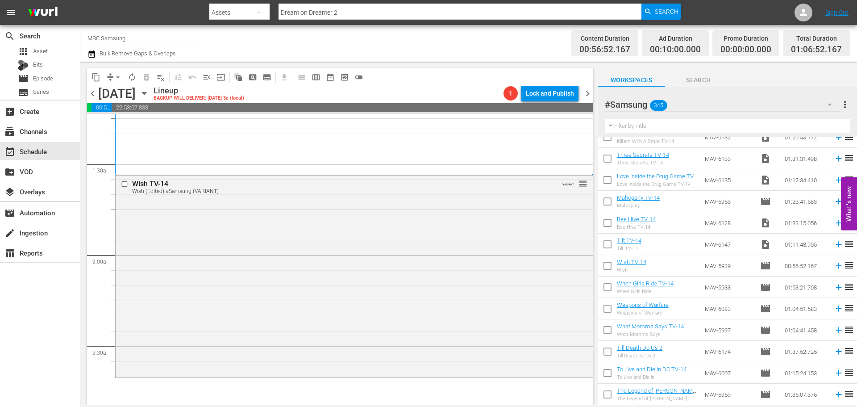
click at [654, 119] on input "text" at bounding box center [728, 126] width 246 height 14
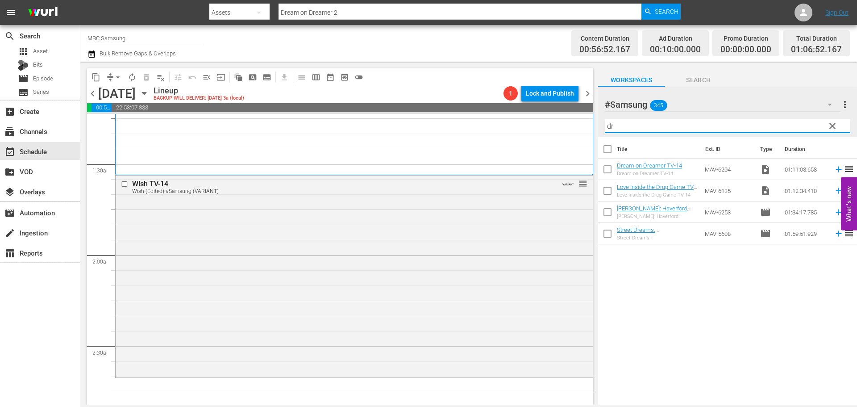
scroll to position [0, 0]
type input "dr"
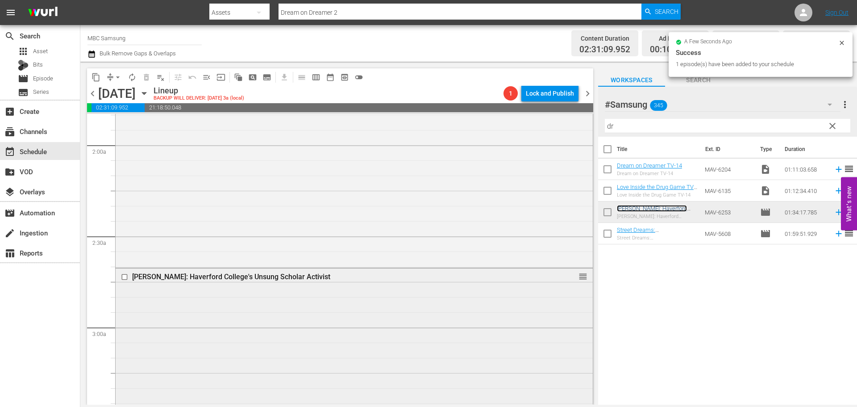
scroll to position [446, 0]
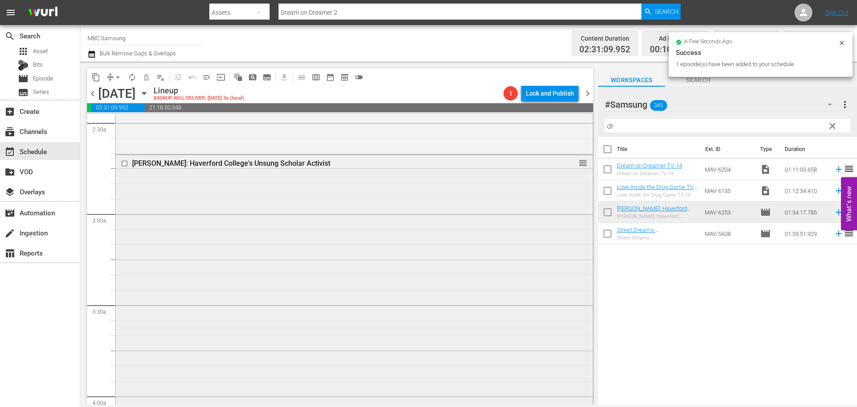
click at [356, 213] on div "[PERSON_NAME]: Haverford College's Unsung Scholar Activist reorder" at bounding box center [354, 296] width 477 height 283
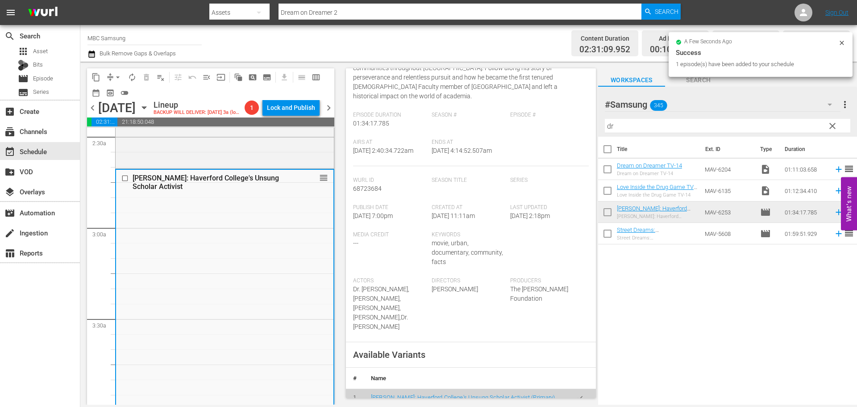
scroll to position [268, 0]
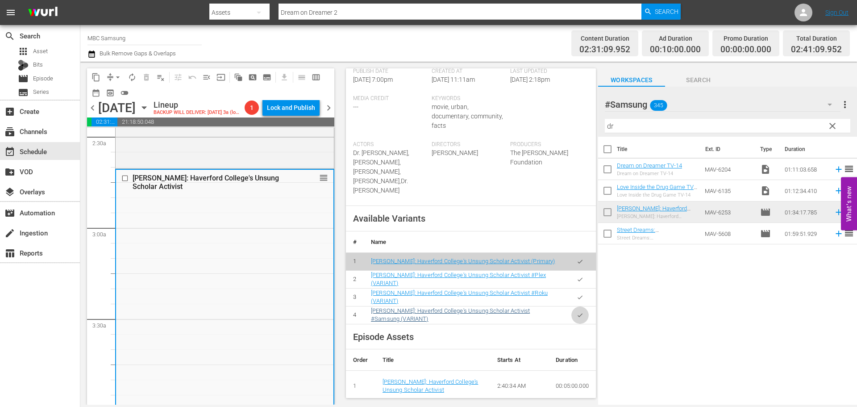
drag, startPoint x: 571, startPoint y: 302, endPoint x: 545, endPoint y: 297, distance: 26.9
click at [577, 312] on icon "button" at bounding box center [580, 315] width 7 height 7
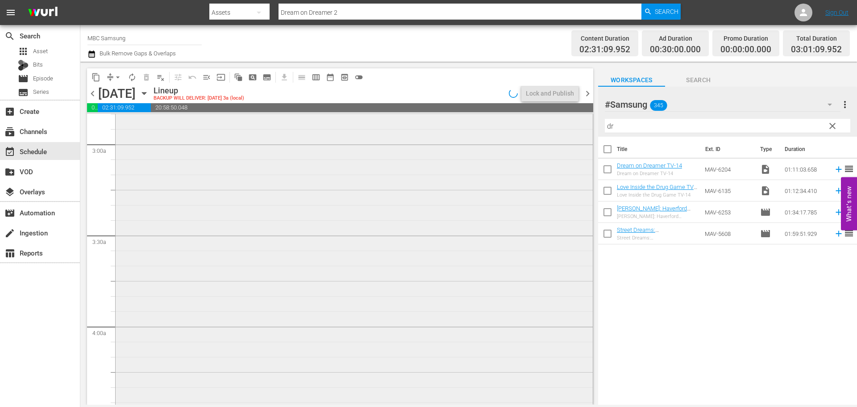
scroll to position [670, 0]
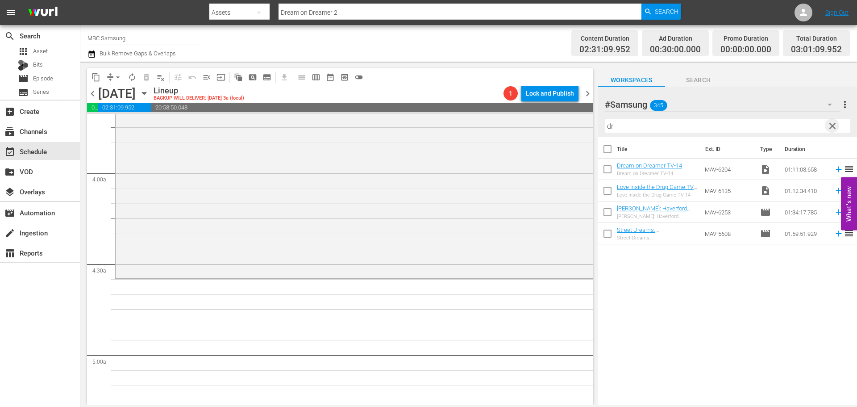
click at [829, 123] on span "clear" at bounding box center [832, 126] width 11 height 11
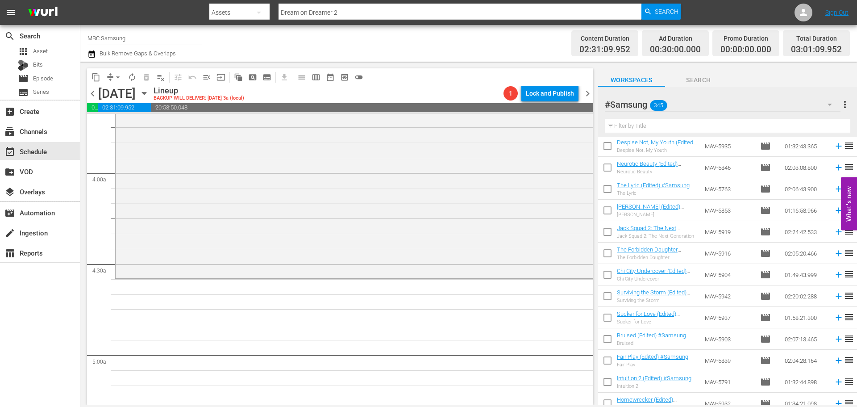
scroll to position [2812, 0]
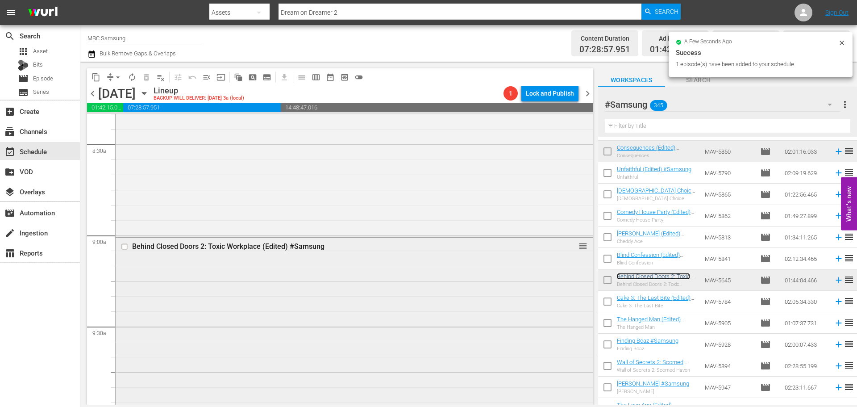
scroll to position [1741, 0]
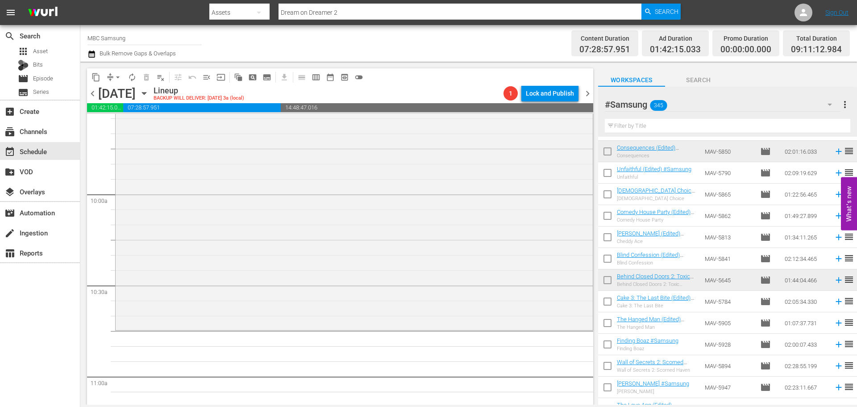
click at [711, 126] on input "text" at bounding box center [728, 126] width 246 height 14
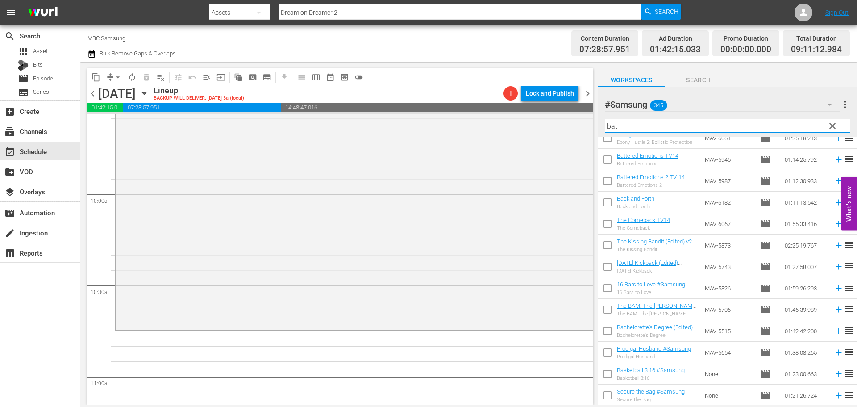
scroll to position [0, 0]
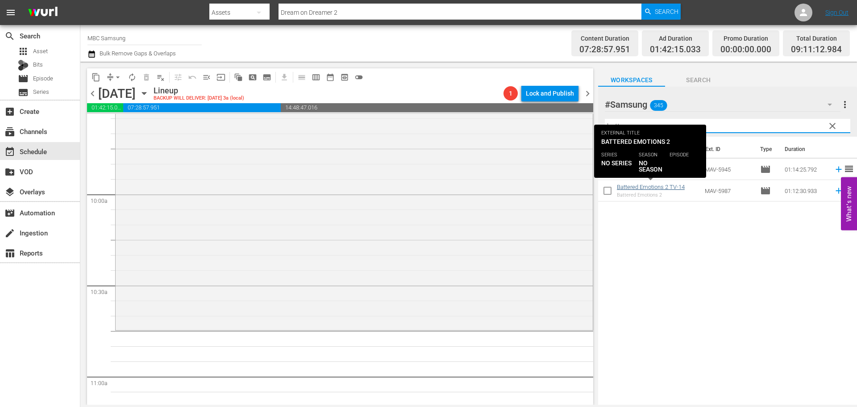
type input "batt"
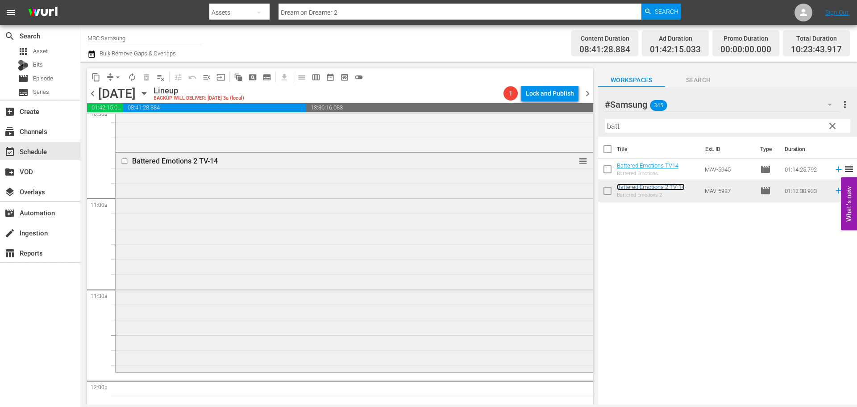
scroll to position [1920, 0]
click at [243, 252] on div "Battered Emotions 2 TV-14 reorder" at bounding box center [354, 260] width 477 height 217
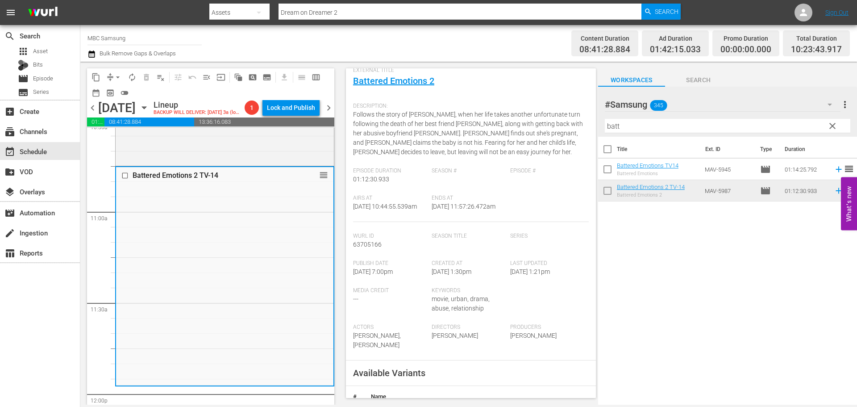
scroll to position [179, 0]
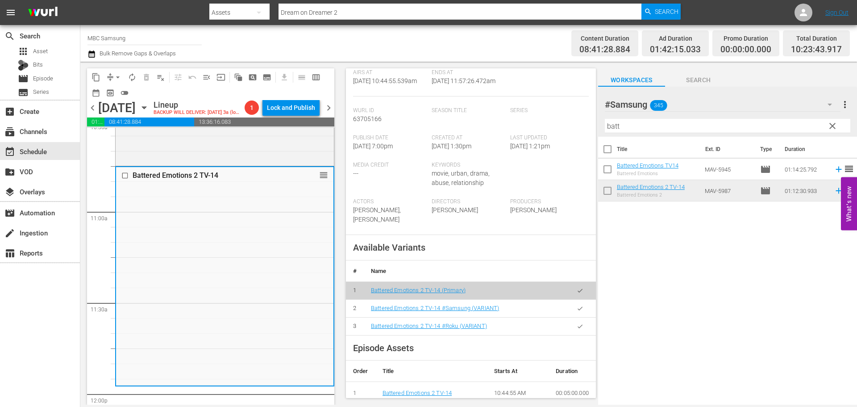
click at [571, 316] on button "button" at bounding box center [579, 308] width 17 height 17
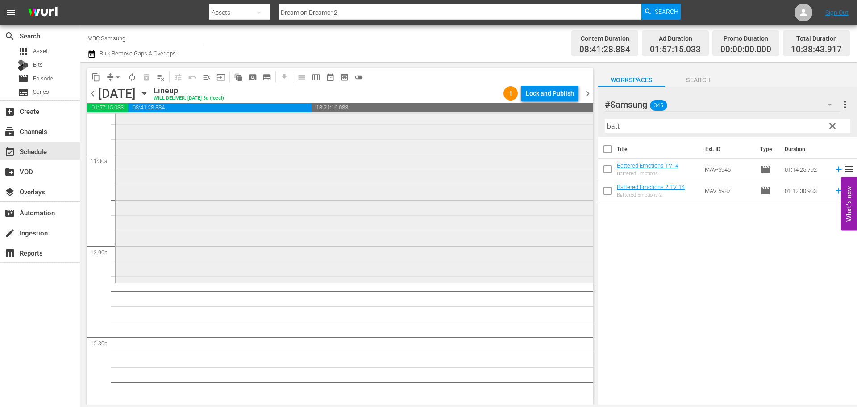
scroll to position [2098, 0]
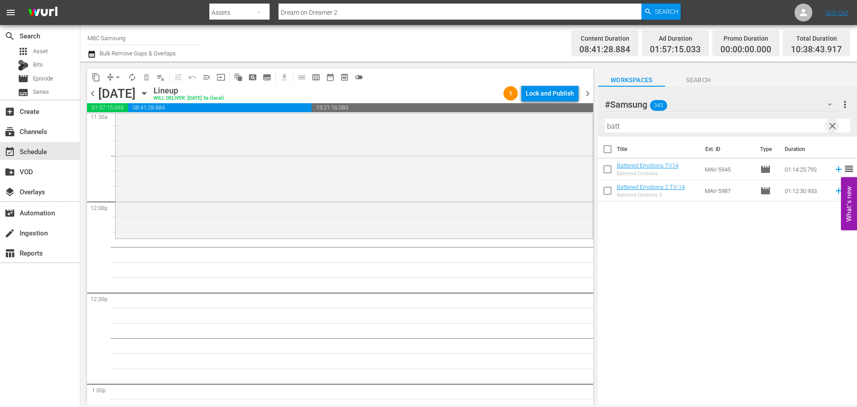
click at [837, 126] on span "clear" at bounding box center [832, 126] width 11 height 11
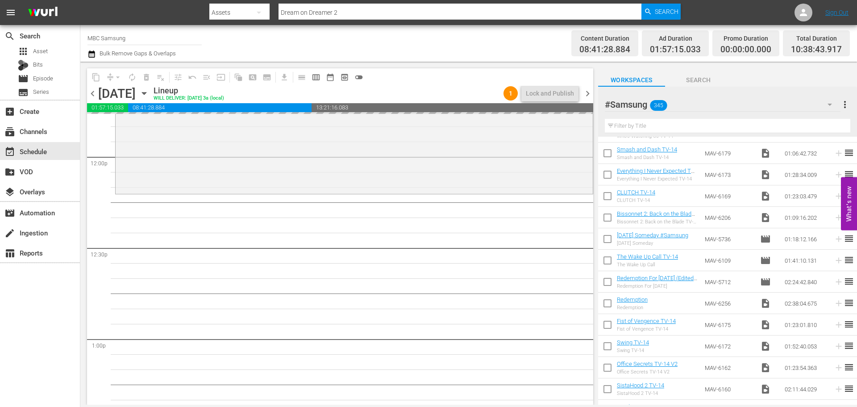
scroll to position [714, 0]
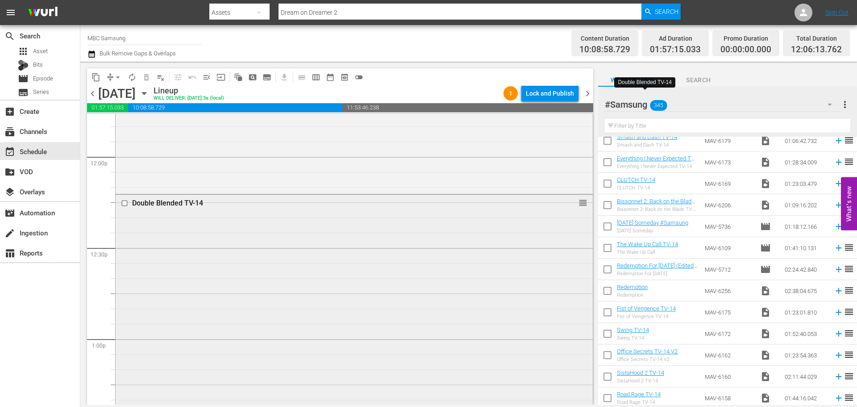
click at [349, 329] on div "Double Blended TV-14 reorder" at bounding box center [354, 326] width 477 height 263
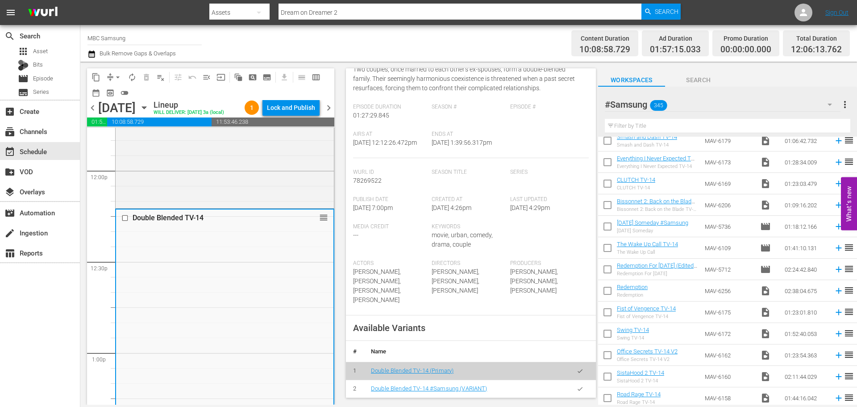
scroll to position [179, 0]
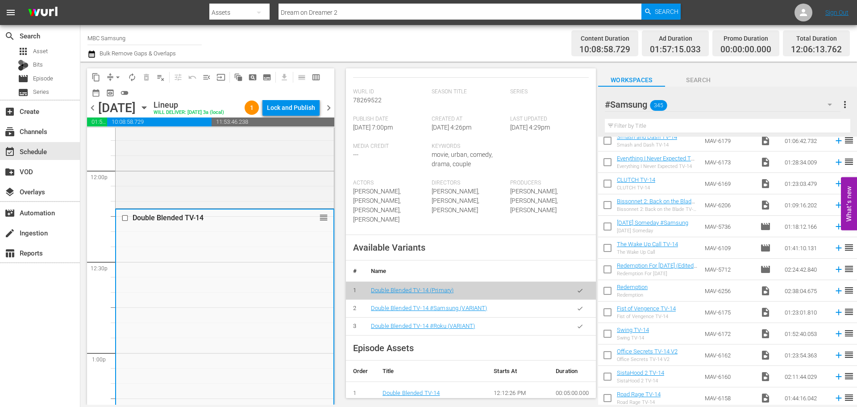
click at [577, 306] on icon "button" at bounding box center [580, 308] width 7 height 7
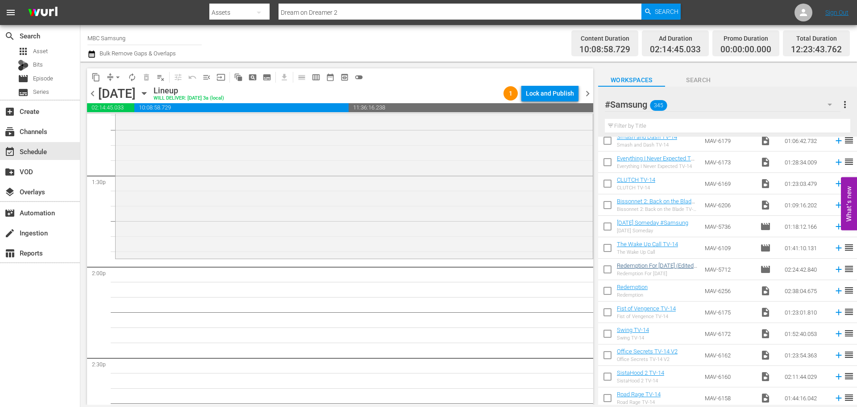
scroll to position [2455, 0]
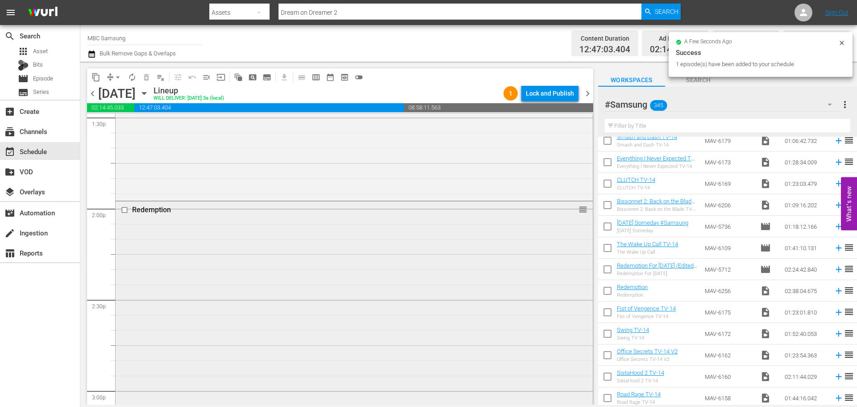
click at [279, 217] on div "Redemption reorder" at bounding box center [354, 209] width 477 height 17
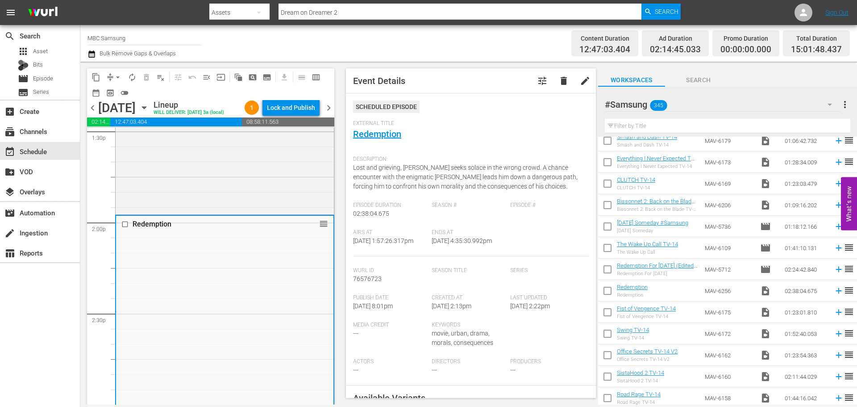
scroll to position [179, 0]
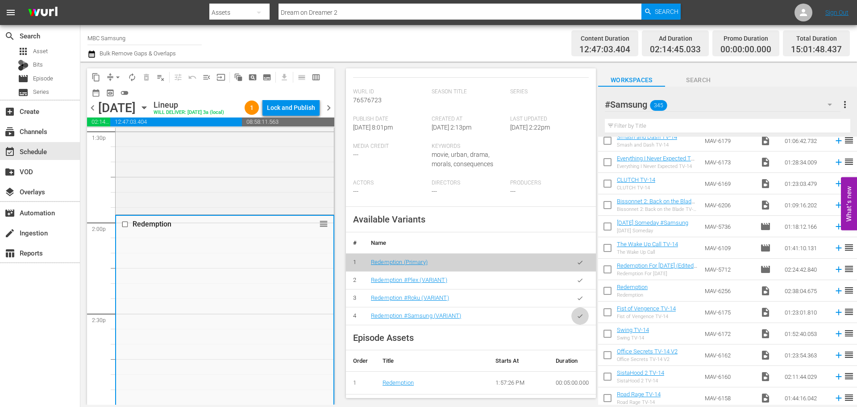
click at [577, 319] on icon "button" at bounding box center [580, 315] width 7 height 7
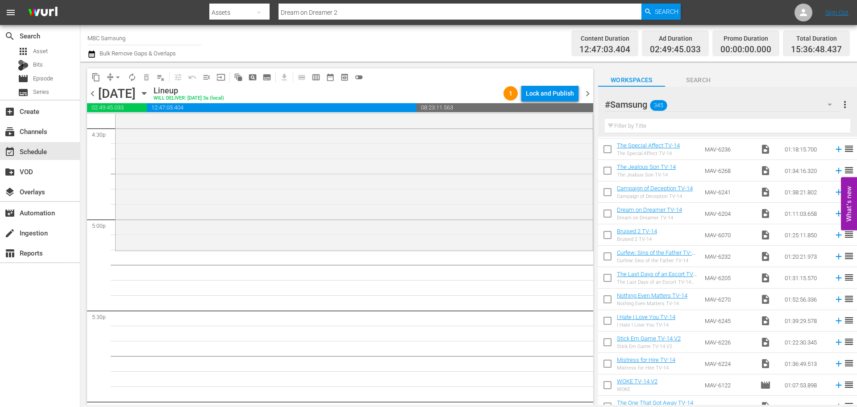
scroll to position [0, 0]
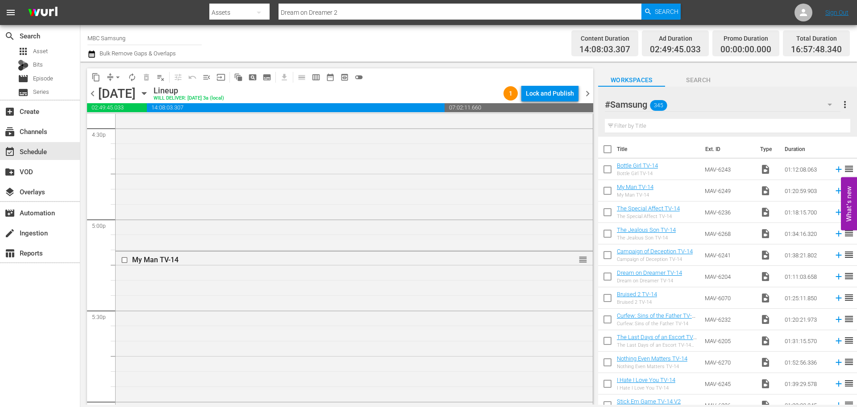
click at [341, 281] on div "My Man TV-14 reorder" at bounding box center [354, 372] width 477 height 243
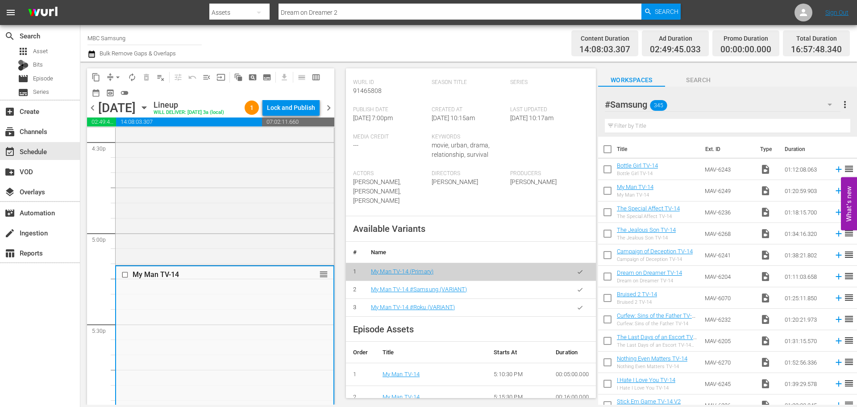
scroll to position [223, 0]
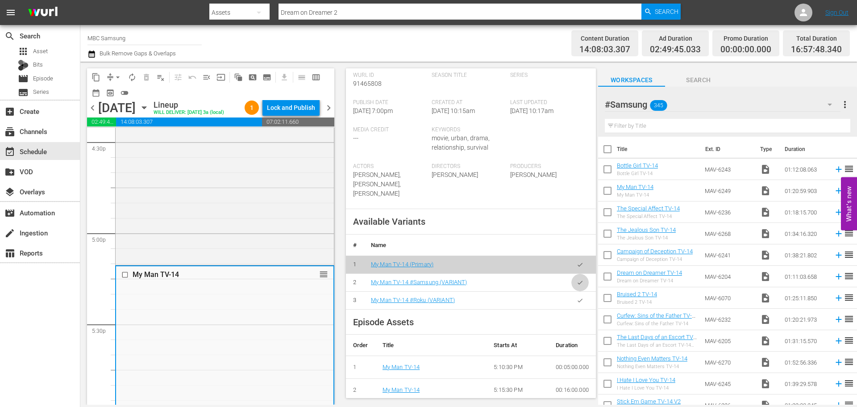
click at [577, 286] on icon "button" at bounding box center [580, 282] width 7 height 7
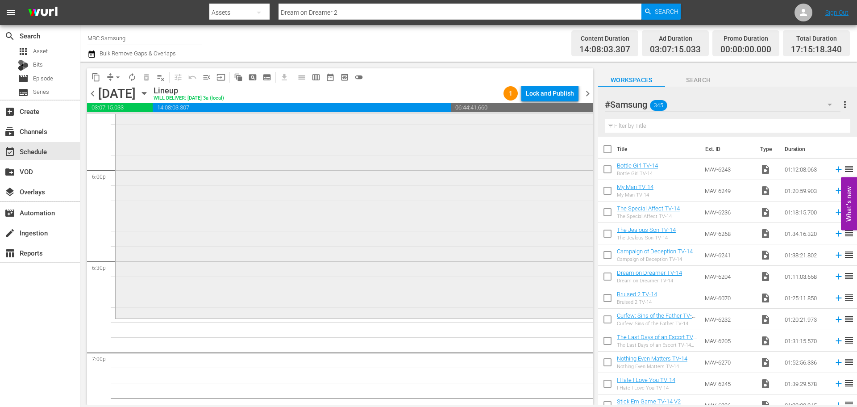
scroll to position [3303, 0]
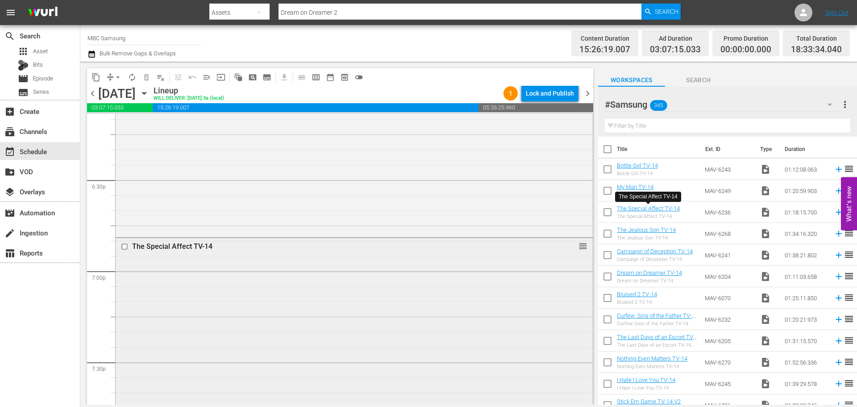
click at [378, 283] on div "The Special Affect TV-14 reorder" at bounding box center [354, 355] width 477 height 235
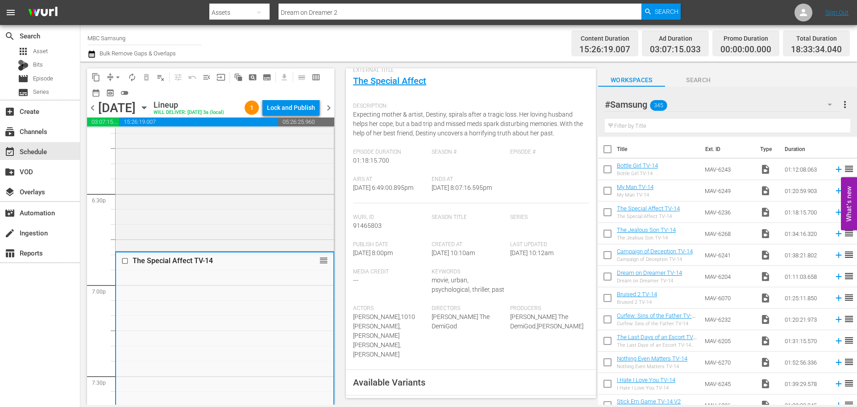
scroll to position [223, 0]
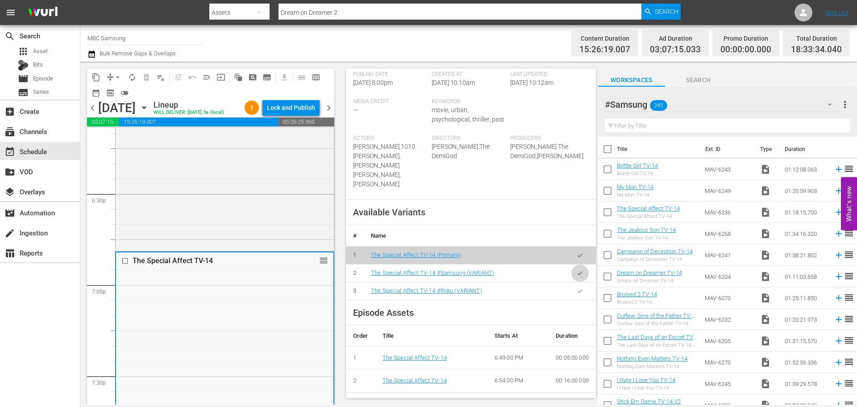
click at [577, 270] on icon "button" at bounding box center [580, 273] width 7 height 7
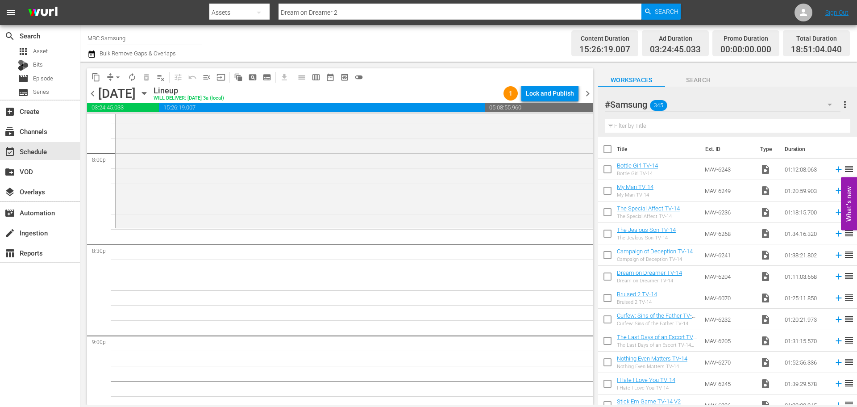
scroll to position [3616, 0]
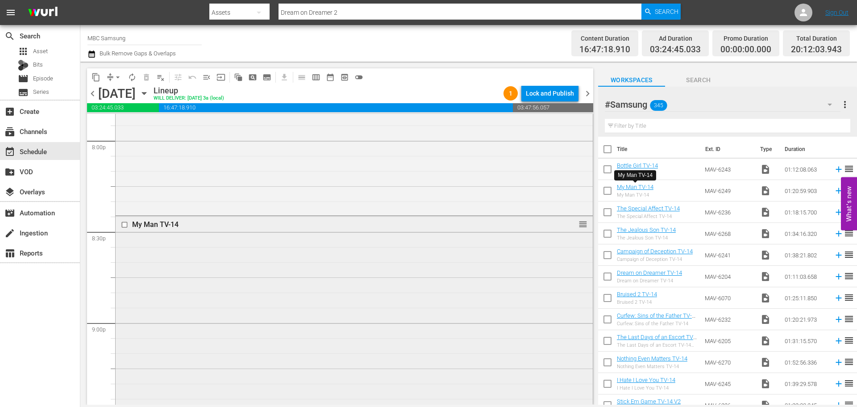
click at [304, 285] on div "My Man TV-14 reorder" at bounding box center [354, 337] width 477 height 243
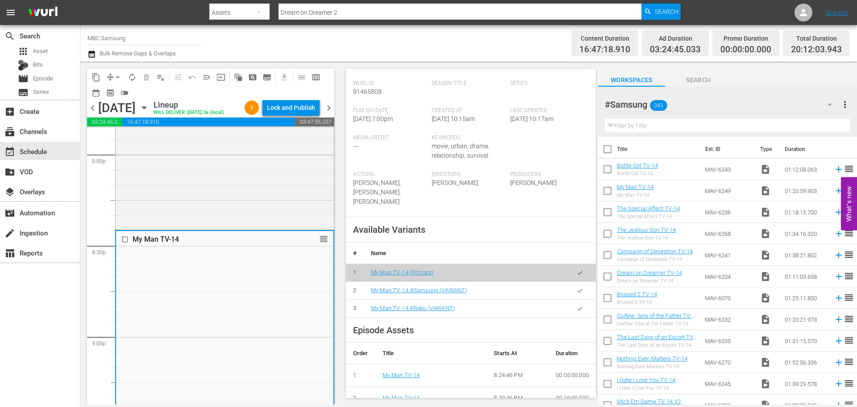
scroll to position [223, 0]
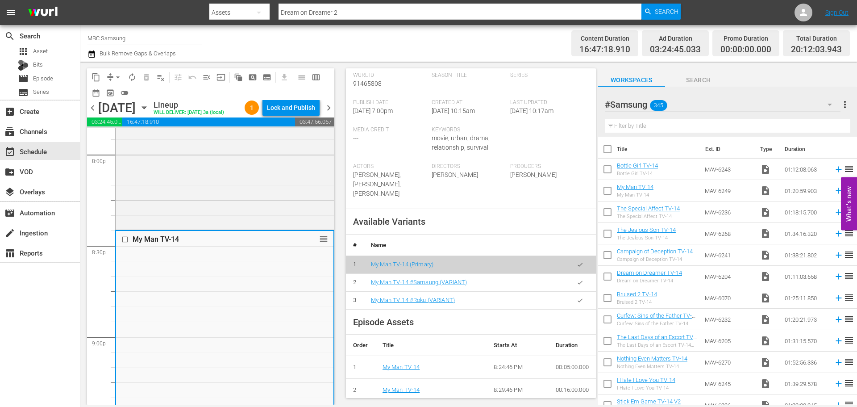
drag, startPoint x: 573, startPoint y: 301, endPoint x: 510, endPoint y: 306, distance: 63.6
click at [577, 286] on icon "button" at bounding box center [580, 282] width 7 height 7
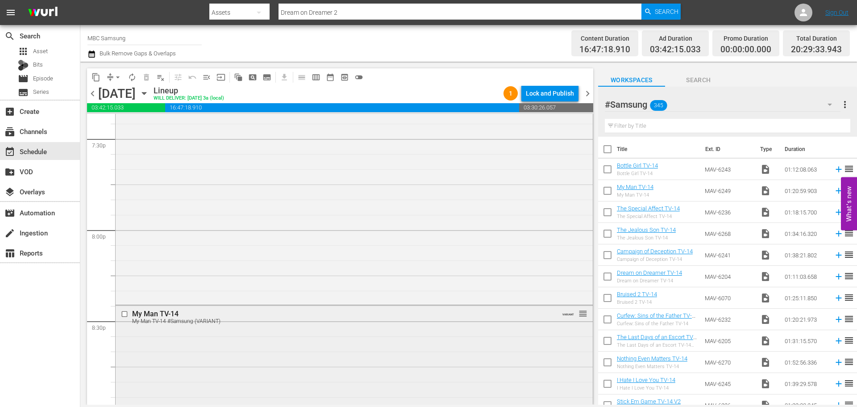
scroll to position [3705, 0]
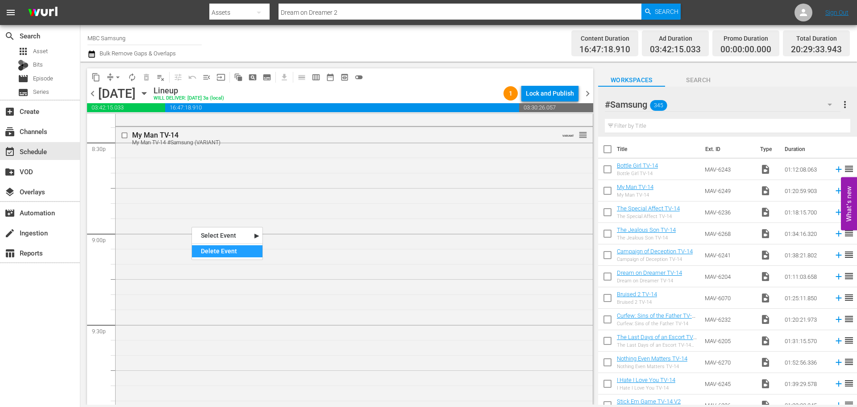
click at [248, 254] on div "Delete Event" at bounding box center [227, 251] width 71 height 12
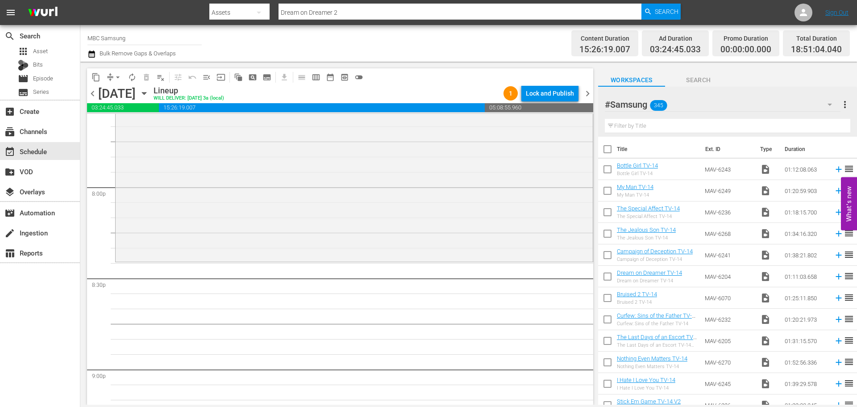
scroll to position [3571, 0]
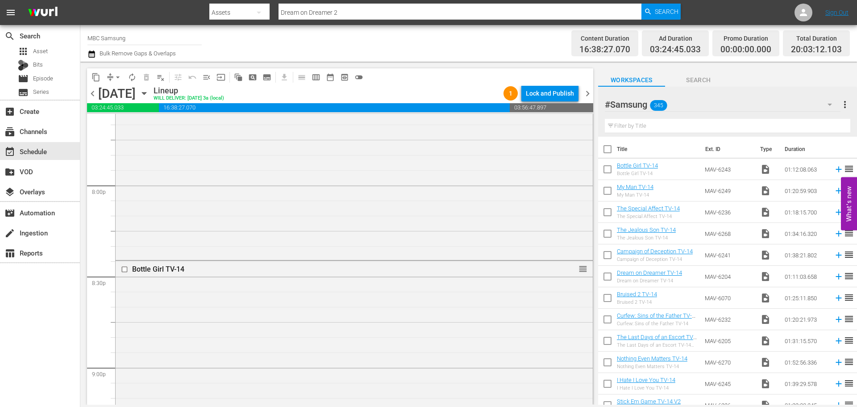
click at [243, 292] on div "Bottle Girl TV-14 reorder" at bounding box center [354, 369] width 477 height 217
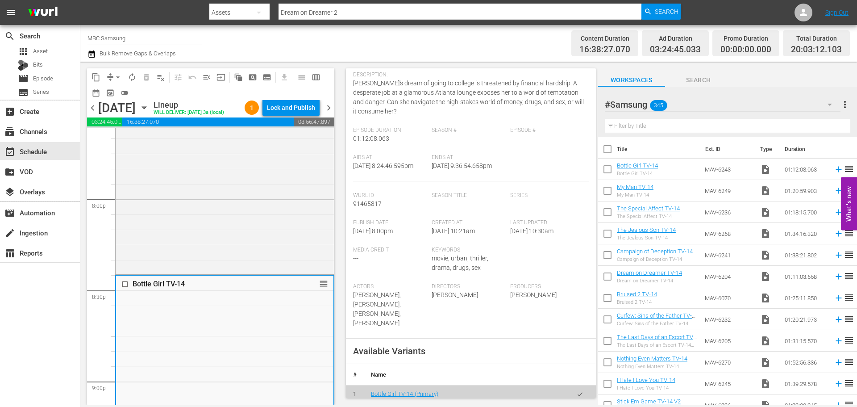
scroll to position [223, 0]
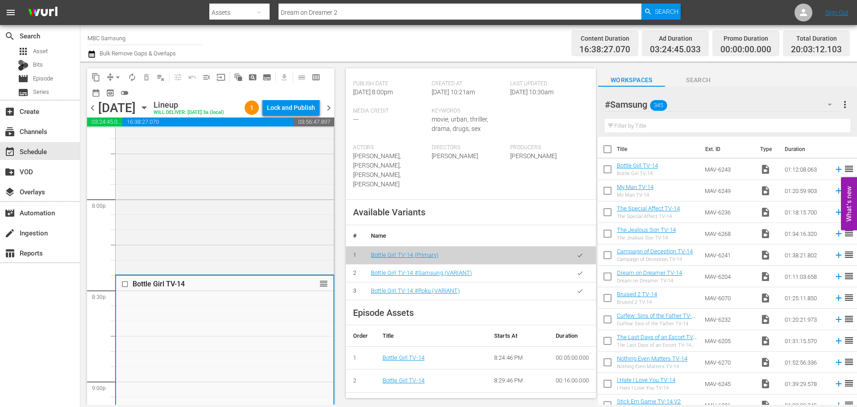
drag, startPoint x: 572, startPoint y: 274, endPoint x: 564, endPoint y: 271, distance: 9.0
click at [577, 274] on icon "button" at bounding box center [580, 273] width 7 height 7
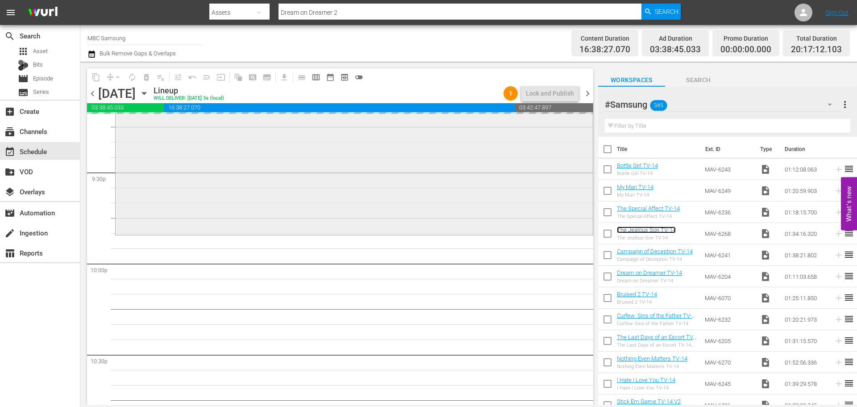
scroll to position [3884, 0]
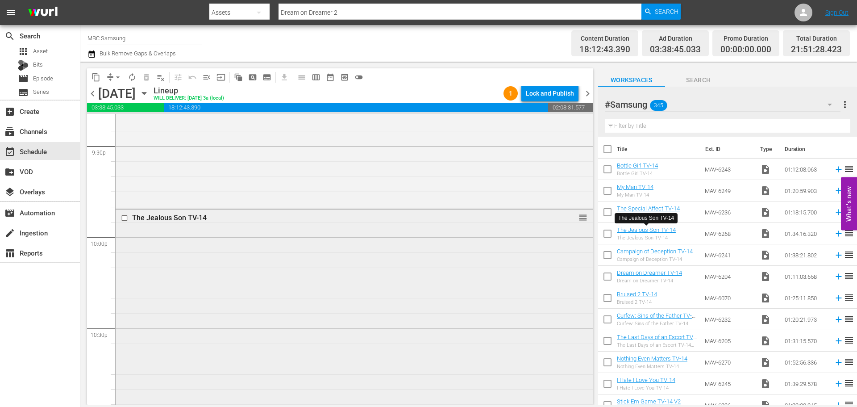
click at [341, 302] on div "The Jealous Son TV-14 reorder" at bounding box center [354, 350] width 477 height 283
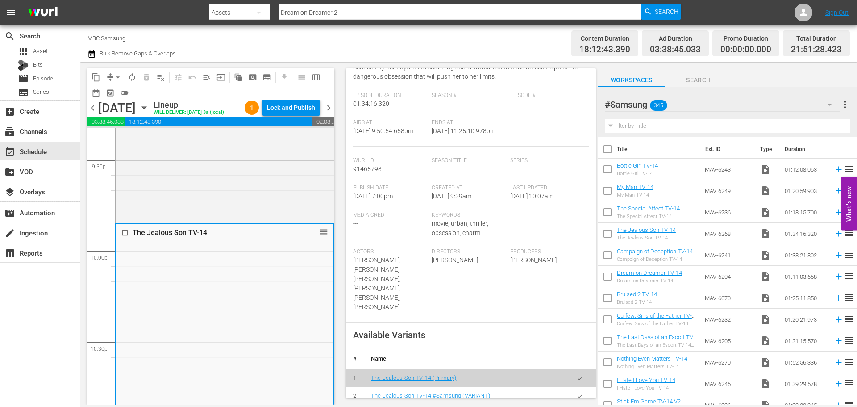
scroll to position [179, 0]
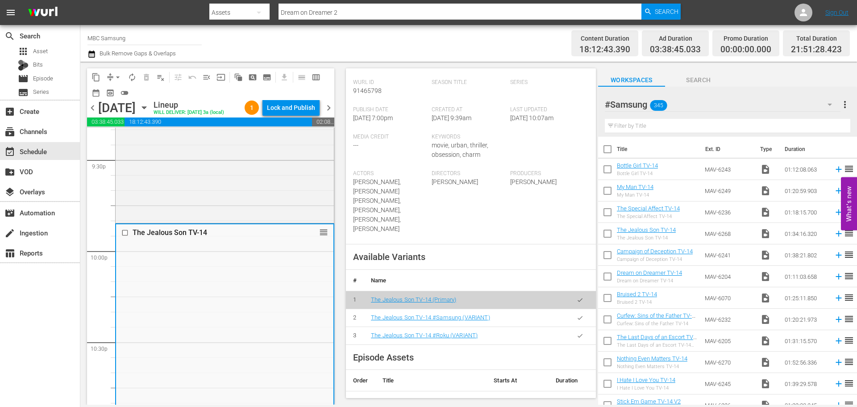
click at [577, 314] on icon "button" at bounding box center [580, 317] width 7 height 7
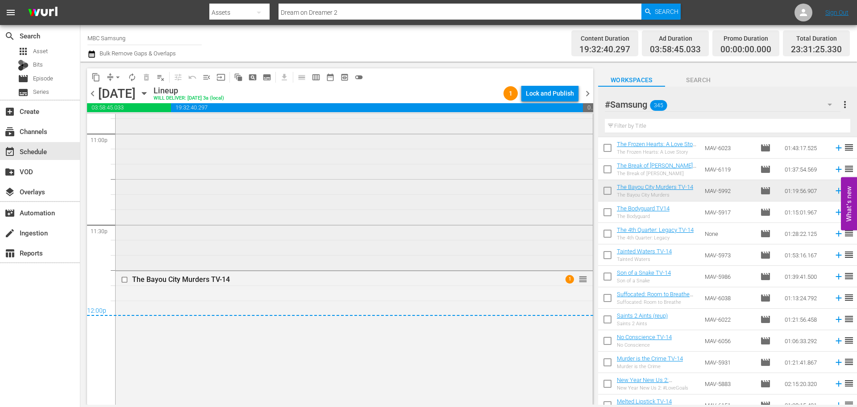
scroll to position [4170, 0]
click at [216, 287] on div "The Bayou City Murders TV-14 1 reorder" at bounding box center [354, 279] width 477 height 17
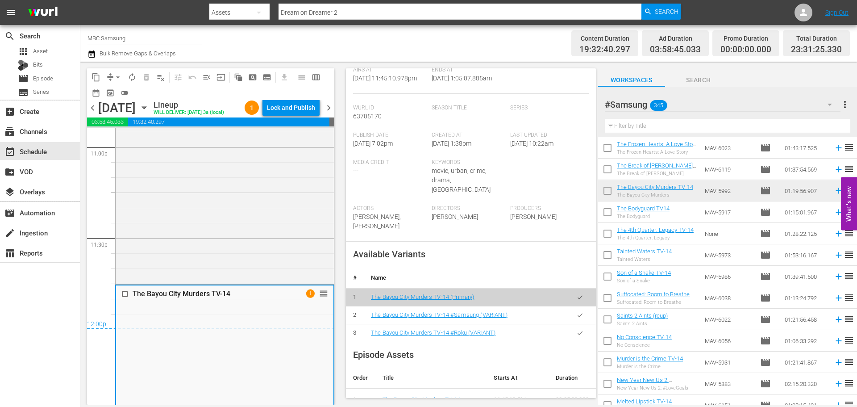
scroll to position [223, 0]
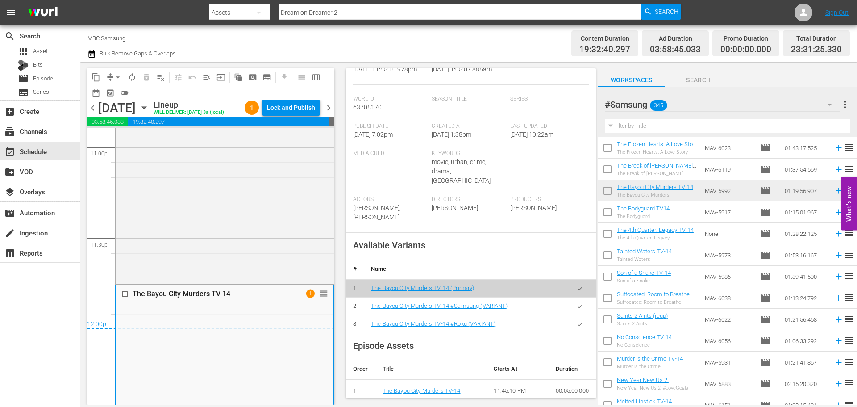
click at [577, 304] on icon "button" at bounding box center [580, 306] width 7 height 7
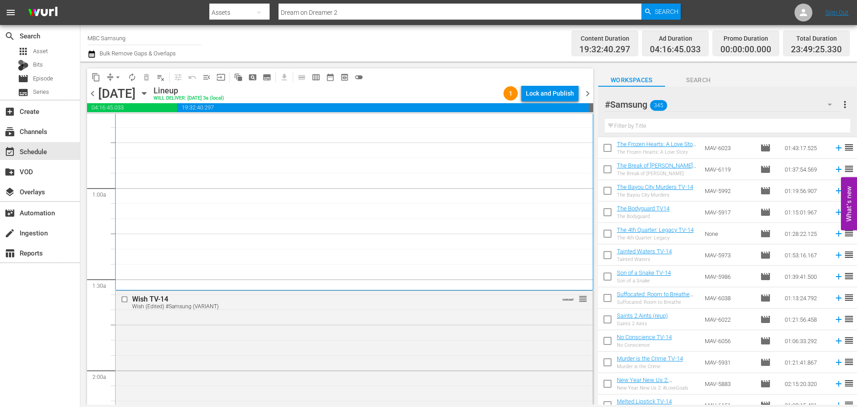
scroll to position [0, 0]
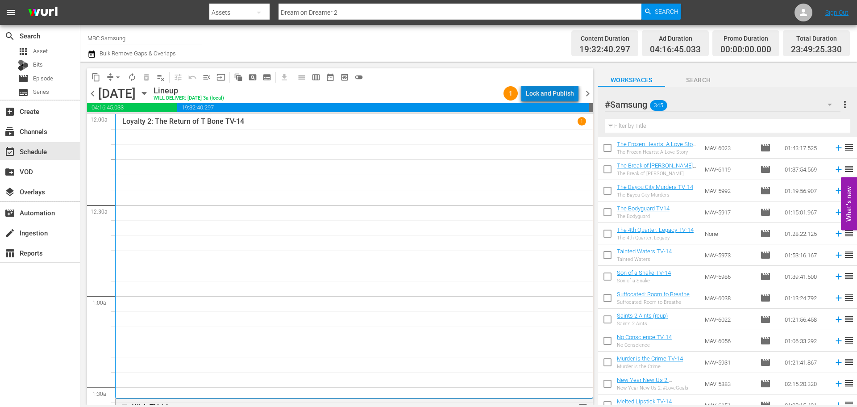
click at [560, 95] on div "Lock and Publish" at bounding box center [550, 93] width 48 height 16
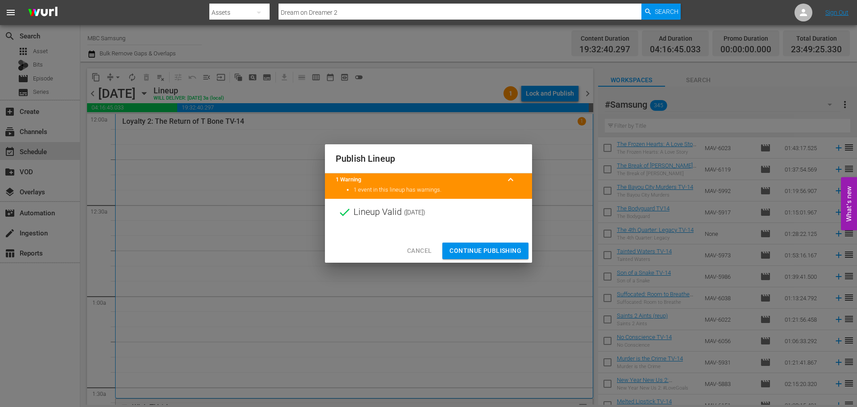
click at [496, 245] on span "Continue Publishing" at bounding box center [486, 250] width 72 height 11
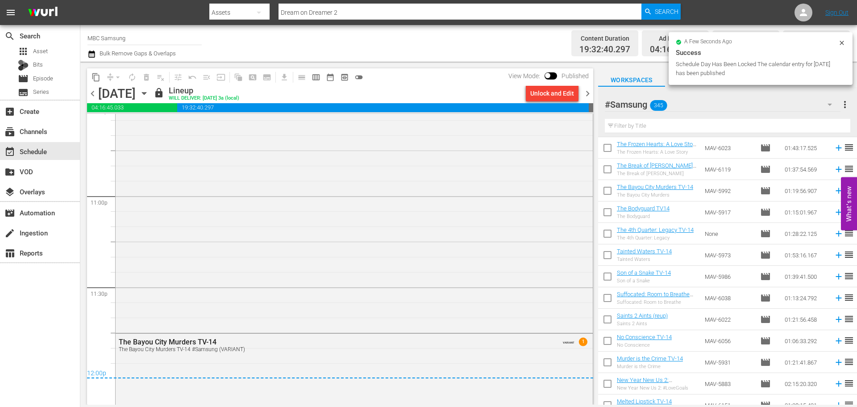
scroll to position [4152, 0]
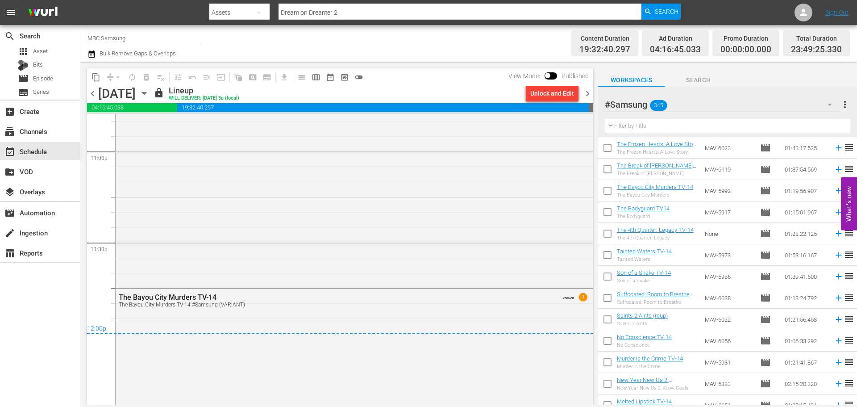
click at [151, 98] on div "Sunday, November 16th November 16th" at bounding box center [124, 93] width 53 height 15
click at [149, 97] on icon "button" at bounding box center [144, 93] width 10 height 10
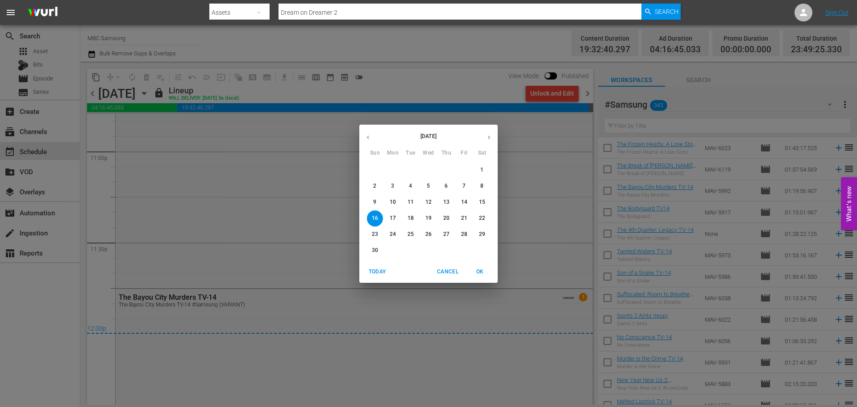
click at [391, 220] on span "17" at bounding box center [393, 218] width 16 height 8
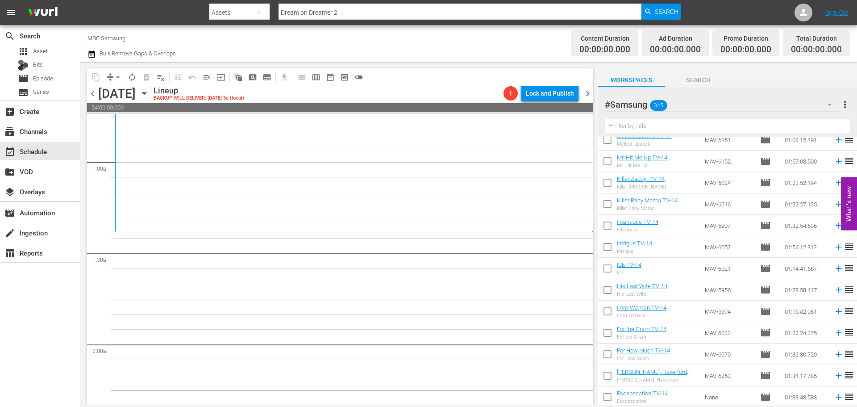
scroll to position [1875, 0]
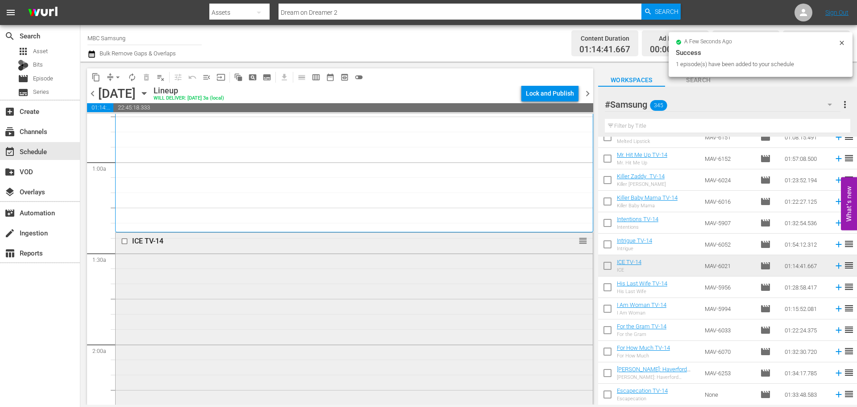
click at [428, 265] on div "ICE TV-14 reorder" at bounding box center [354, 345] width 477 height 224
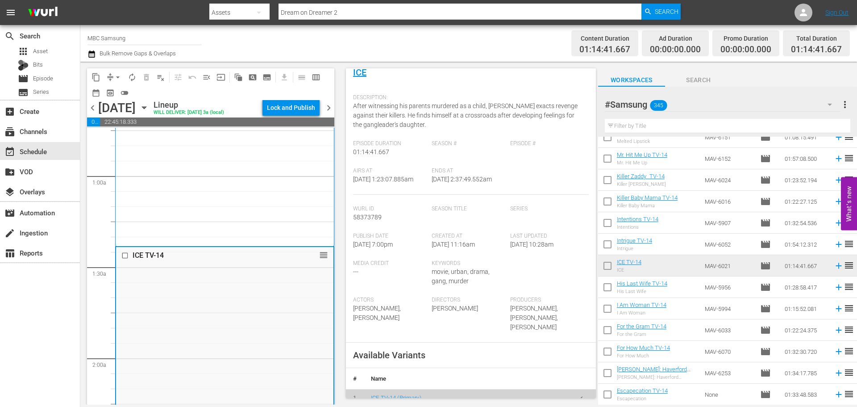
scroll to position [223, 0]
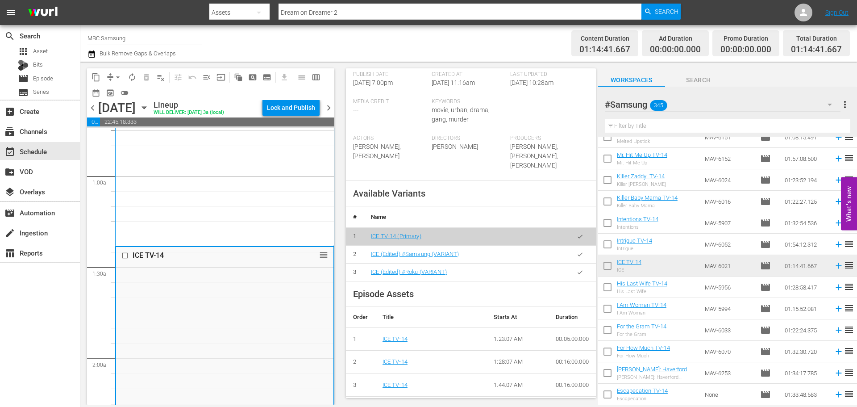
click at [577, 263] on button "button" at bounding box center [579, 254] width 17 height 17
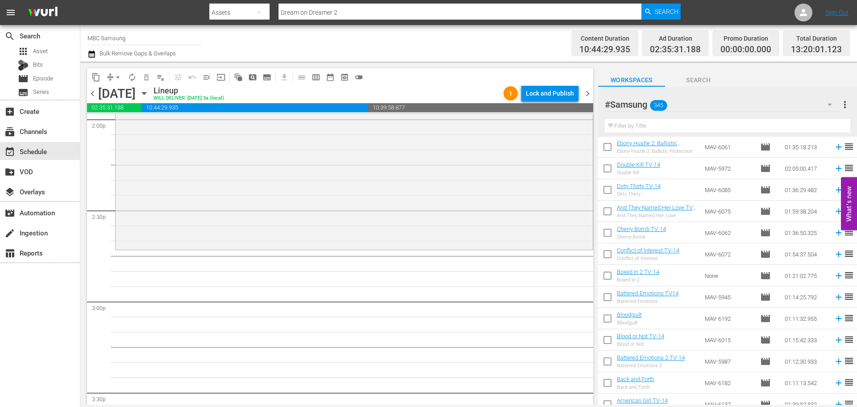
scroll to position [2143, 0]
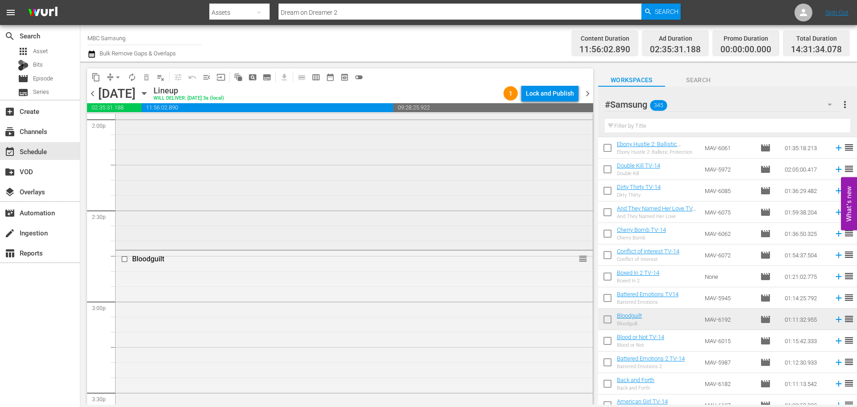
click at [366, 250] on div "Insatiable (Edited) #Samsung reorder" at bounding box center [354, 94] width 478 height 312
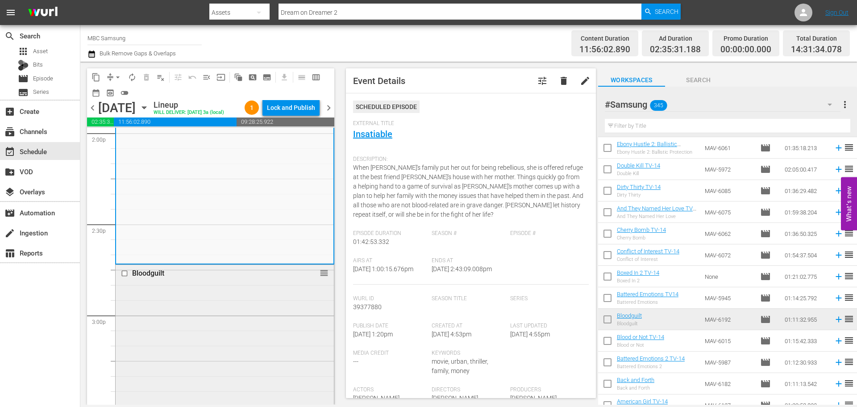
click at [297, 299] on div "Bloodguilt reorder" at bounding box center [225, 372] width 218 height 215
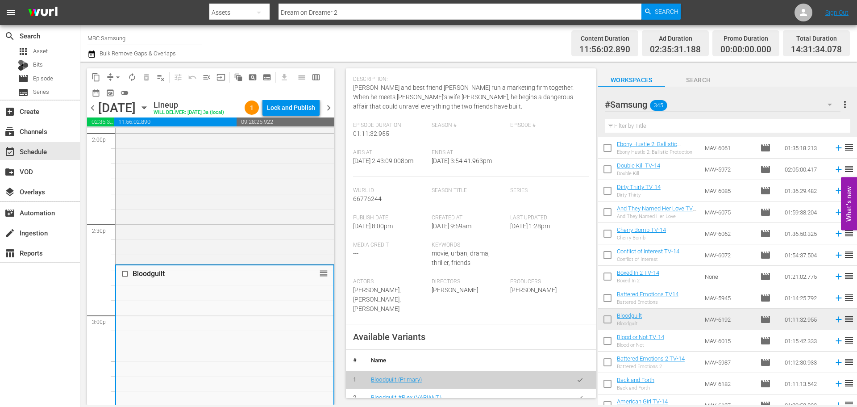
scroll to position [134, 0]
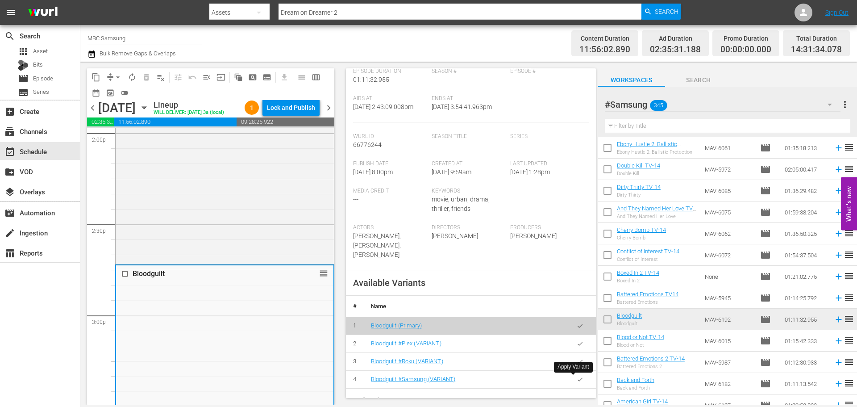
click at [571, 379] on button "button" at bounding box center [579, 379] width 17 height 17
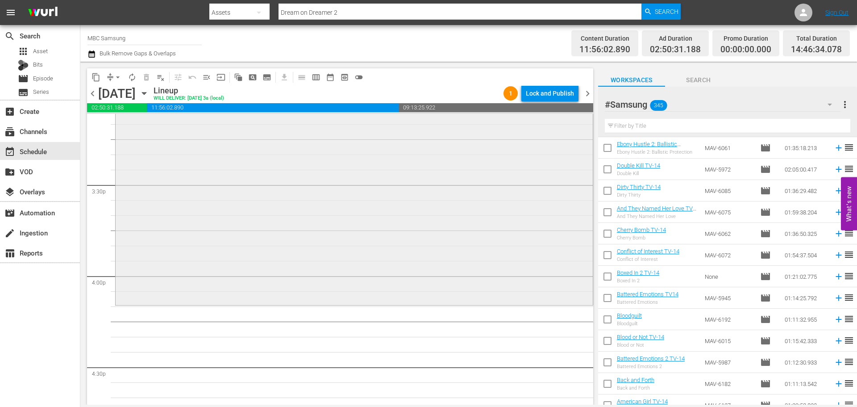
scroll to position [2768, 0]
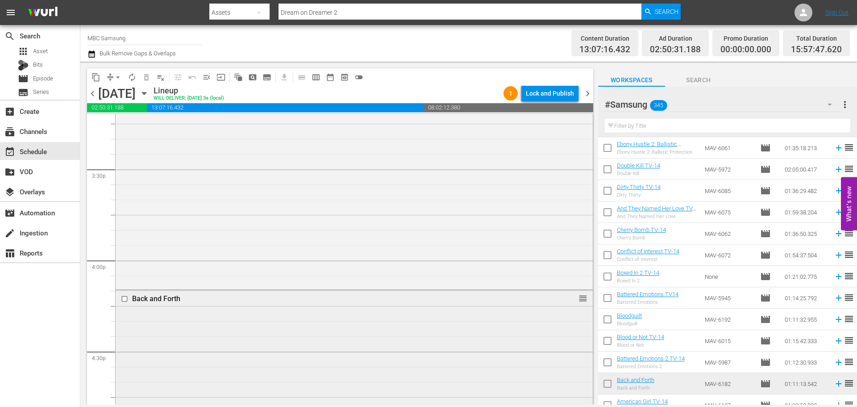
click at [331, 328] on div "Back and Forth reorder" at bounding box center [354, 396] width 477 height 213
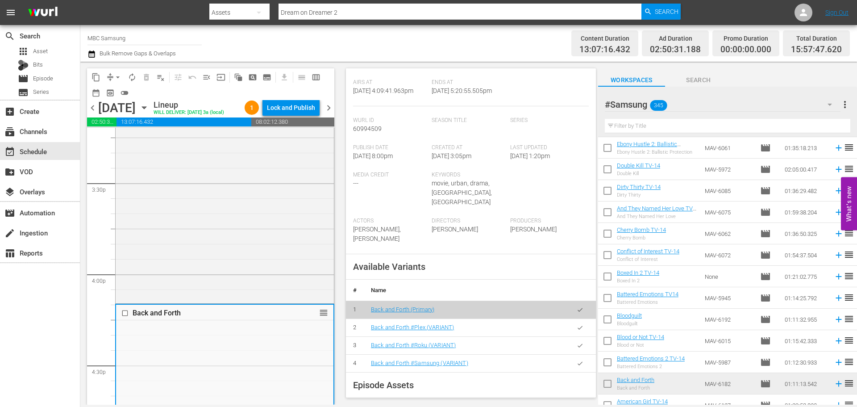
scroll to position [223, 0]
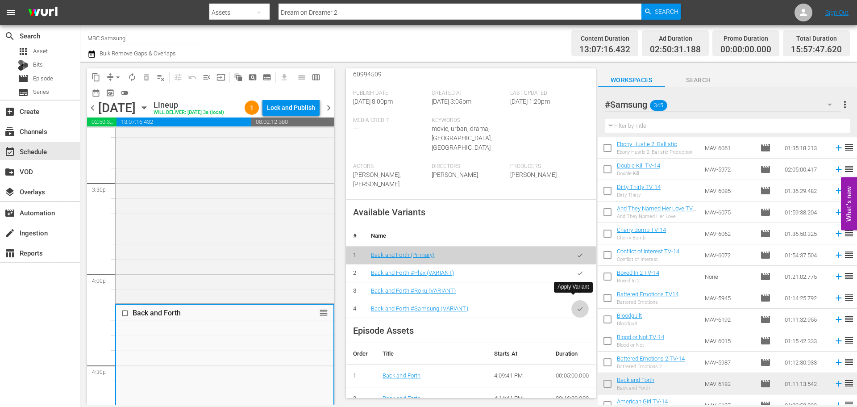
click at [571, 300] on button "button" at bounding box center [579, 308] width 17 height 17
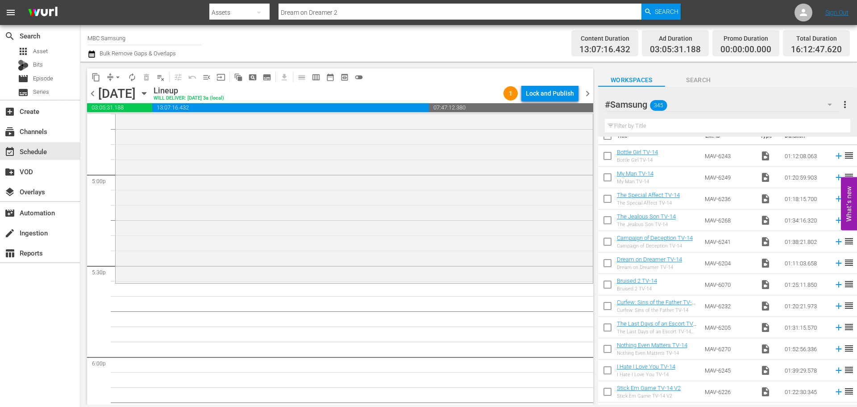
scroll to position [0, 0]
